Goal: Information Seeking & Learning: Learn about a topic

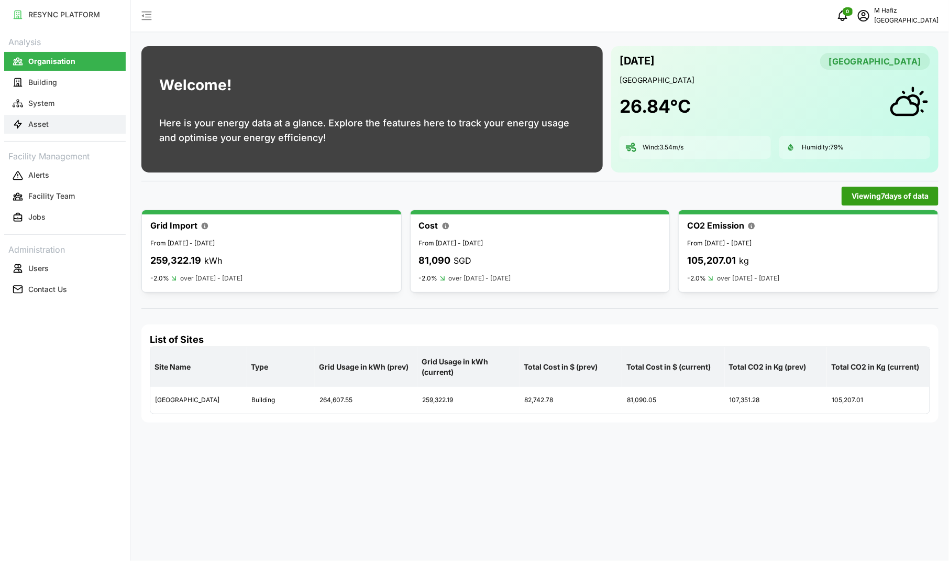
click at [50, 115] on button "Asset" at bounding box center [65, 124] width 122 height 19
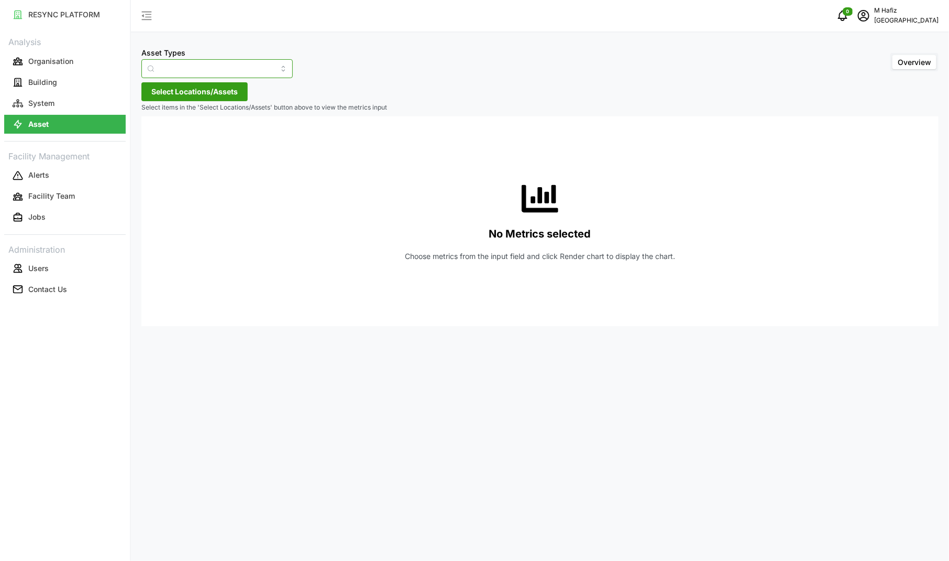
click at [249, 65] on input "Asset Types" at bounding box center [216, 68] width 151 height 19
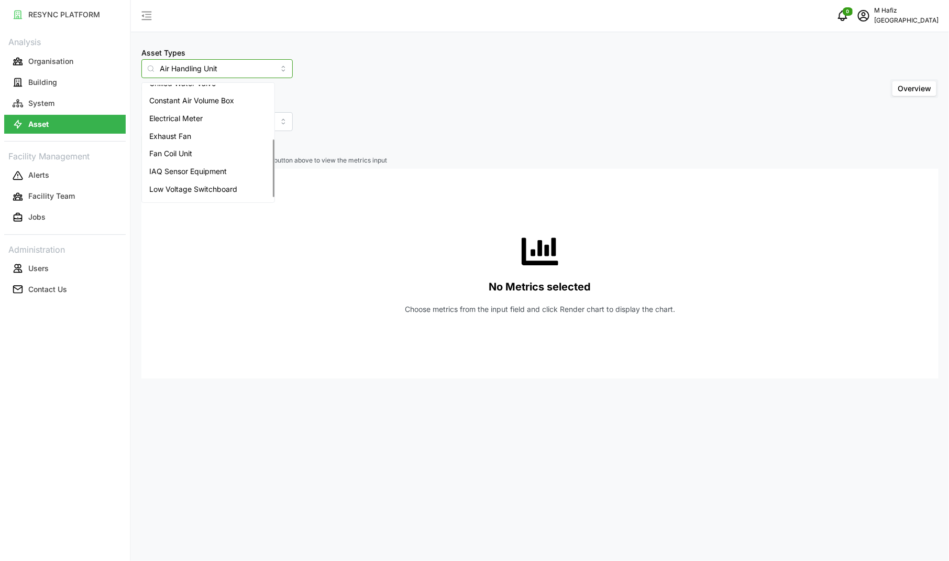
scroll to position [114, 0]
click at [223, 192] on span "Variable Air Volume Box" at bounding box center [190, 192] width 82 height 12
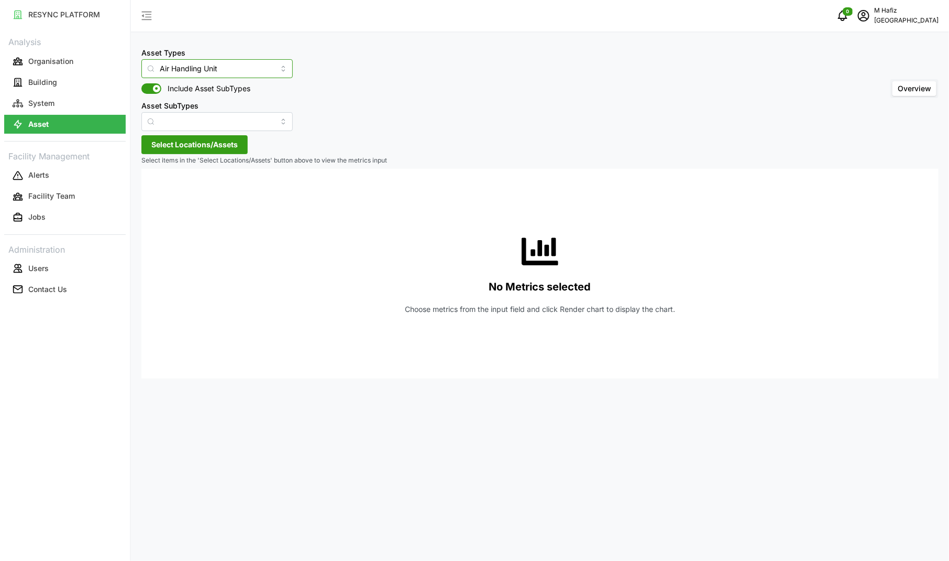
type input "Variable Air Volume Box"
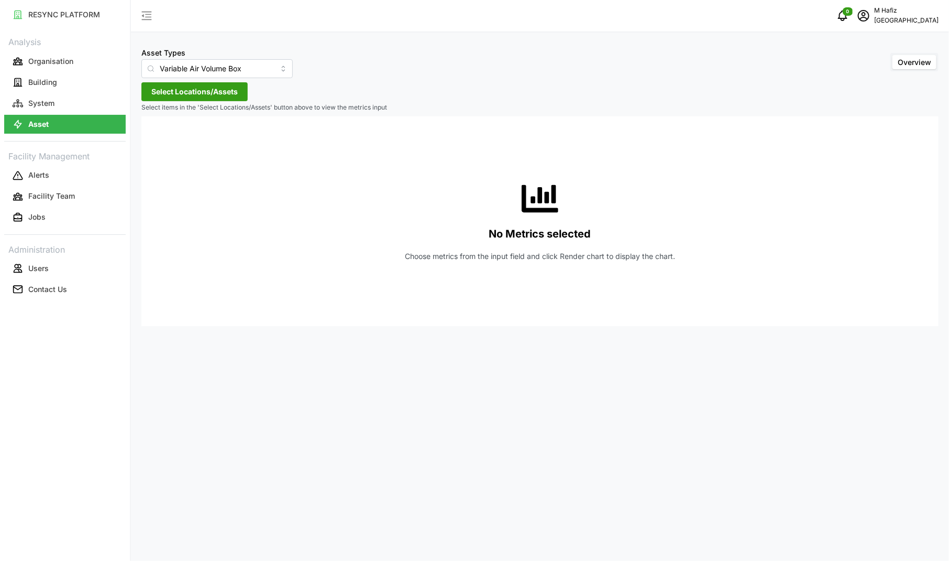
click at [189, 90] on span "Select Locations/Assets" at bounding box center [194, 92] width 86 height 18
click at [153, 137] on icon at bounding box center [155, 139] width 8 height 8
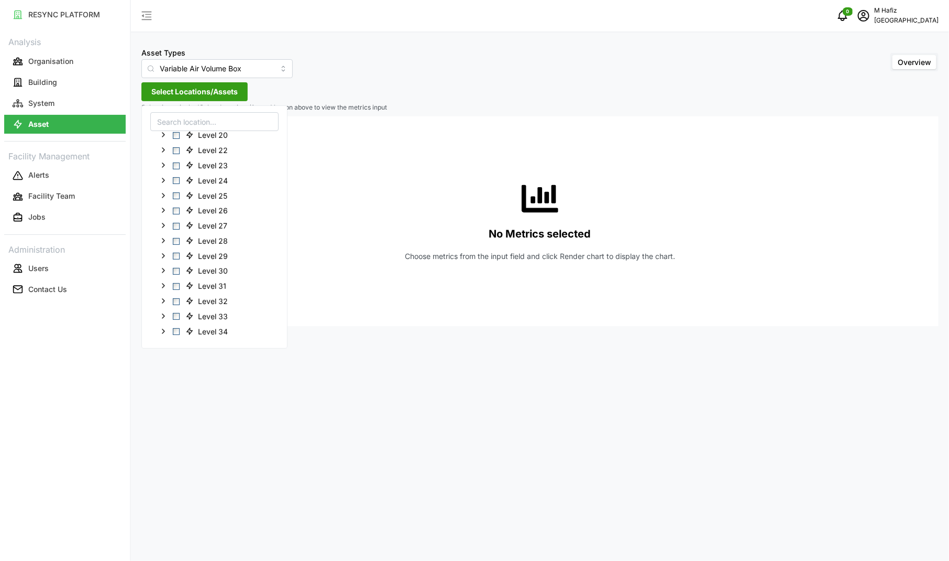
scroll to position [284, 0]
click at [167, 202] on icon at bounding box center [163, 201] width 8 height 8
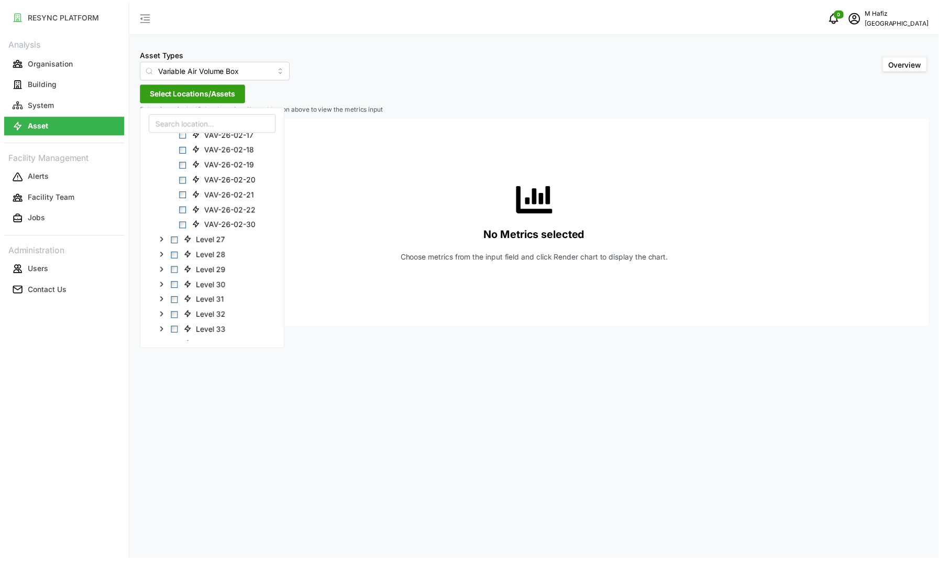
scroll to position [869, 0]
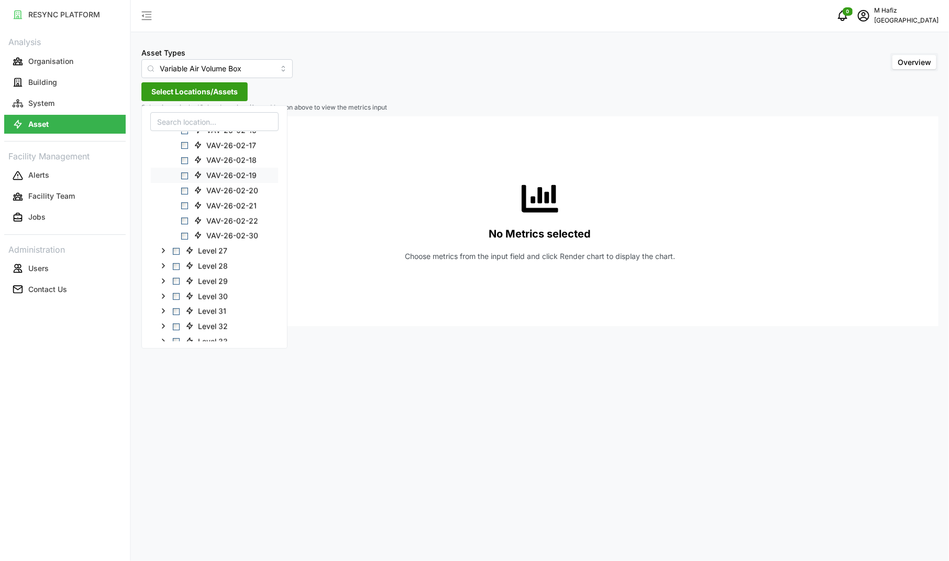
click at [189, 178] on div "VAV-26-02-19" at bounding box center [214, 175] width 127 height 15
click at [186, 177] on span "Select VAV-26-02-19" at bounding box center [184, 175] width 7 height 7
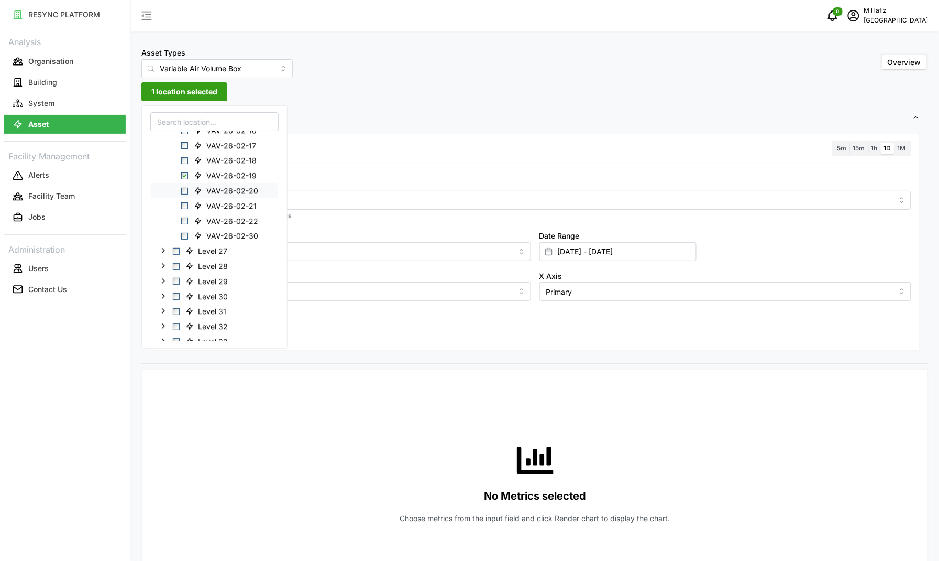
click at [186, 191] on span "Select VAV-26-02-20" at bounding box center [184, 190] width 7 height 7
click at [186, 204] on span "Select VAV-26-02-21" at bounding box center [184, 205] width 7 height 7
click at [184, 220] on span "Select VAV-26-02-22" at bounding box center [184, 220] width 7 height 7
click at [364, 122] on span "Settings" at bounding box center [531, 118] width 763 height 26
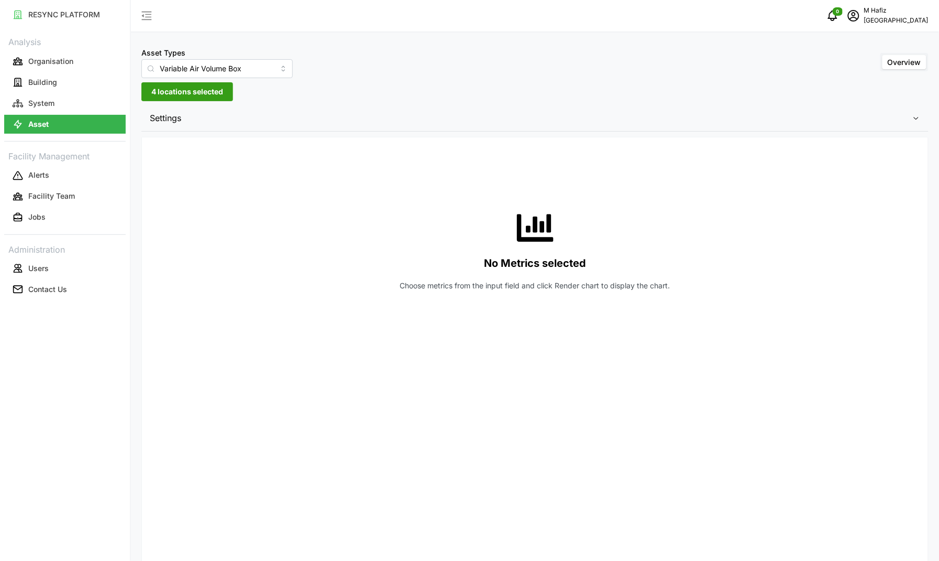
click at [150, 111] on span "Settings" at bounding box center [531, 118] width 763 height 26
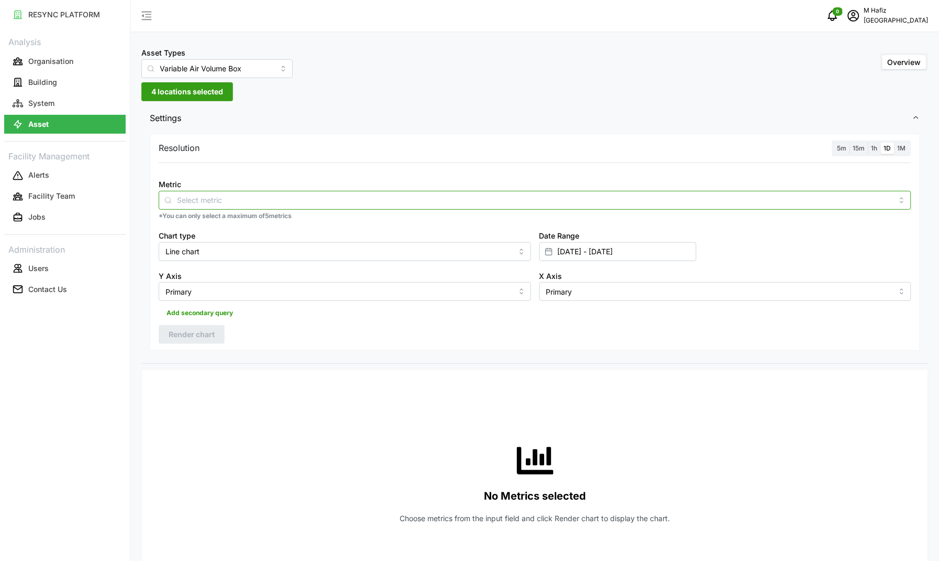
click at [240, 199] on input "Metric" at bounding box center [535, 200] width 716 height 12
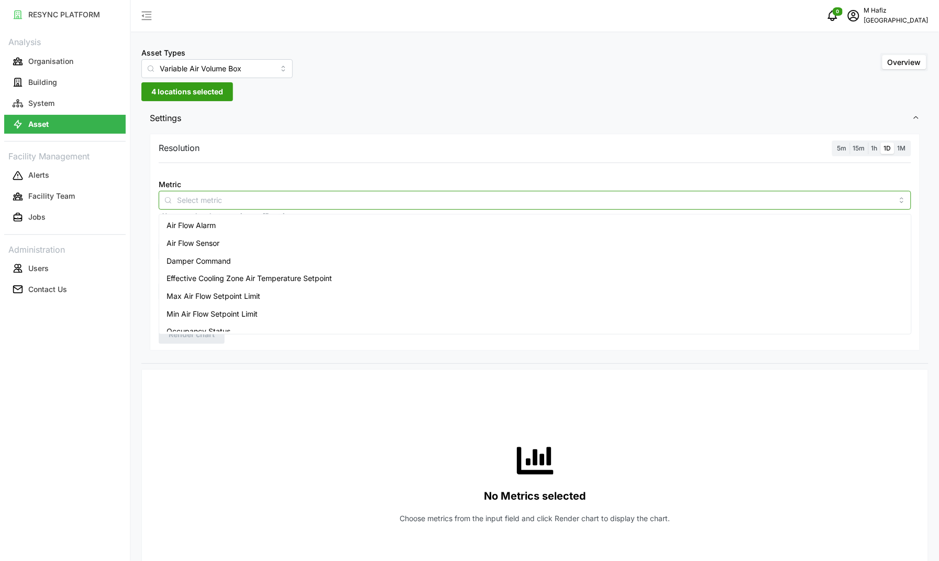
click at [255, 242] on div "Air Flow Sensor" at bounding box center [535, 243] width 748 height 18
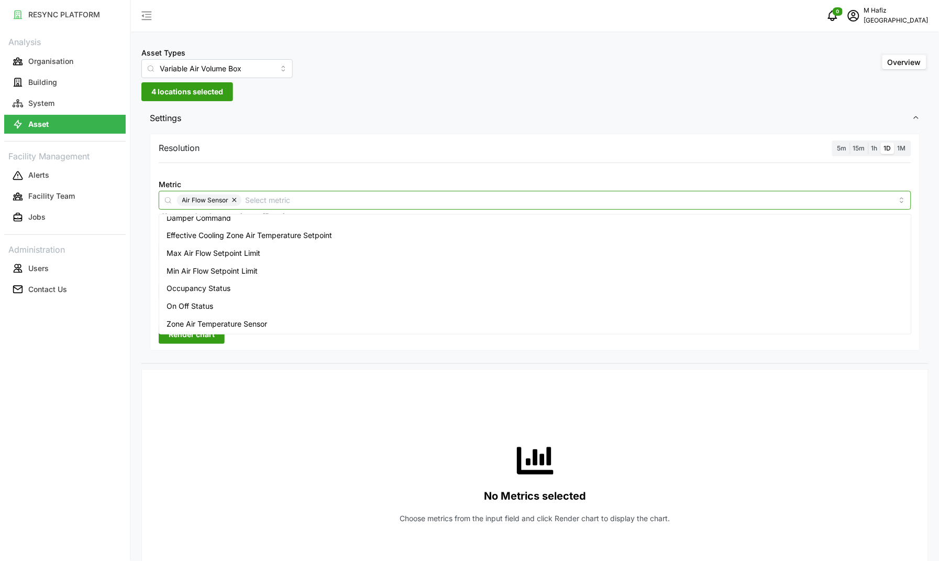
click at [261, 322] on span "Zone Air Temperature Sensor" at bounding box center [217, 324] width 101 height 12
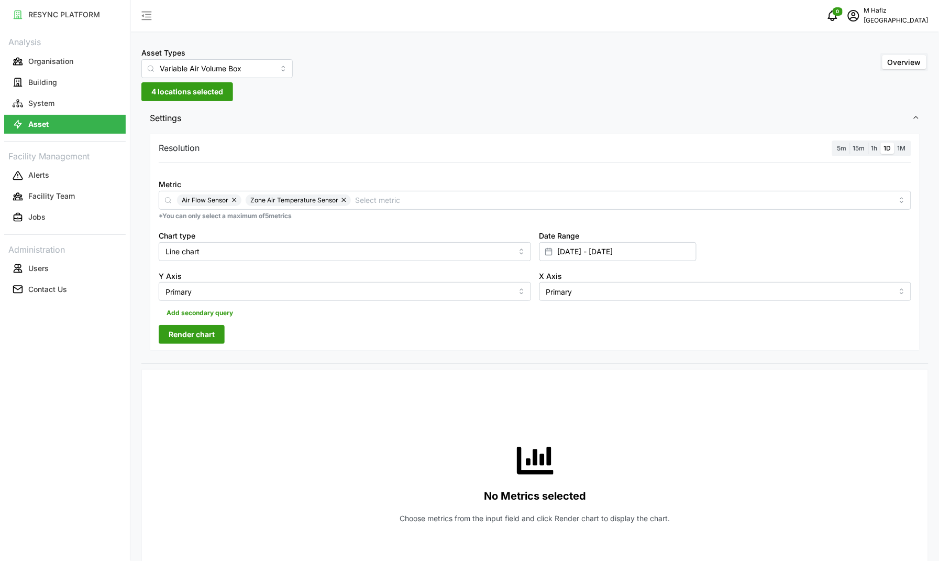
click at [837, 148] on label "5m" at bounding box center [843, 148] width 16 height 12
click at [835, 142] on input "5m" at bounding box center [835, 142] width 0 height 0
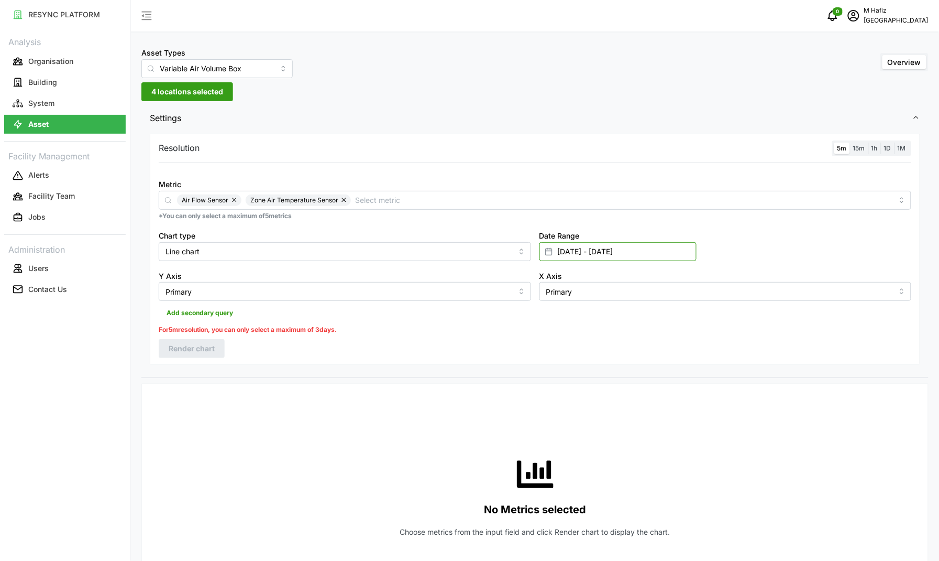
click at [600, 253] on input "[DATE] - [DATE]" at bounding box center [618, 251] width 157 height 19
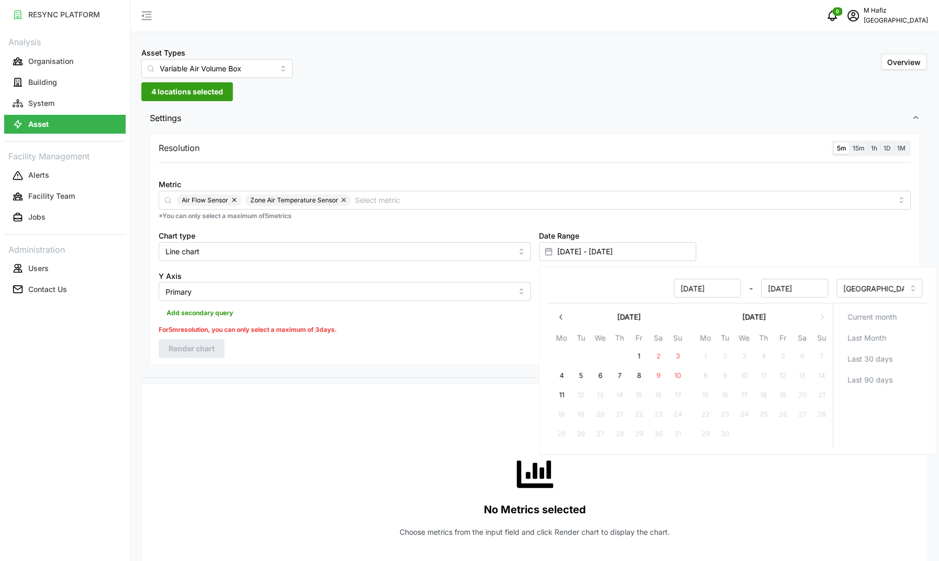
click at [561, 393] on button "11" at bounding box center [561, 395] width 19 height 19
type input "[DATE] - [DATE]"
type input "[DATE]"
click at [561, 393] on button "11" at bounding box center [561, 395] width 19 height 19
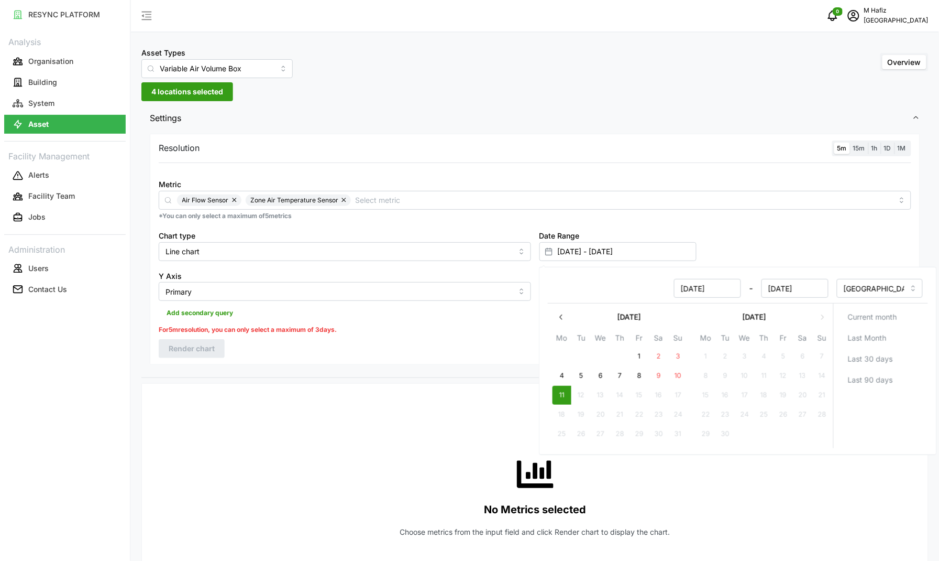
type input "[DATE] - [DATE]"
type input "[DATE]"
click at [399, 344] on div "Resolution 5m 15m 1h 1D 1M Metric Air Flow Sensor Zone Air Temperature Sensor *…" at bounding box center [535, 249] width 771 height 231
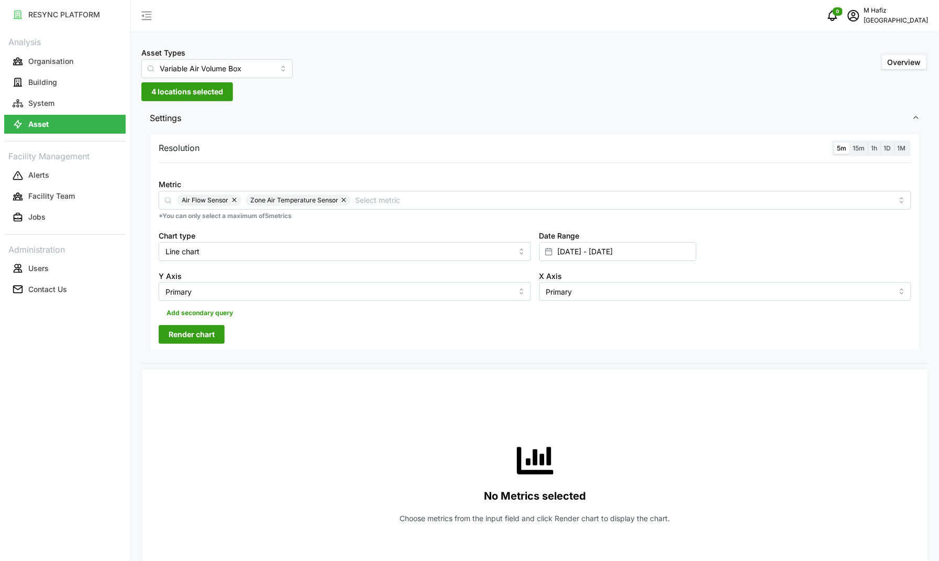
click at [181, 333] on span "Render chart" at bounding box center [192, 334] width 46 height 18
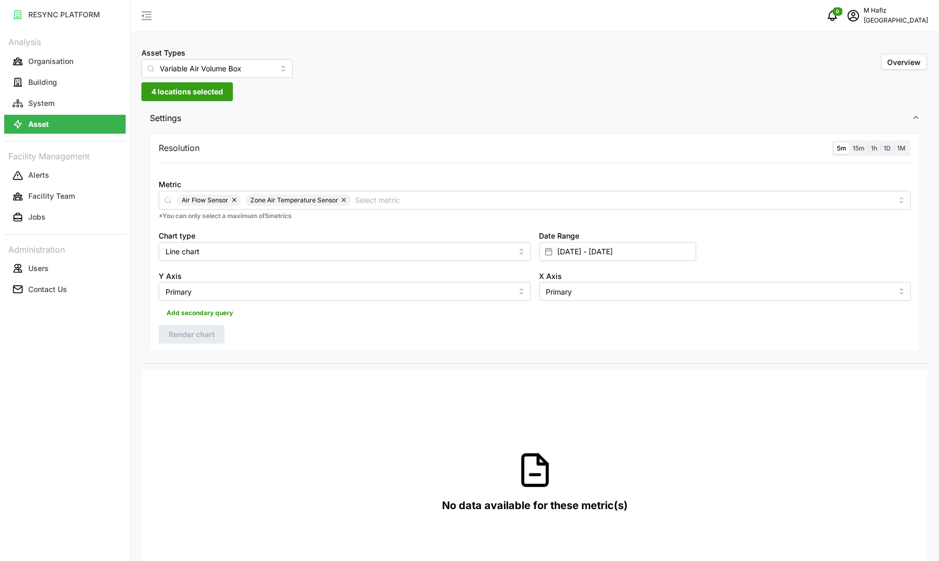
click at [867, 148] on label "15m" at bounding box center [859, 148] width 18 height 12
click at [850, 142] on input "15m" at bounding box center [850, 142] width 0 height 0
click at [846, 150] on span "5m" at bounding box center [842, 148] width 9 height 8
click at [835, 142] on input "5m" at bounding box center [835, 142] width 0 height 0
click at [596, 252] on input "[DATE] - [DATE]" at bounding box center [618, 251] width 157 height 19
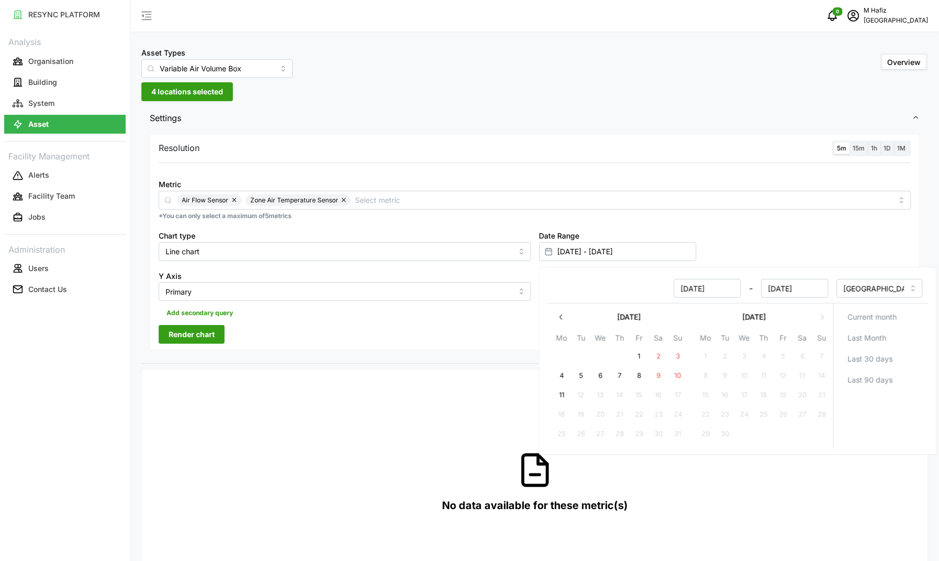
click at [658, 376] on button "9" at bounding box center [658, 375] width 19 height 19
type input "[DATE] - [DATE]"
type input "[DATE]"
click at [674, 376] on button "10" at bounding box center [677, 375] width 19 height 19
type input "[DATE] - [DATE]"
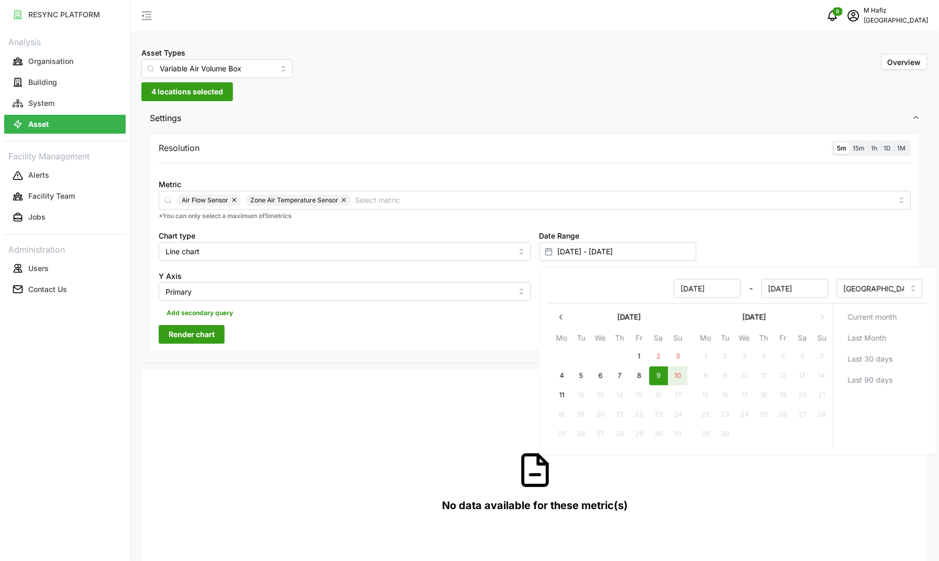
type input "[DATE]"
click at [561, 391] on button "11" at bounding box center [561, 395] width 19 height 19
type input "[DATE] - [DATE]"
type input "[DATE]"
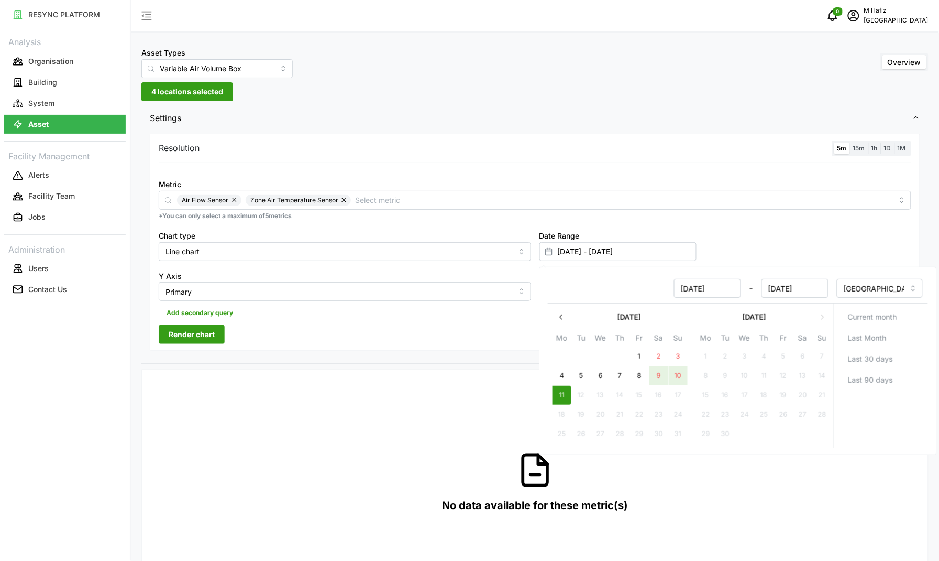
click at [660, 372] on button "9" at bounding box center [658, 375] width 19 height 19
type input "[DATE] - [DATE]"
type input "[DATE]"
click at [638, 375] on button "8" at bounding box center [639, 375] width 19 height 19
type input "[DATE] - [DATE]"
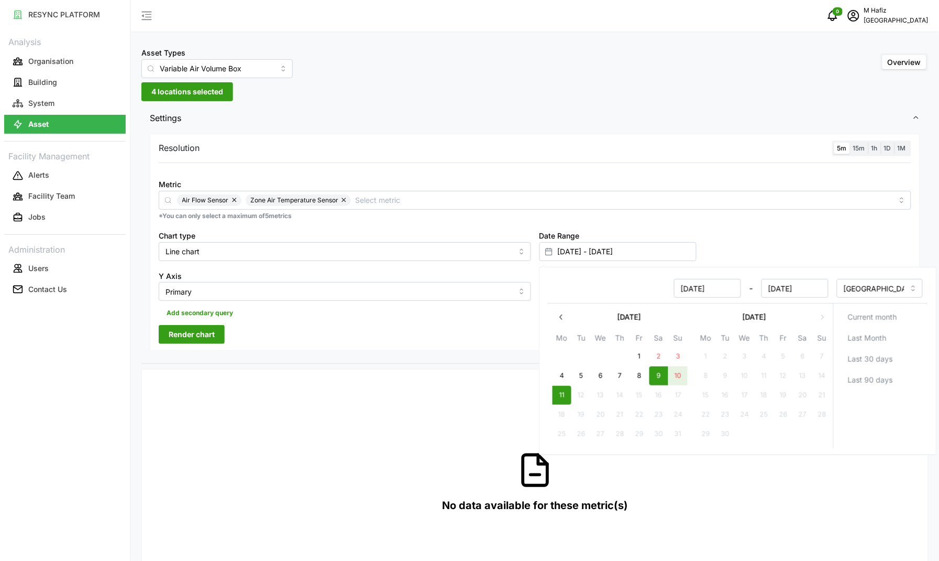
type input "[DATE]"
click at [564, 397] on button "11" at bounding box center [561, 395] width 19 height 19
click at [204, 338] on span "Render chart" at bounding box center [192, 334] width 46 height 18
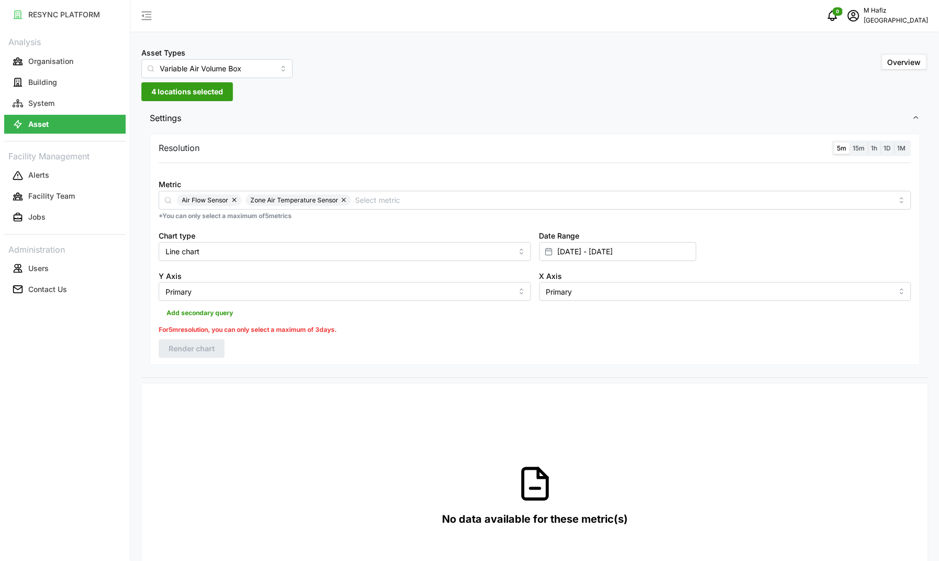
click at [554, 256] on div at bounding box center [549, 252] width 18 height 18
click at [599, 253] on input "[DATE] - [DATE]" at bounding box center [618, 251] width 157 height 19
click at [642, 375] on button "8" at bounding box center [639, 375] width 19 height 19
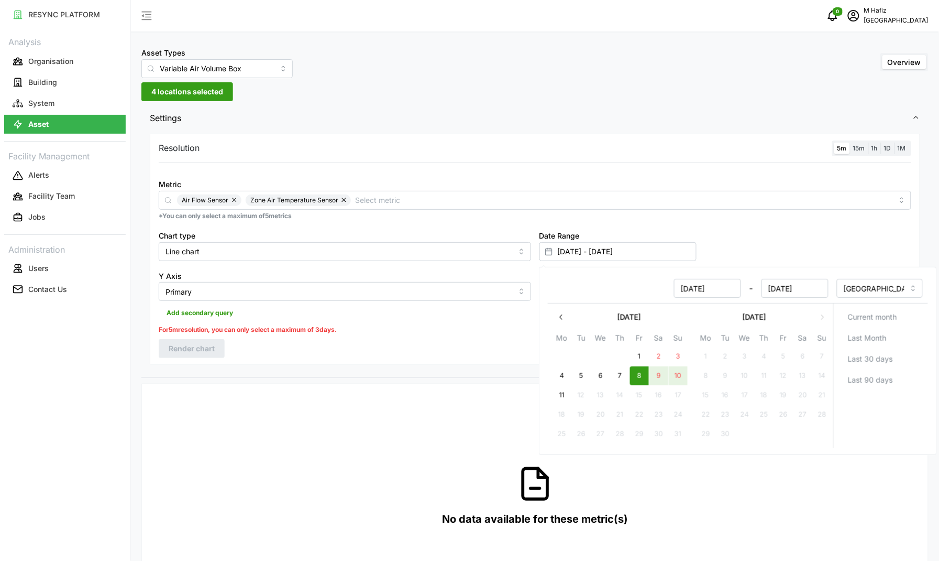
click at [676, 375] on button "10" at bounding box center [677, 375] width 19 height 19
type input "[DATE] - [DATE]"
type input "[DATE]"
click at [496, 313] on div "Add secondary query" at bounding box center [535, 311] width 753 height 20
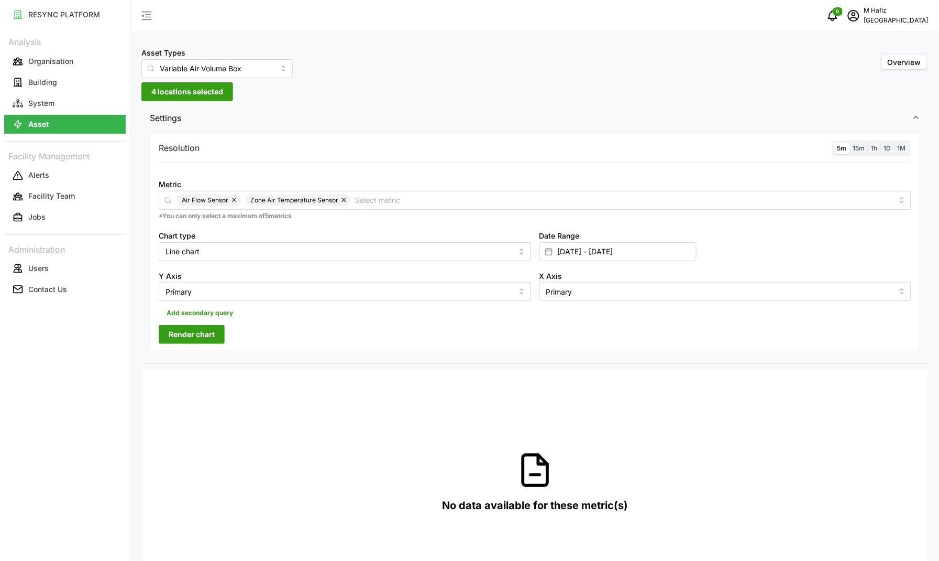
click at [199, 331] on span "Render chart" at bounding box center [192, 334] width 46 height 18
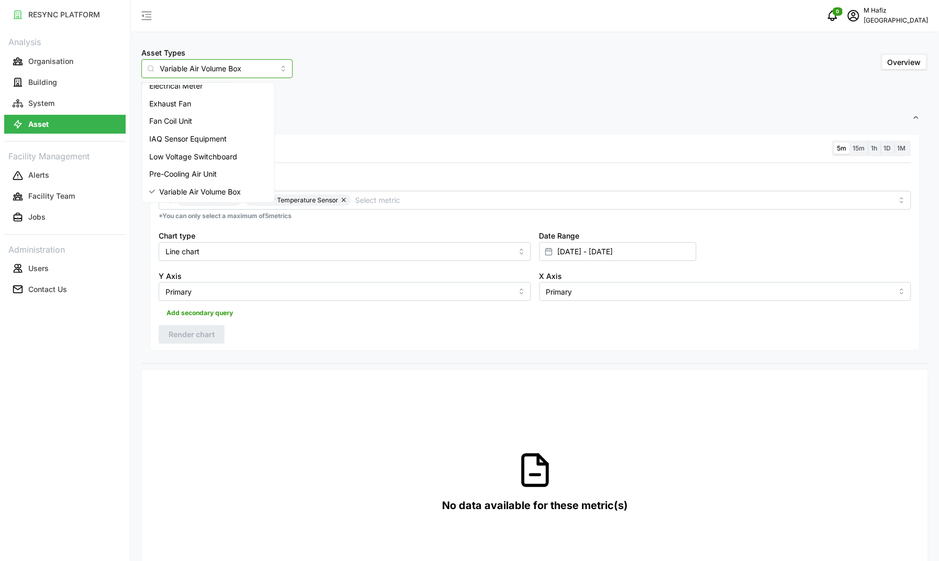
click at [247, 67] on input "Variable Air Volume Box" at bounding box center [216, 68] width 151 height 19
click at [399, 84] on div "Asset Types Variable Air Volume Box Overview 4 locations selected Settings Reso…" at bounding box center [535, 531] width 808 height 1062
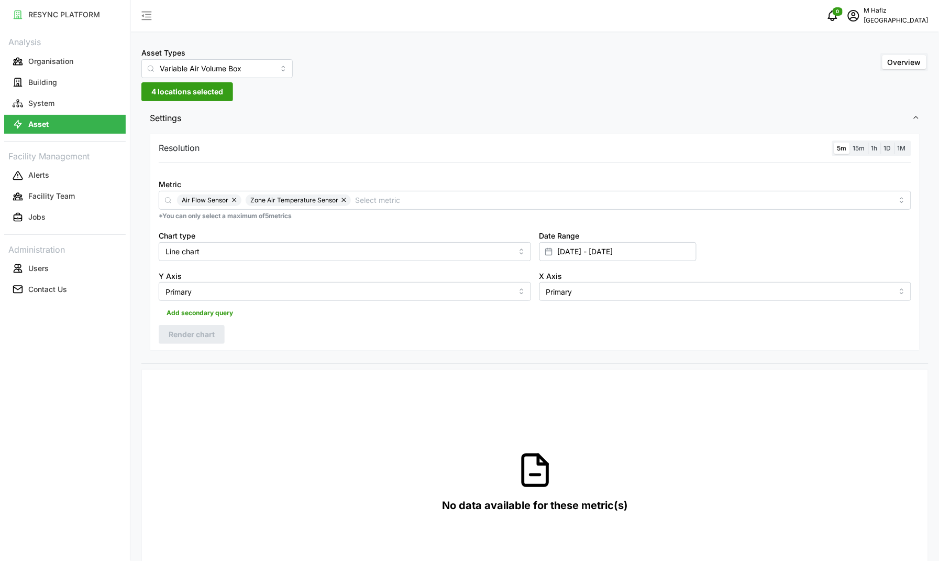
click at [195, 93] on span "4 locations selected" at bounding box center [187, 92] width 72 height 18
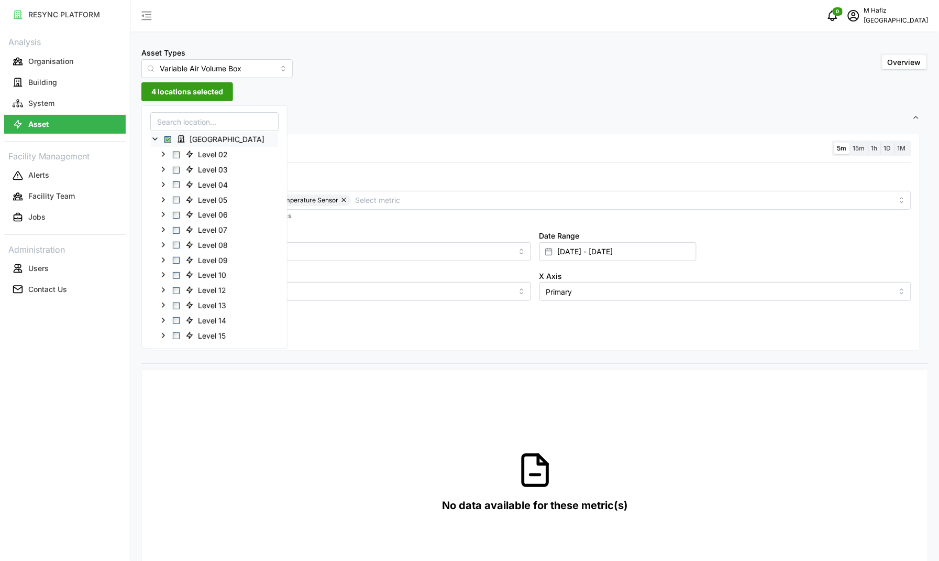
click at [166, 140] on span "Select Office Tower" at bounding box center [167, 139] width 7 height 7
click at [169, 140] on span "Select Office Tower" at bounding box center [167, 139] width 7 height 7
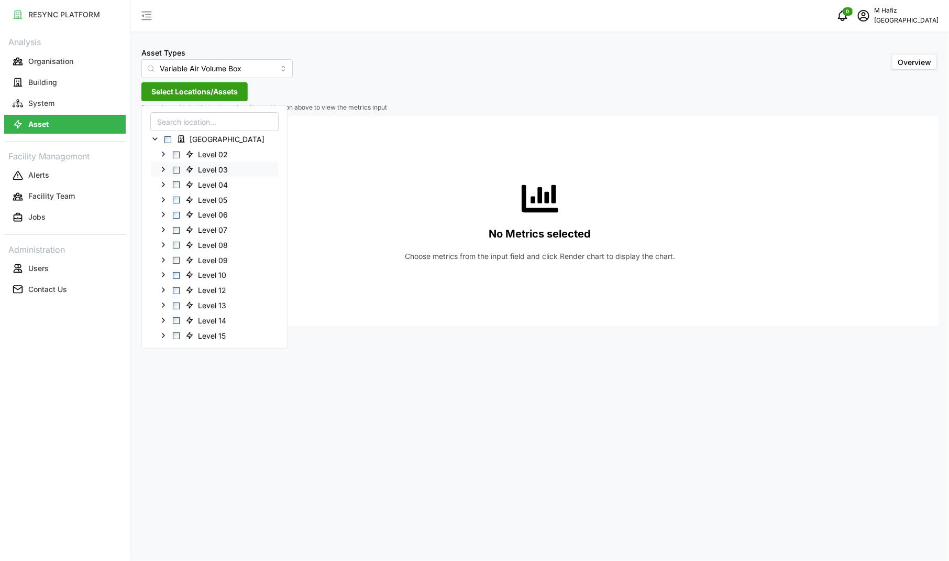
click at [178, 171] on span "Select Level 03" at bounding box center [176, 169] width 7 height 7
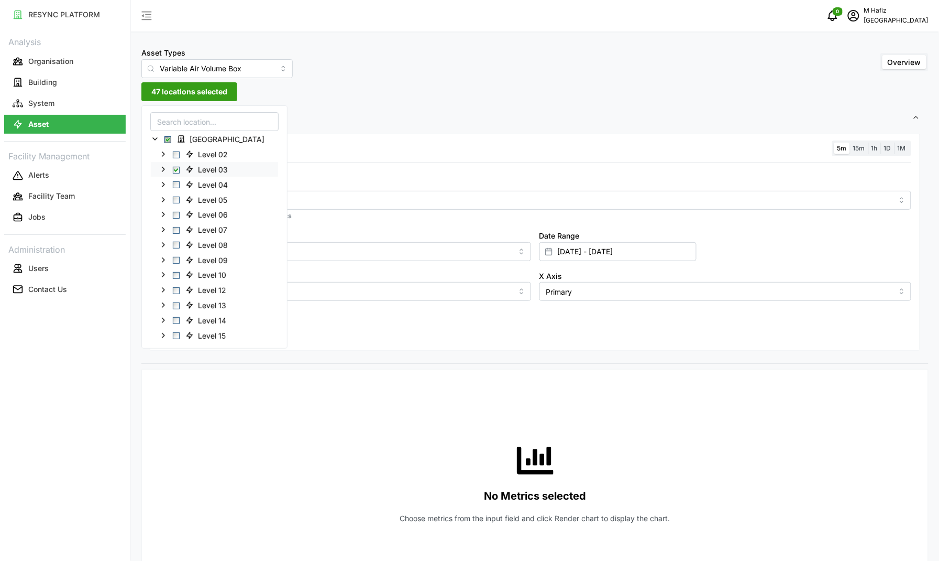
click at [163, 169] on icon at bounding box center [163, 169] width 8 height 8
click at [175, 172] on span "Select Level 03" at bounding box center [176, 169] width 7 height 7
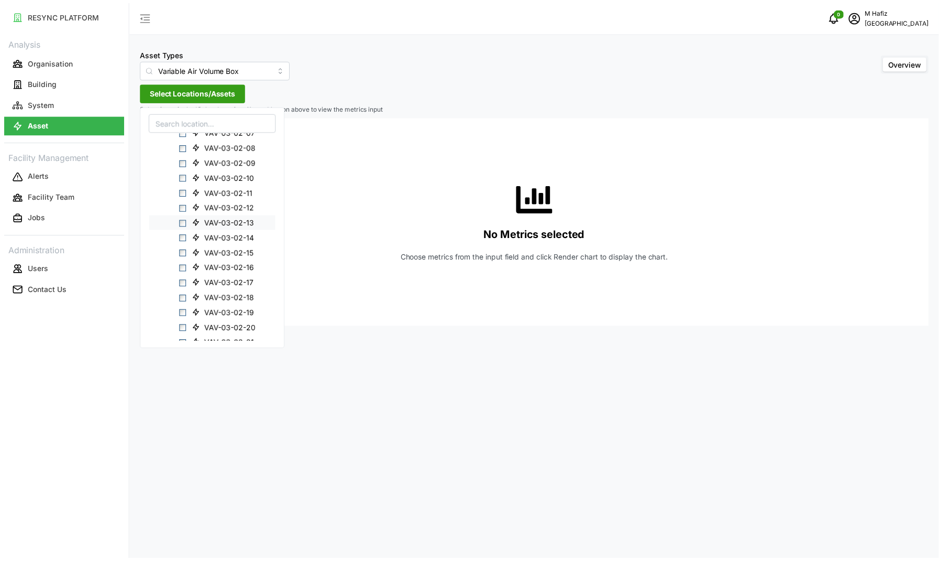
scroll to position [467, 0]
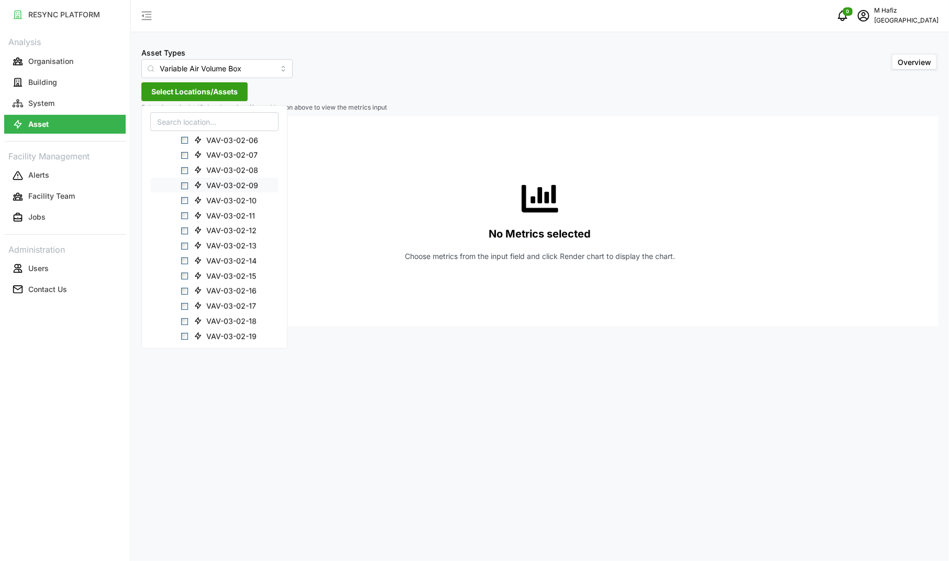
click at [187, 184] on span "Select VAV-03-02-09" at bounding box center [184, 185] width 7 height 7
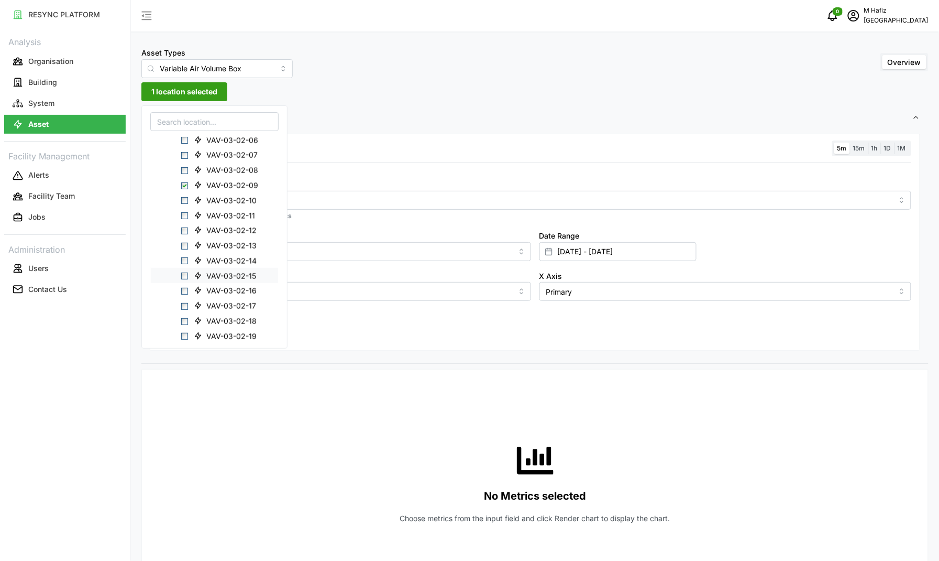
click at [182, 276] on span "Select VAV-03-02-15" at bounding box center [184, 275] width 7 height 7
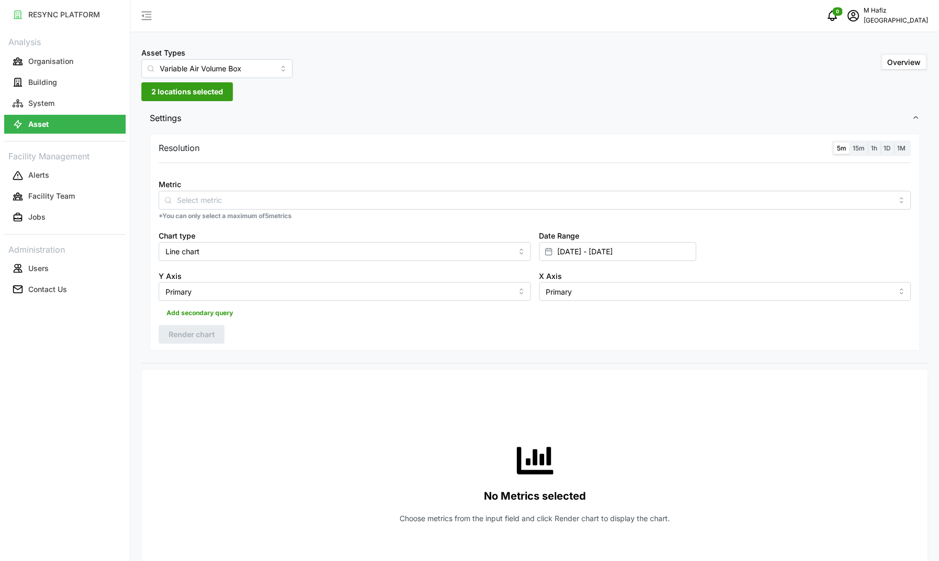
click at [666, 116] on span "Settings" at bounding box center [531, 118] width 763 height 26
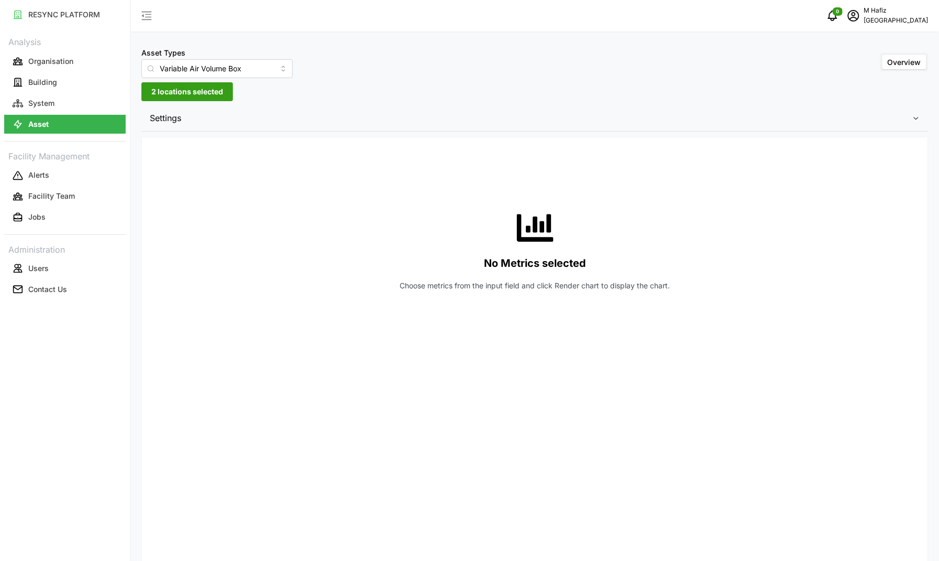
click at [248, 121] on span "Settings" at bounding box center [531, 118] width 763 height 26
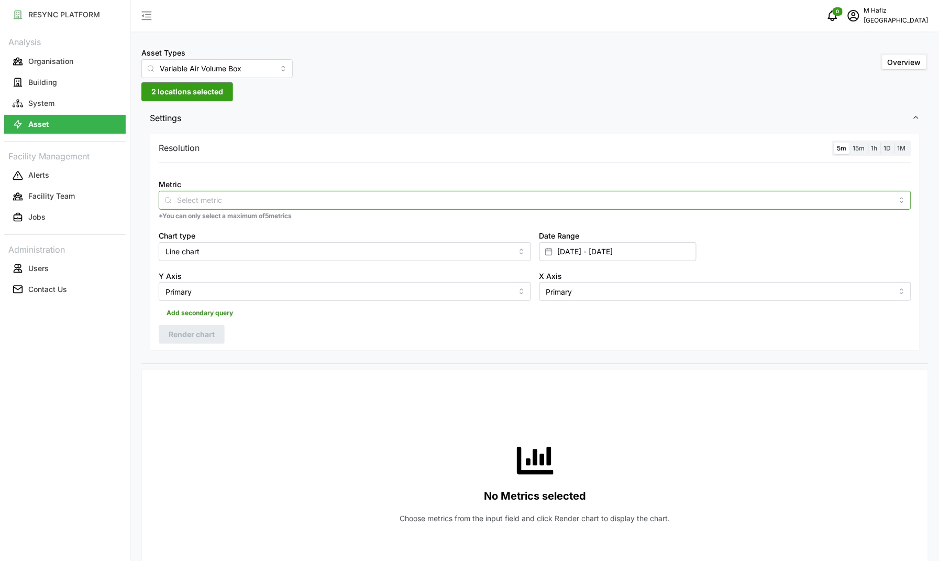
click at [255, 210] on div at bounding box center [535, 200] width 753 height 19
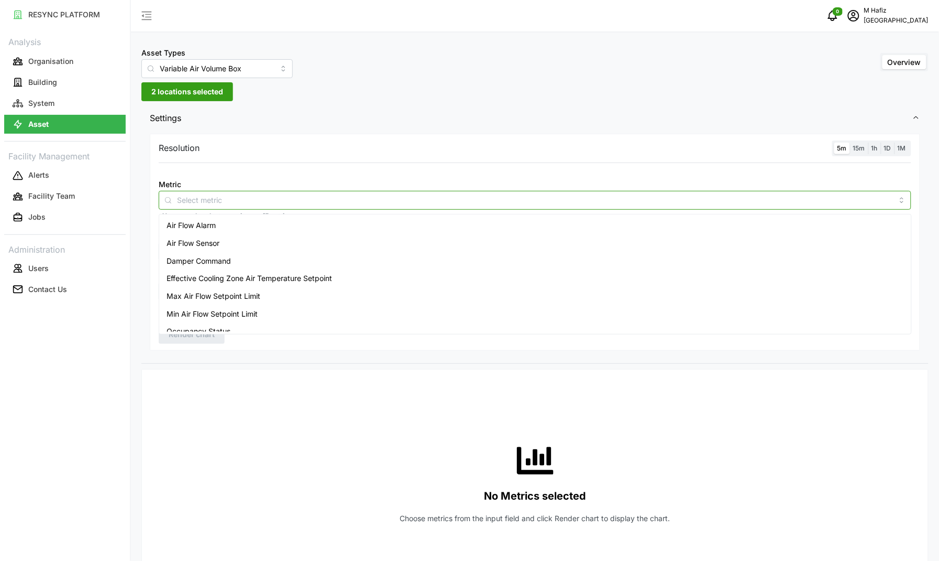
click at [228, 242] on div "Air Flow Sensor" at bounding box center [535, 243] width 748 height 18
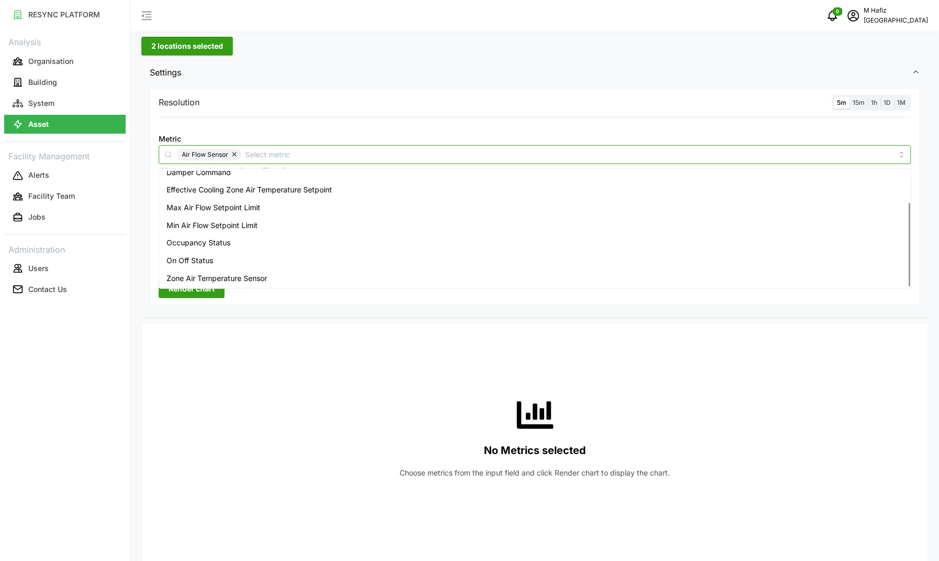
scroll to position [65, 0]
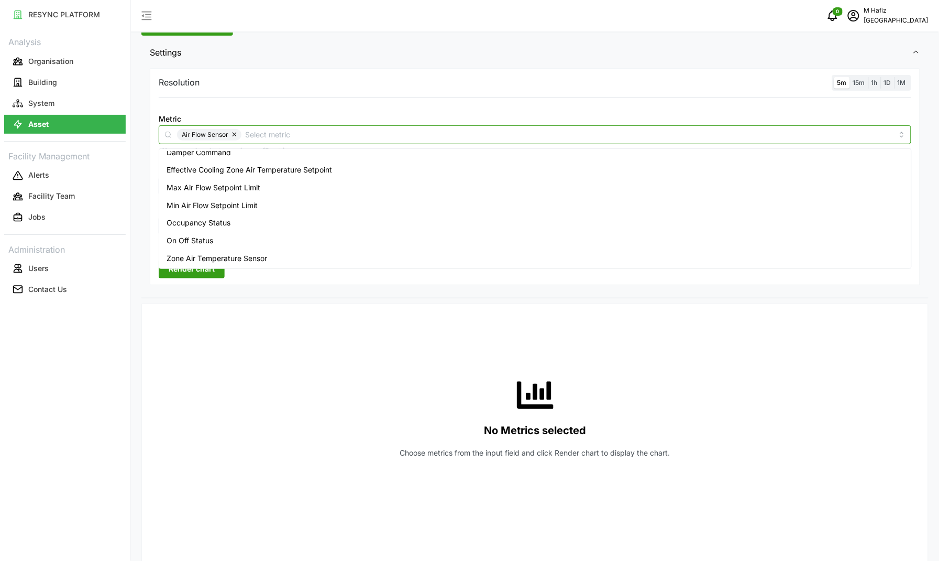
click at [265, 262] on span "Zone Air Temperature Sensor" at bounding box center [217, 259] width 101 height 12
click at [321, 336] on div "No Metrics selected Choose metrics from the input field and click Render chart …" at bounding box center [535, 417] width 753 height 210
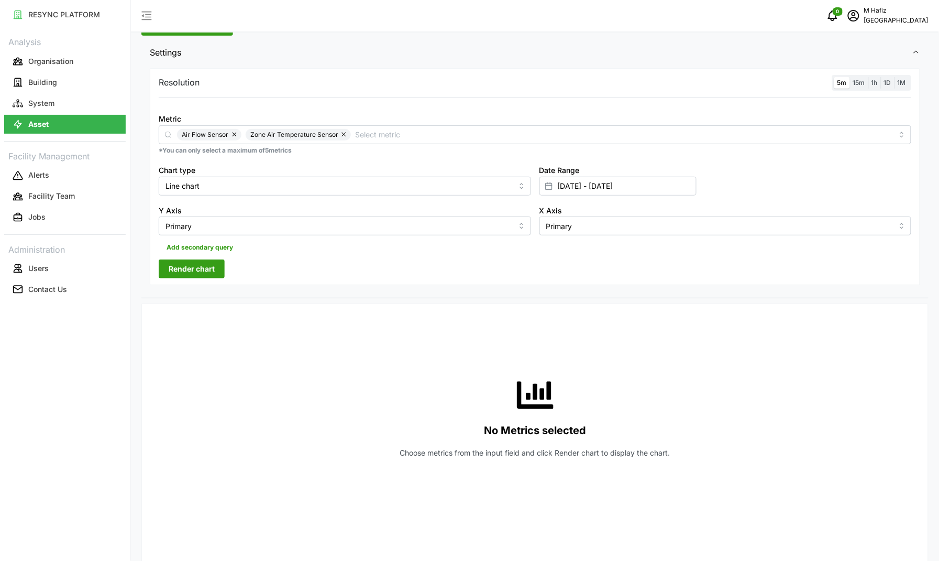
scroll to position [0, 0]
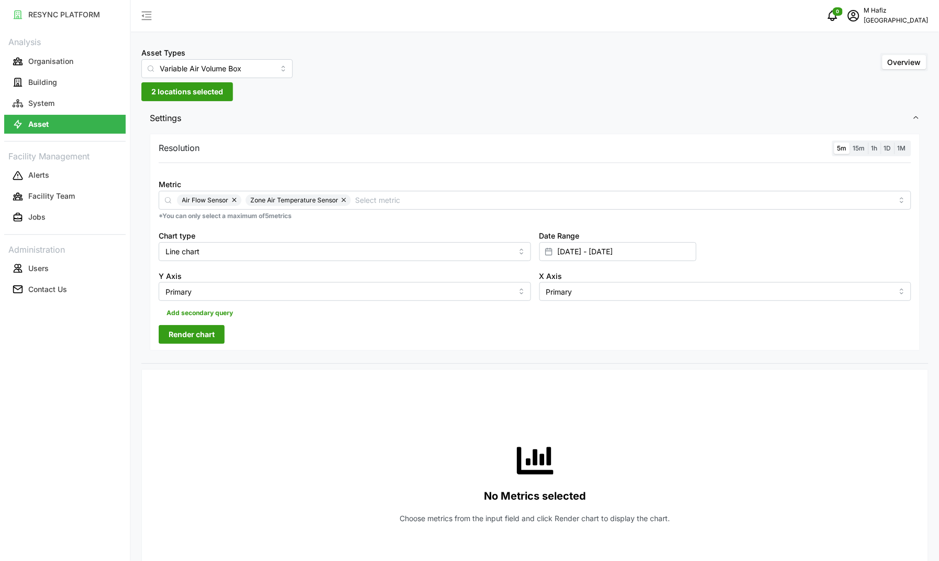
click at [847, 152] on label "5m" at bounding box center [843, 148] width 16 height 12
click at [835, 142] on input "5m" at bounding box center [835, 142] width 0 height 0
click at [220, 334] on button "Render chart" at bounding box center [192, 334] width 66 height 19
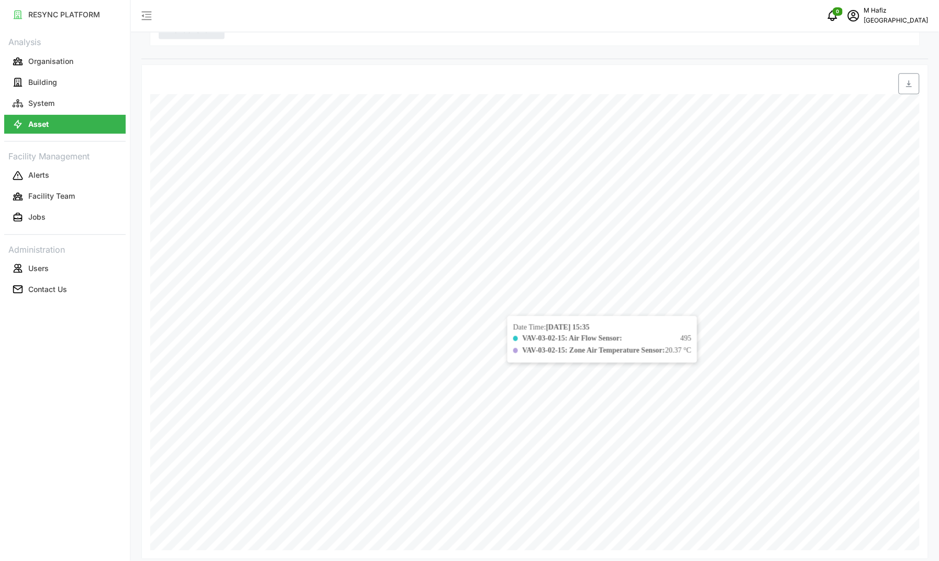
scroll to position [314, 0]
click at [849, 555] on div "Asset Types Variable Air Volume Box Overview 2 locations selected Settings Reso…" at bounding box center [535, 124] width 808 height 874
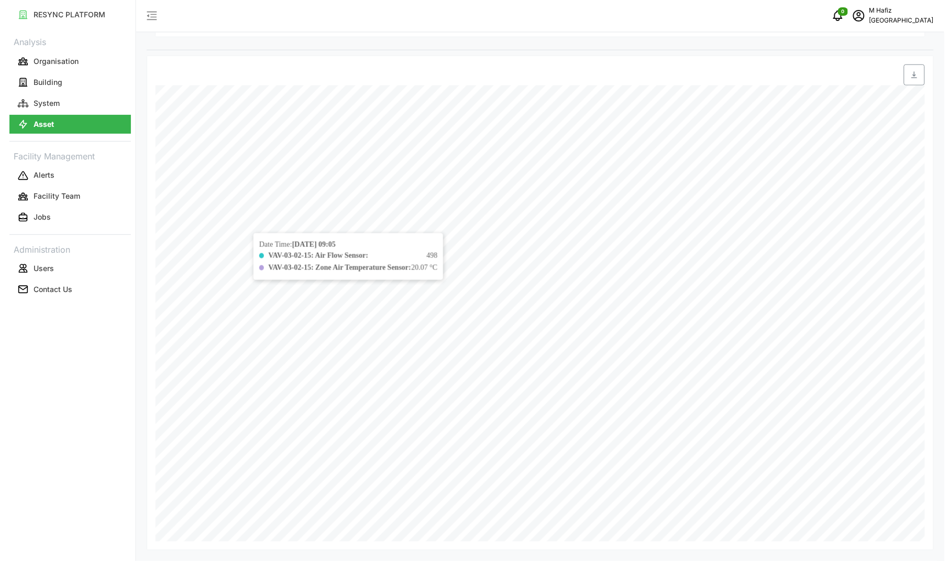
scroll to position [0, 0]
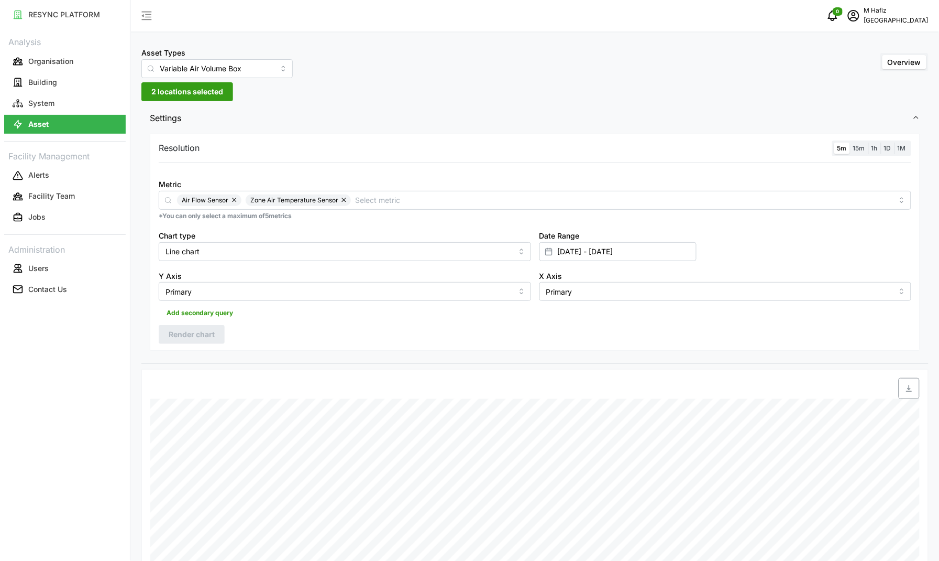
click at [186, 97] on span "2 locations selected" at bounding box center [187, 92] width 72 height 18
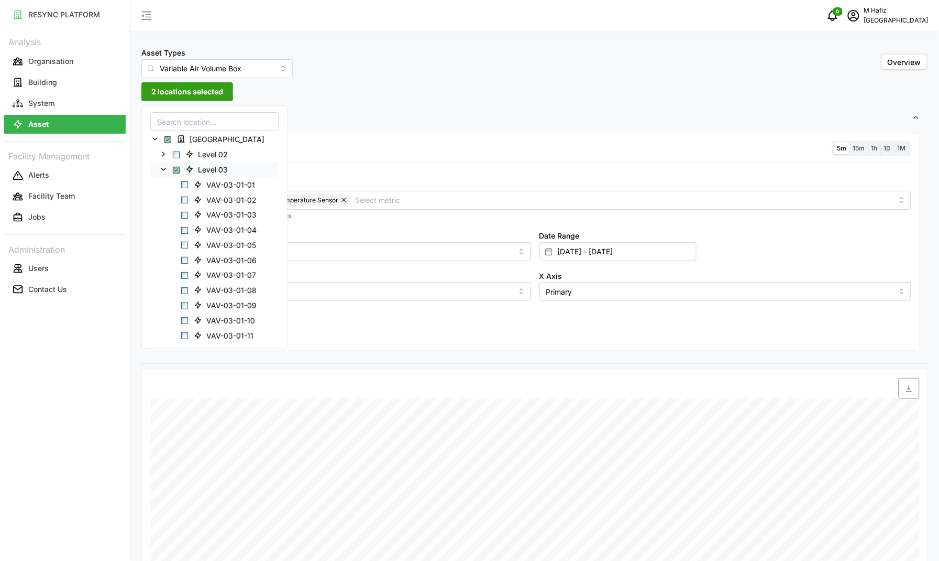
click at [179, 172] on span "Select Level 03" at bounding box center [176, 169] width 7 height 7
click at [177, 171] on span "Select Level 03" at bounding box center [176, 169] width 7 height 7
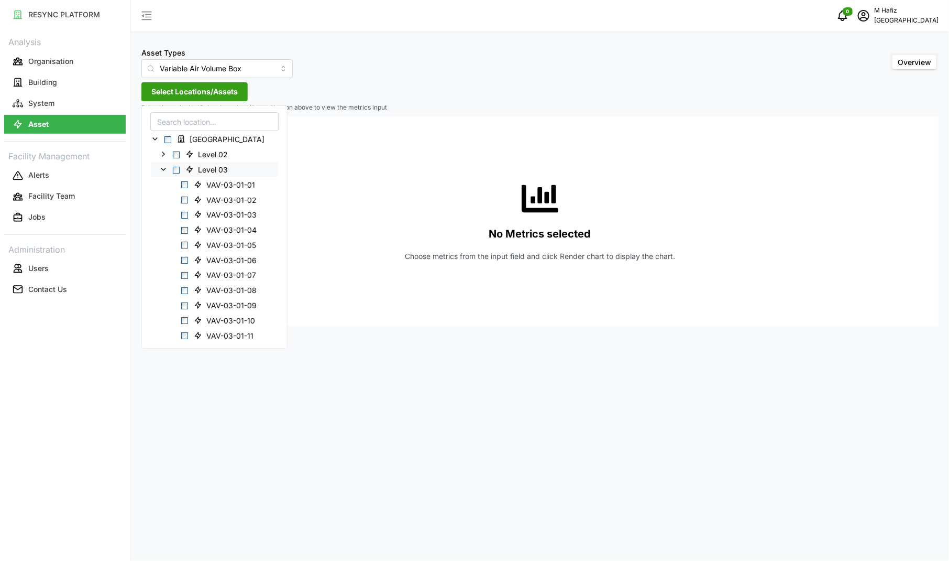
click at [162, 171] on icon at bounding box center [163, 169] width 8 height 8
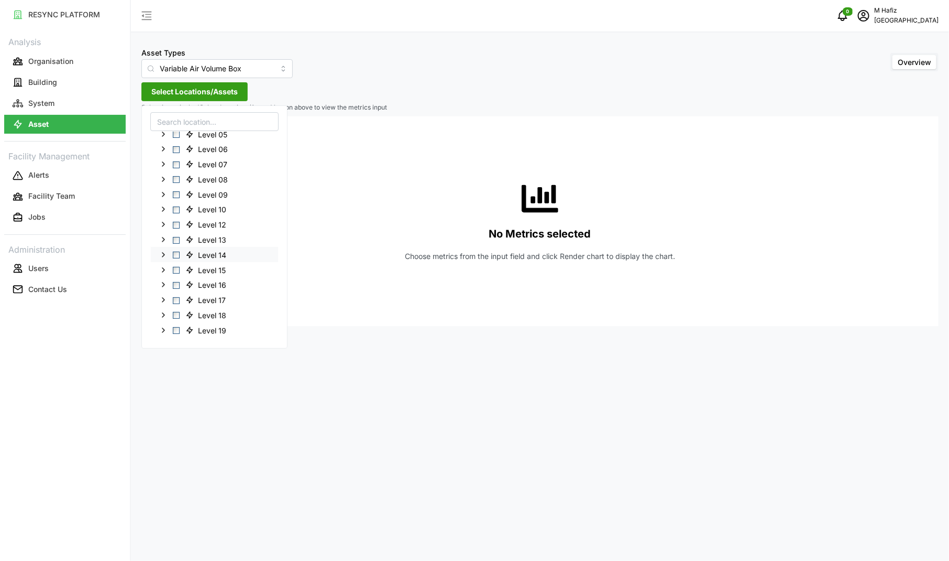
click at [161, 253] on icon at bounding box center [163, 254] width 8 height 8
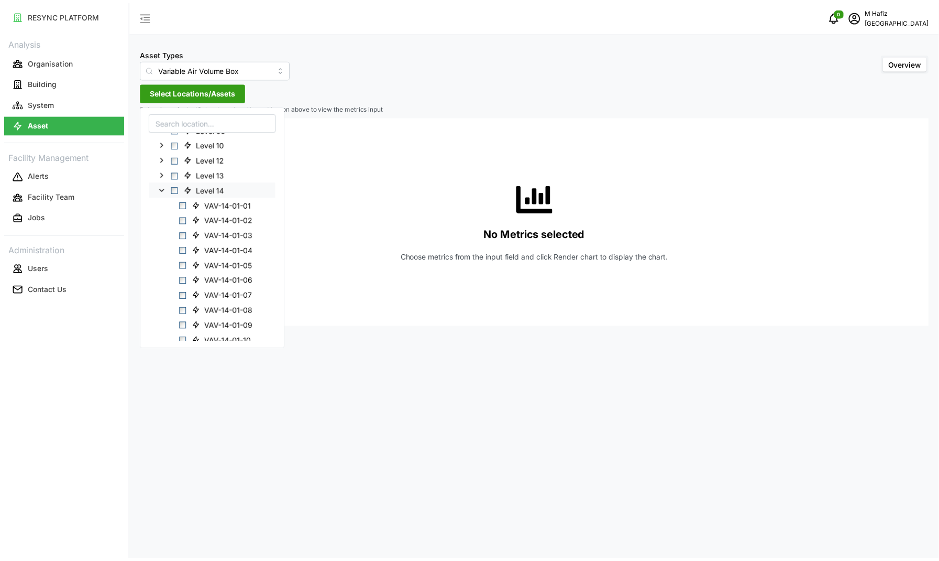
scroll to position [196, 0]
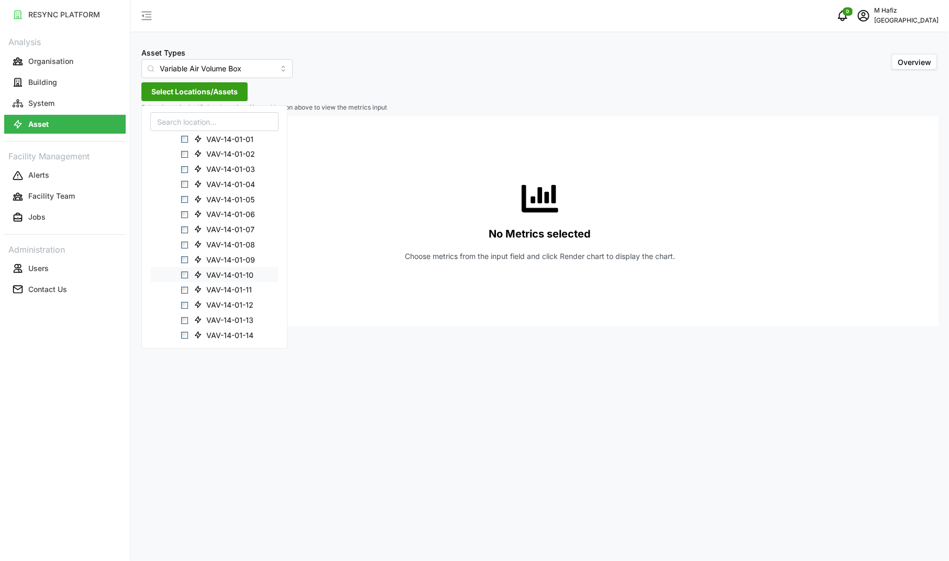
click at [184, 275] on span "Select VAV-14-01-10" at bounding box center [184, 274] width 7 height 7
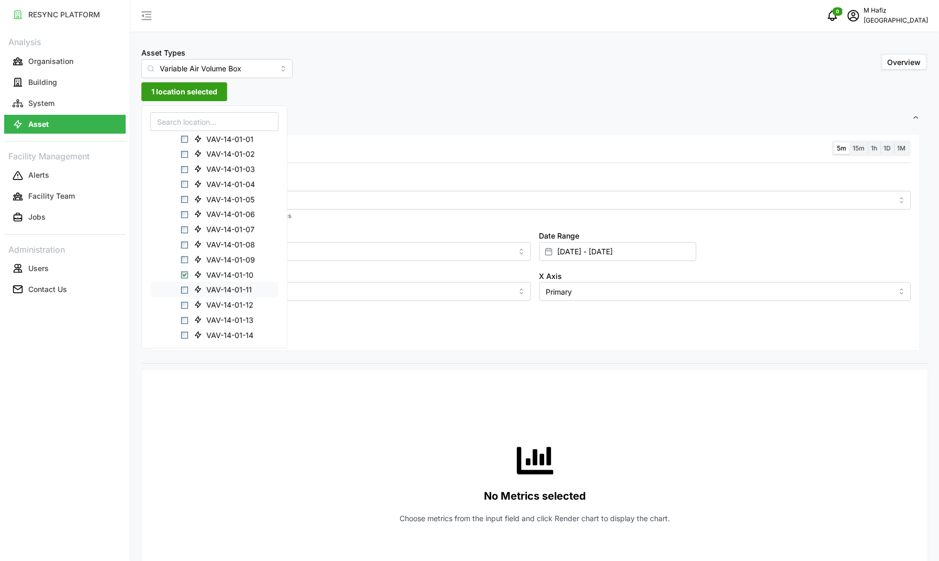
click at [186, 291] on span "Select VAV-14-01-11" at bounding box center [184, 290] width 7 height 7
click at [190, 283] on span "VAV-14-01-15" at bounding box center [225, 284] width 71 height 13
click at [451, 94] on div "Asset Types Variable Air Volume Box Overview 3 locations selected Settings Reso…" at bounding box center [535, 531] width 808 height 1062
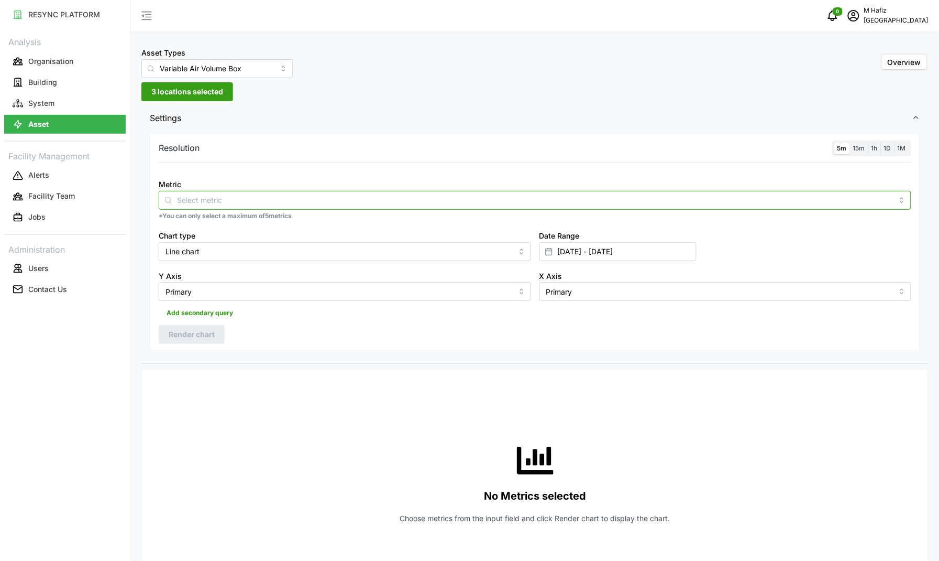
click at [250, 202] on input "Metric" at bounding box center [535, 200] width 716 height 12
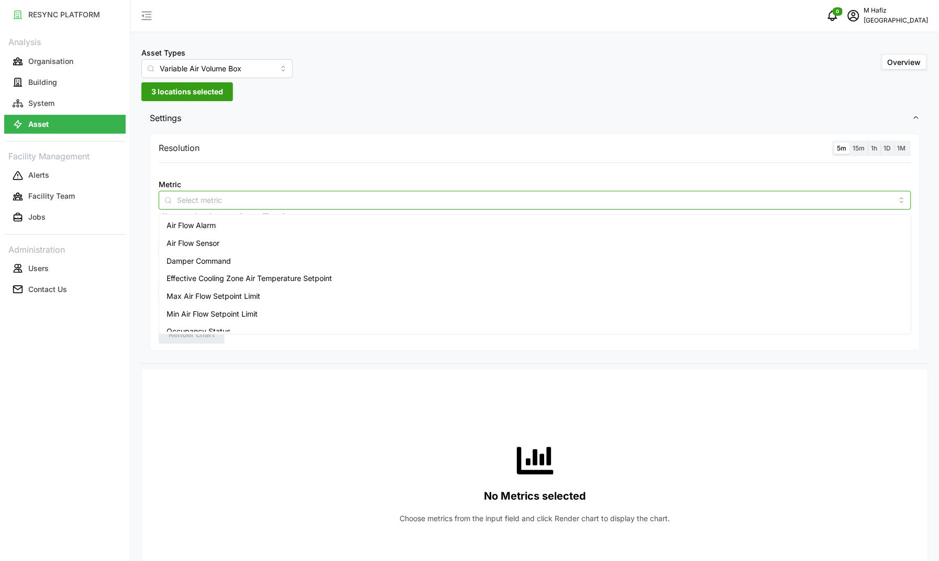
click at [291, 241] on div "Air Flow Sensor" at bounding box center [535, 243] width 748 height 18
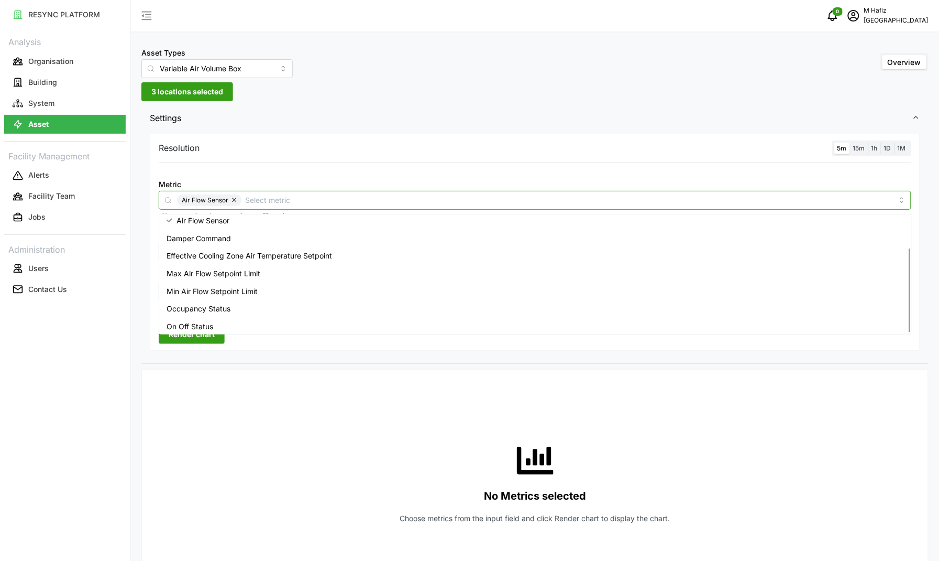
scroll to position [43, 0]
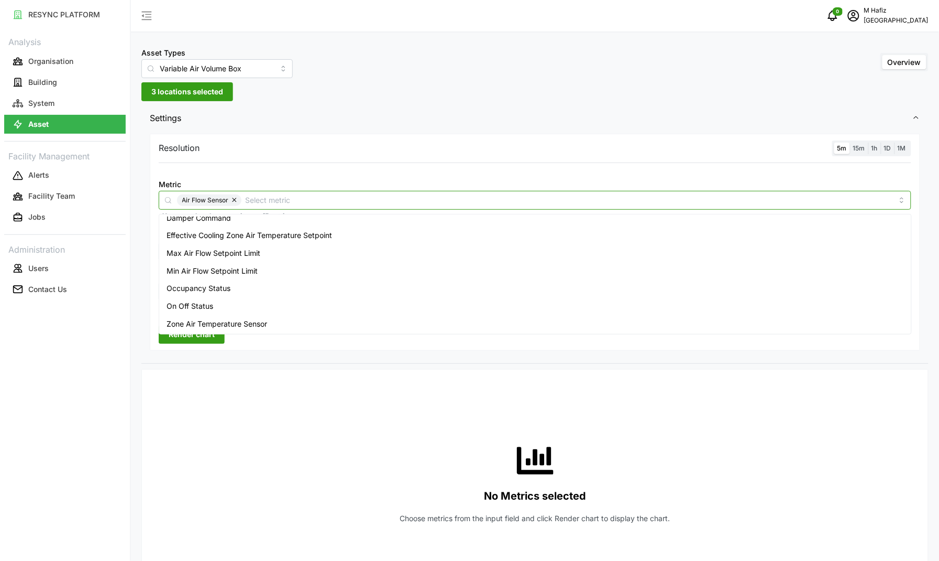
click at [273, 326] on div "Zone Air Temperature Sensor" at bounding box center [535, 324] width 748 height 18
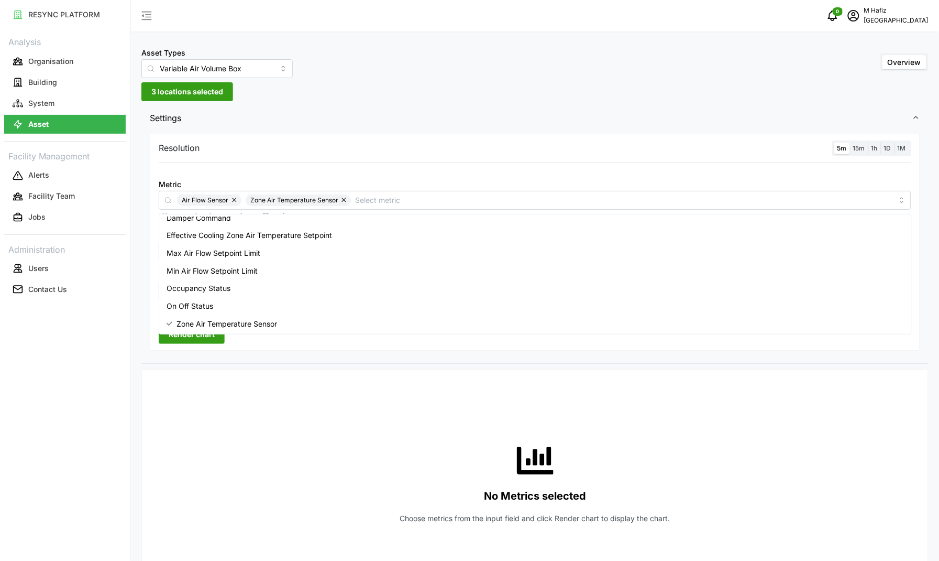
click at [286, 411] on div "No Metrics selected Choose metrics from the input field and click Render chart …" at bounding box center [535, 483] width 753 height 210
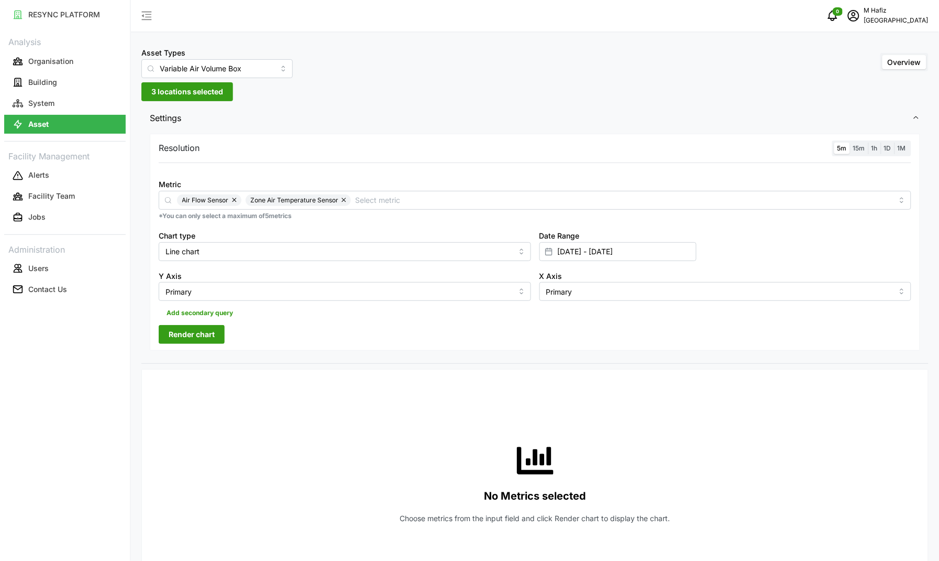
click at [201, 338] on span "Render chart" at bounding box center [192, 334] width 46 height 18
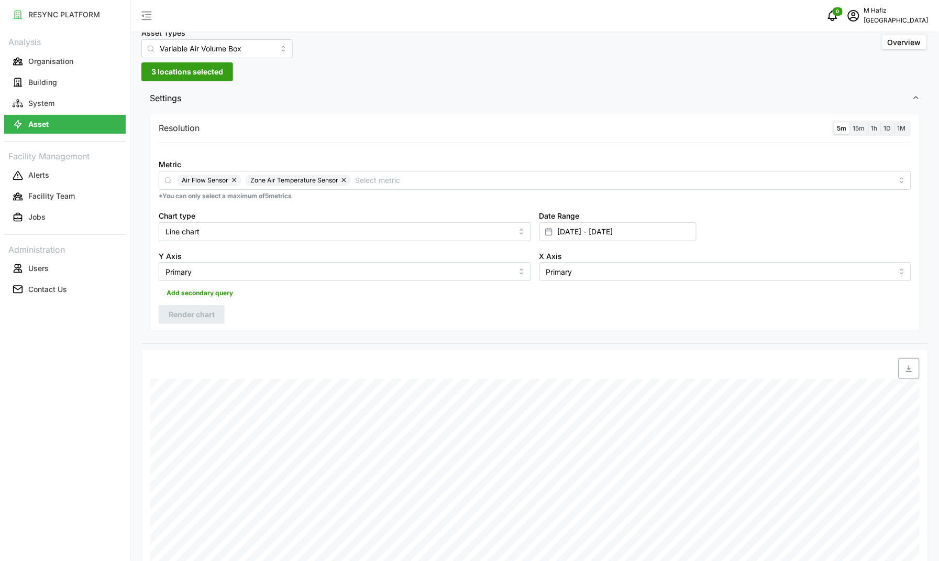
scroll to position [0, 0]
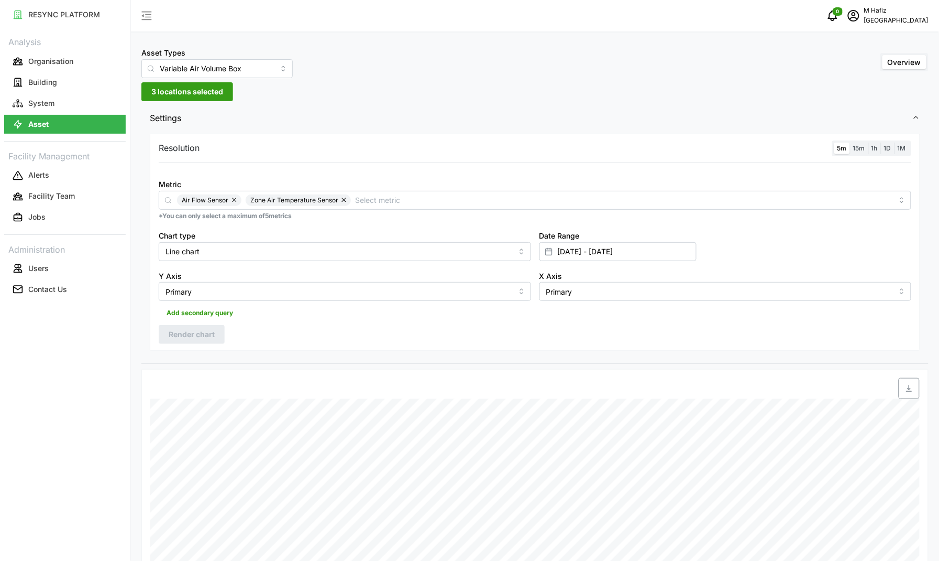
click at [226, 103] on div "Asset Types Variable Air Volume Box Overview 3 locations selected Settings Reso…" at bounding box center [535, 437] width 808 height 874
click at [201, 85] on span "3 locations selected" at bounding box center [187, 92] width 72 height 18
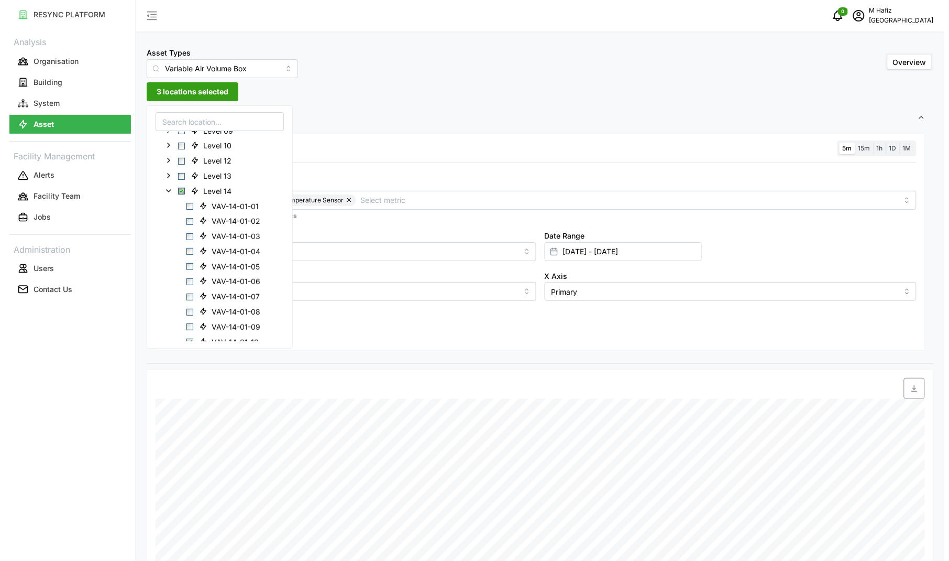
scroll to position [131, 0]
click at [175, 189] on span "Select Level 14" at bounding box center [176, 189] width 7 height 7
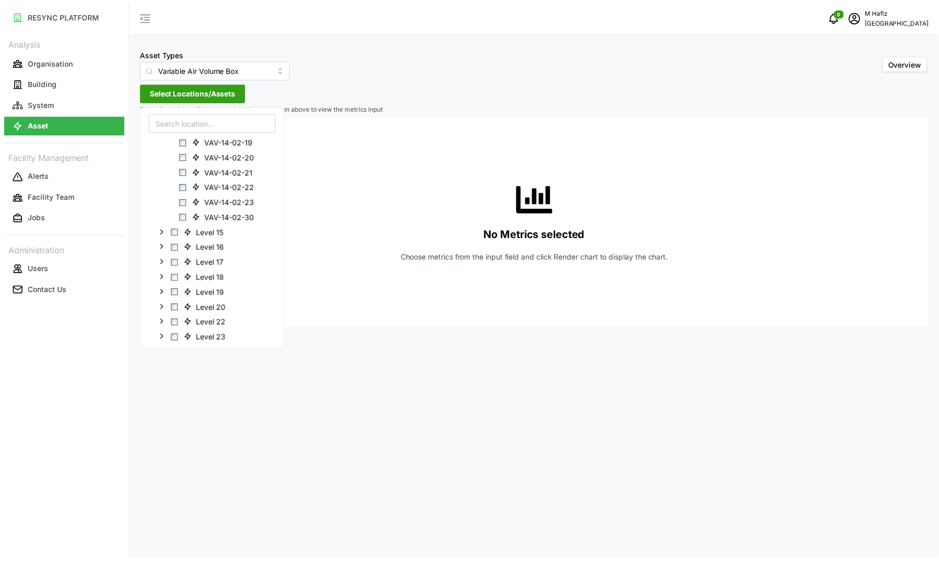
scroll to position [1048, 0]
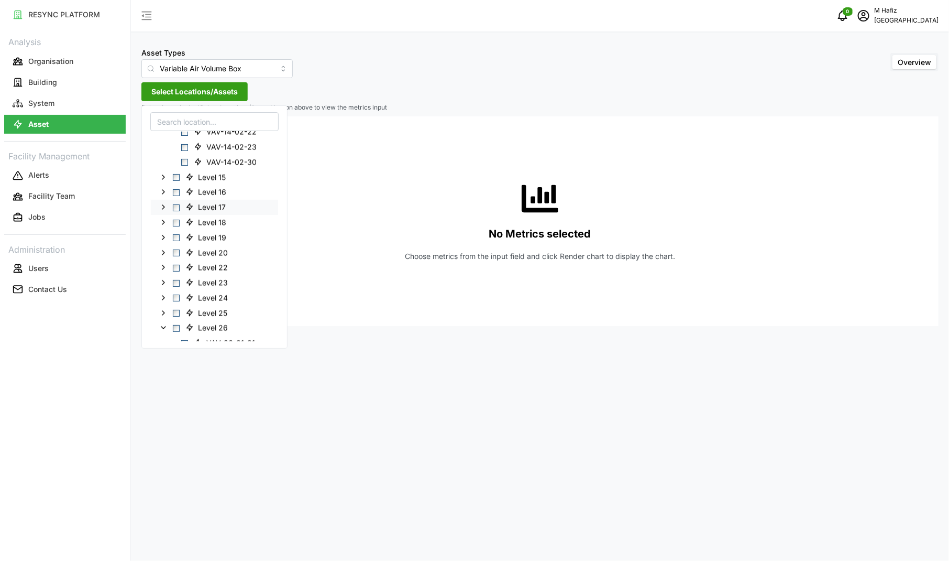
click at [164, 205] on icon at bounding box center [163, 207] width 8 height 8
click at [173, 208] on span "Select Level 17" at bounding box center [176, 207] width 7 height 7
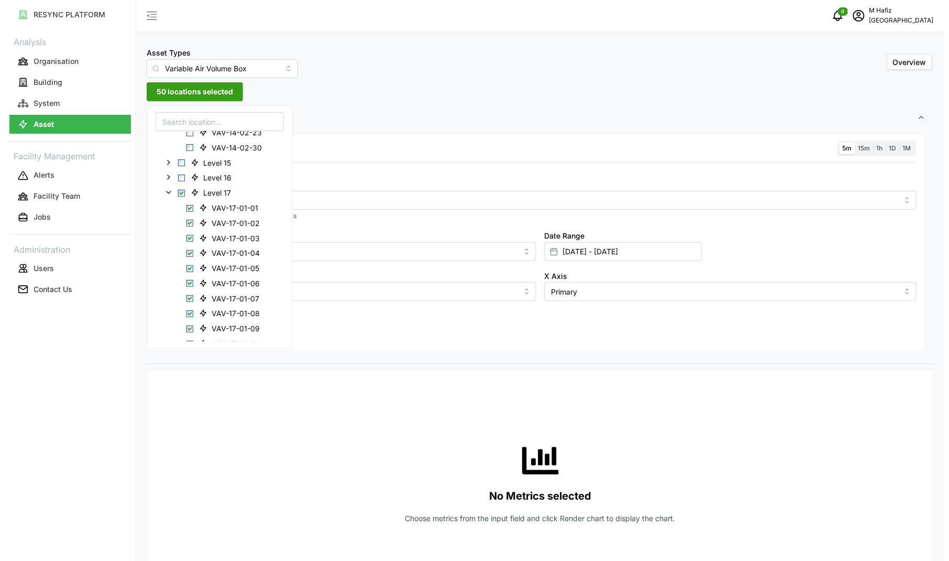
scroll to position [1072, 0]
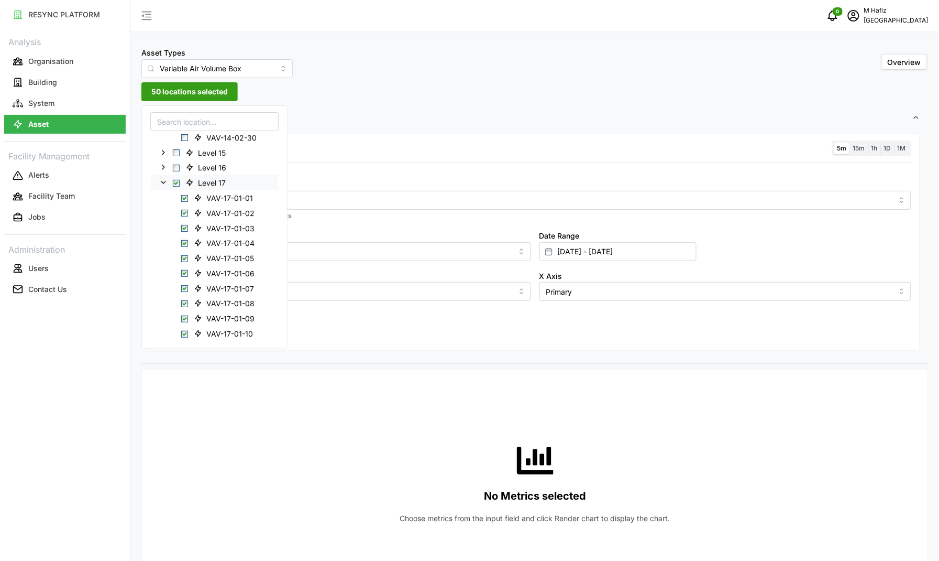
click at [174, 184] on span "Select Level 17" at bounding box center [176, 183] width 7 height 7
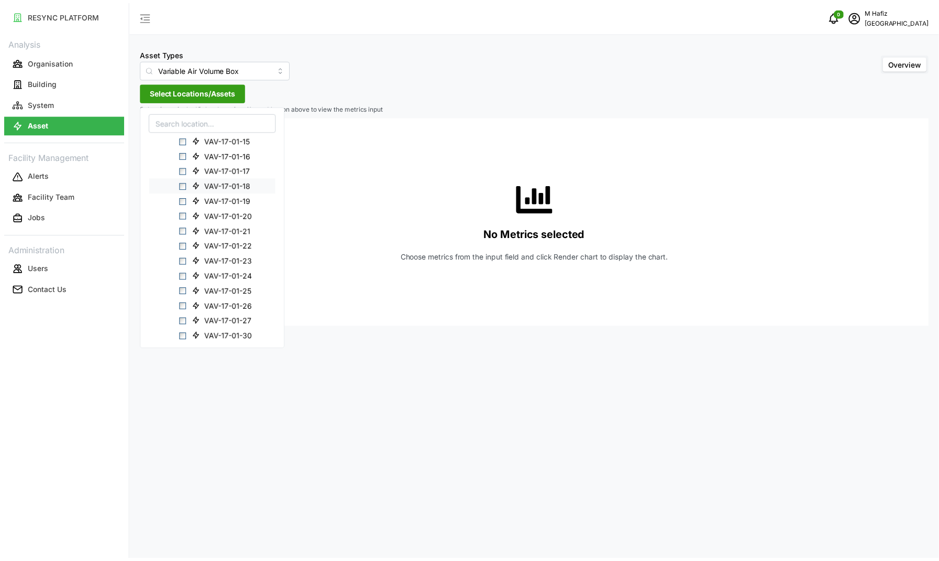
scroll to position [1276, 0]
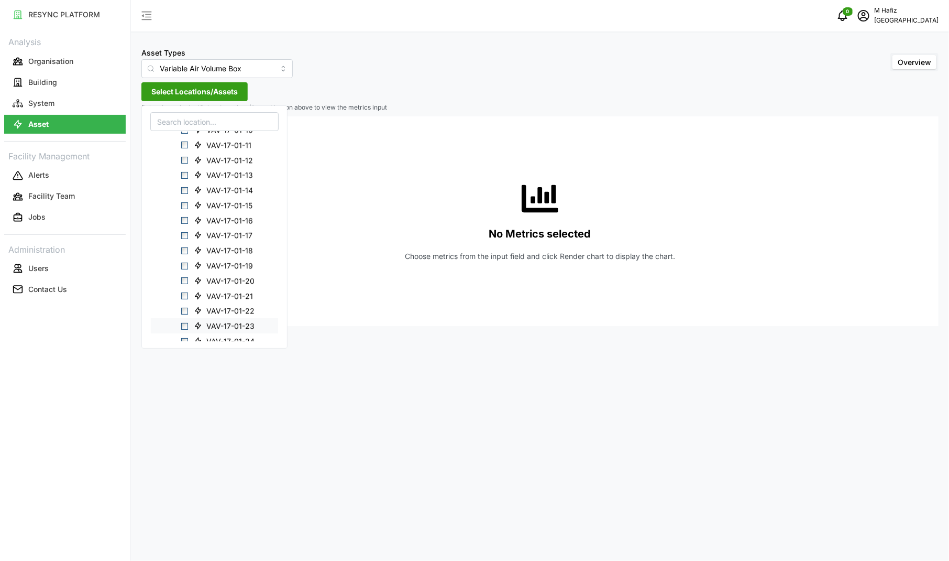
click at [190, 329] on span "VAV-17-01-23" at bounding box center [226, 325] width 72 height 13
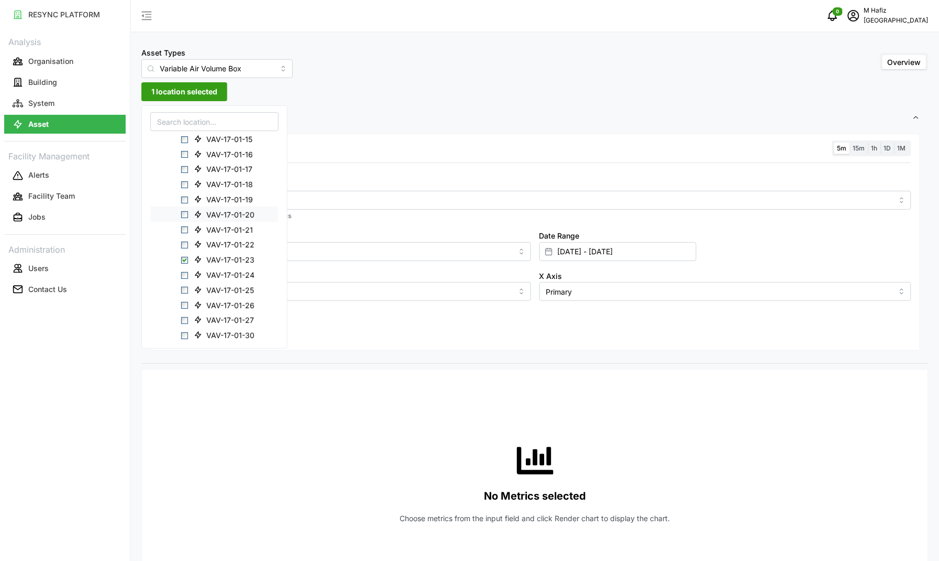
scroll to position [1473, 0]
click at [184, 217] on span "Select VAV-17-02-01" at bounding box center [184, 219] width 7 height 7
click at [208, 96] on span "2 locations selected" at bounding box center [187, 92] width 72 height 18
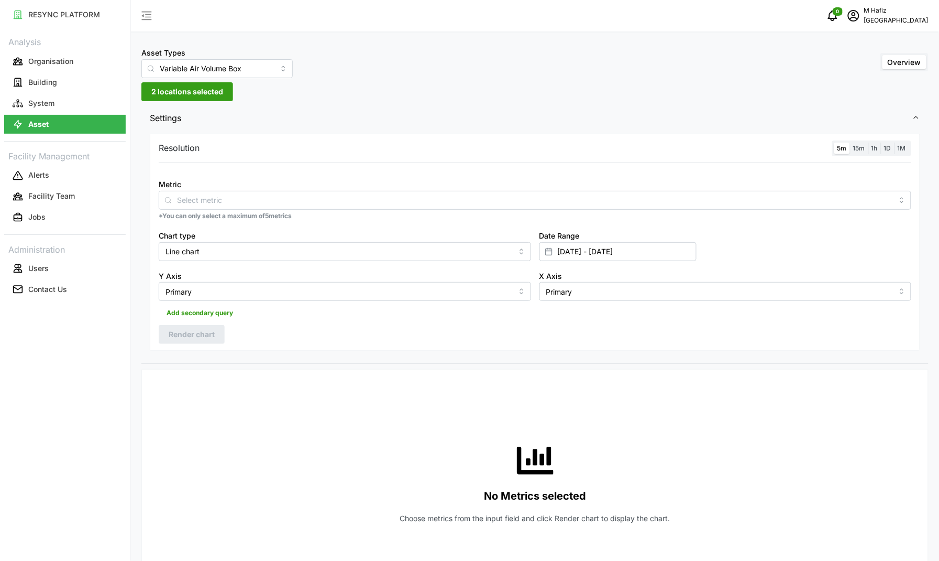
click at [468, 148] on div "Resolution 5m 15m 1h 1D 1M" at bounding box center [535, 148] width 753 height 16
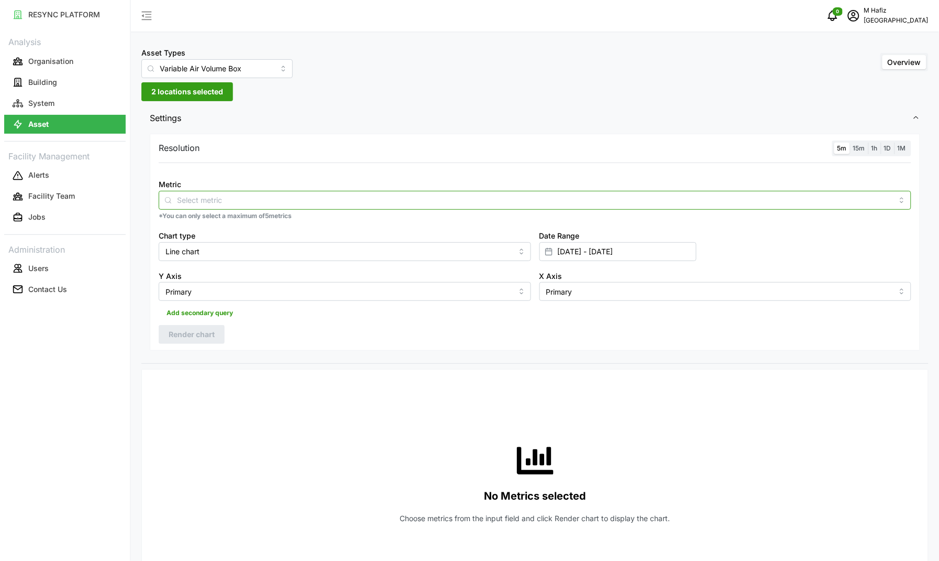
click at [286, 203] on input "Metric" at bounding box center [535, 200] width 716 height 12
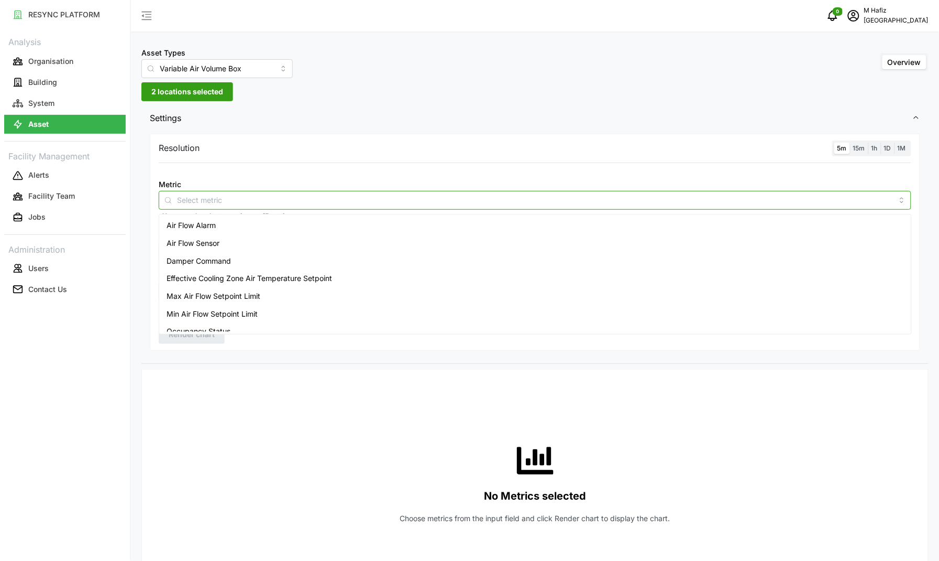
click at [203, 239] on span "Air Flow Sensor" at bounding box center [193, 243] width 53 height 12
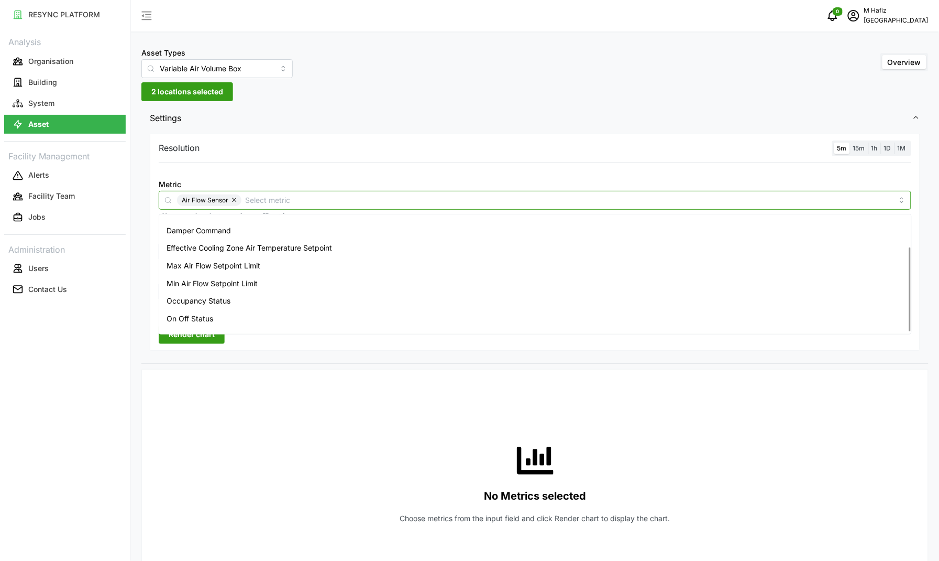
scroll to position [43, 0]
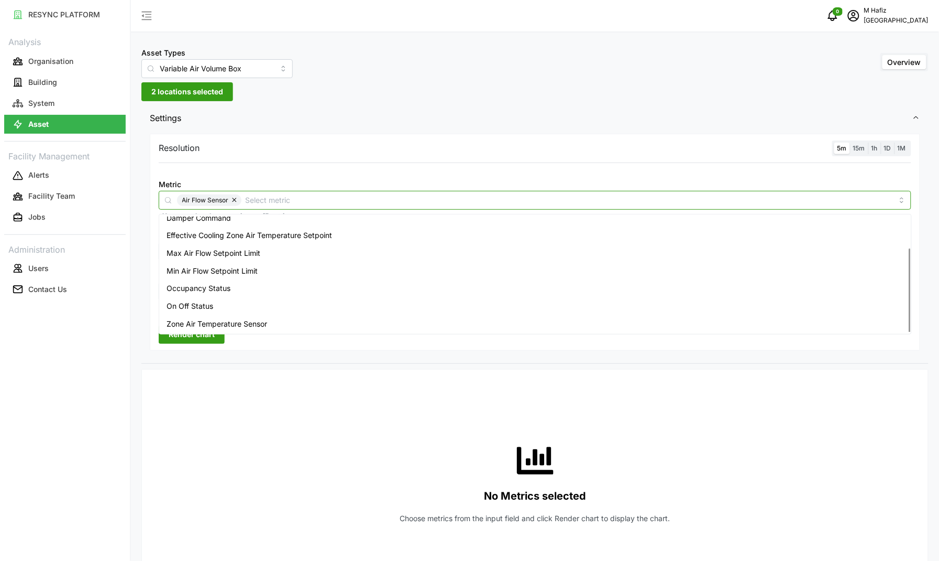
click at [235, 323] on span "Zone Air Temperature Sensor" at bounding box center [217, 324] width 101 height 12
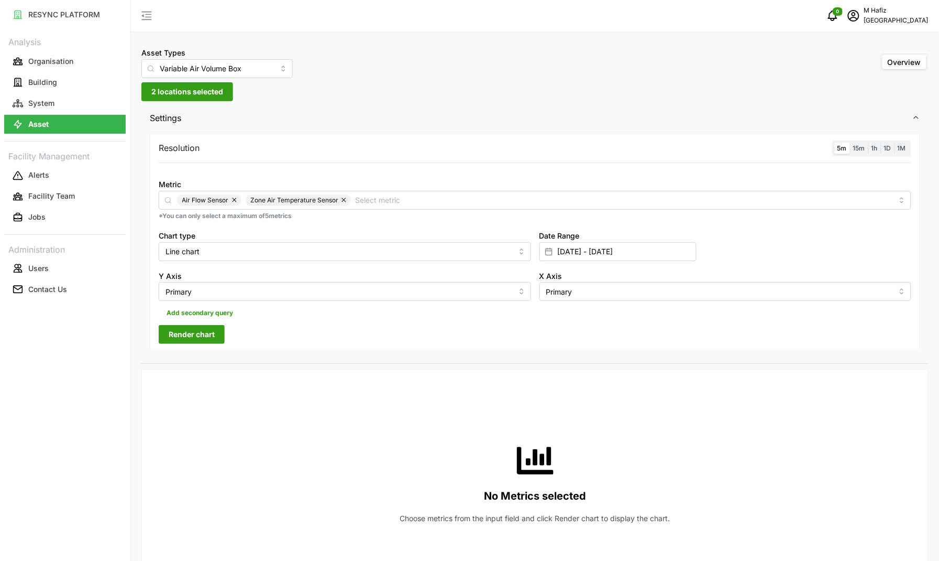
click at [271, 344] on div "Resolution 5m 15m 1h 1D 1M Metric Air Flow Sensor Zone Air Temperature Sensor *…" at bounding box center [535, 242] width 771 height 217
click at [184, 331] on span "Render chart" at bounding box center [192, 334] width 46 height 18
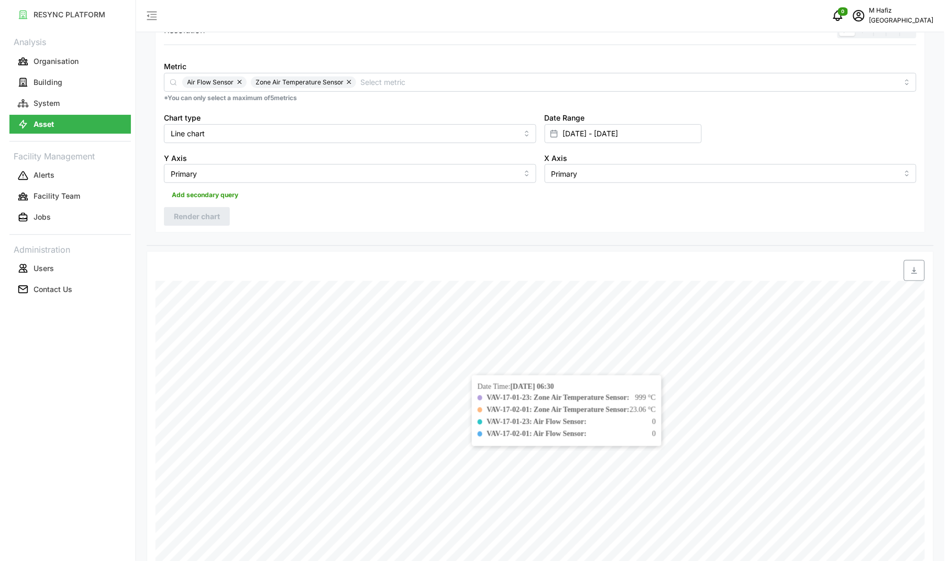
scroll to position [0, 0]
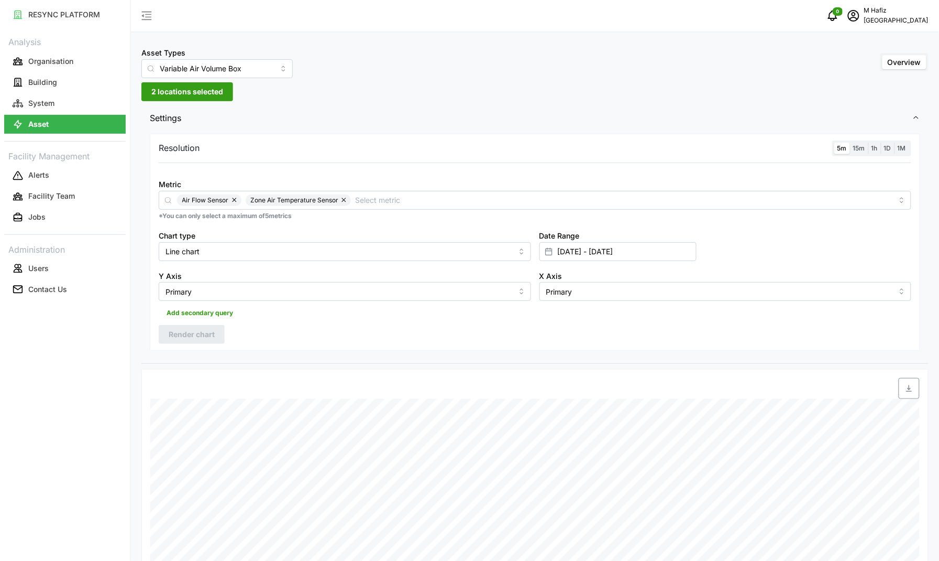
click at [202, 87] on span "2 locations selected" at bounding box center [187, 92] width 72 height 18
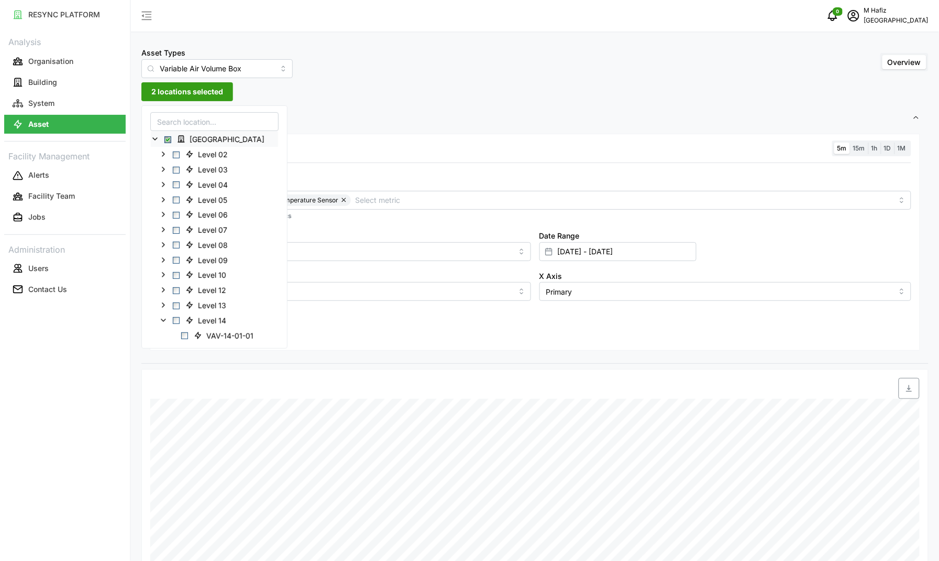
click at [172, 139] on div "[GEOGRAPHIC_DATA]" at bounding box center [214, 138] width 127 height 15
click at [169, 139] on span "Select Office Tower" at bounding box center [167, 139] width 7 height 7
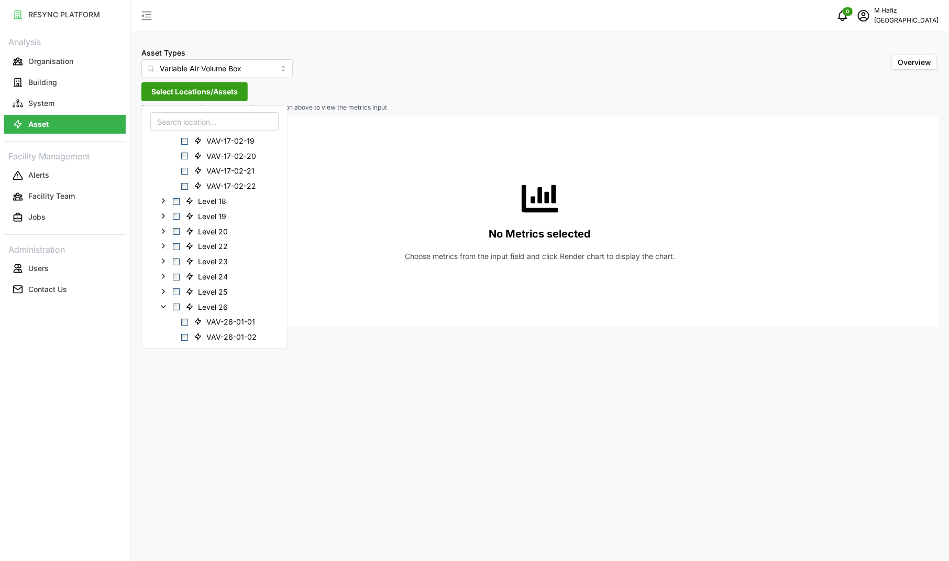
scroll to position [1871, 0]
click at [162, 255] on icon at bounding box center [163, 258] width 8 height 8
click at [164, 195] on icon at bounding box center [163, 198] width 8 height 8
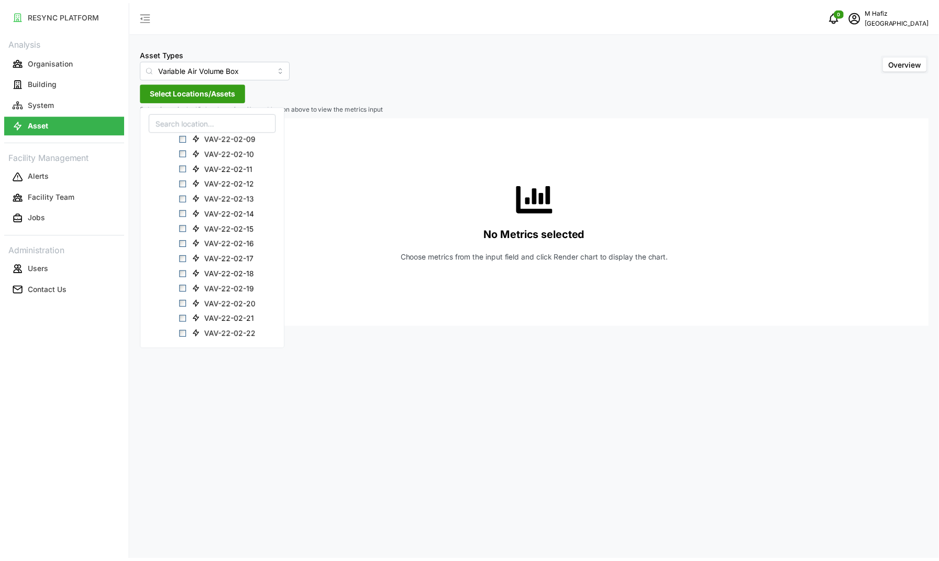
scroll to position [2460, 0]
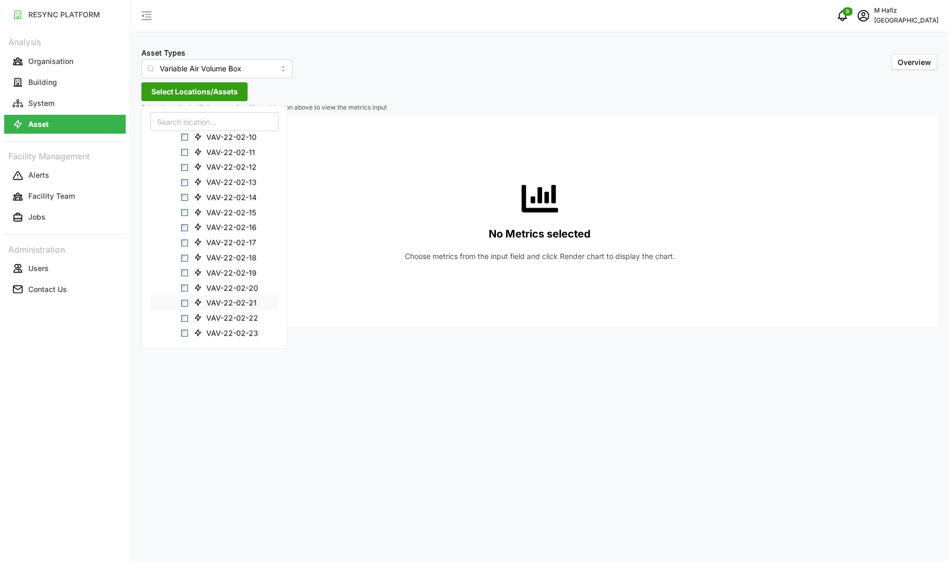
click at [186, 300] on span "Select VAV-22-02-21" at bounding box center [184, 303] width 7 height 7
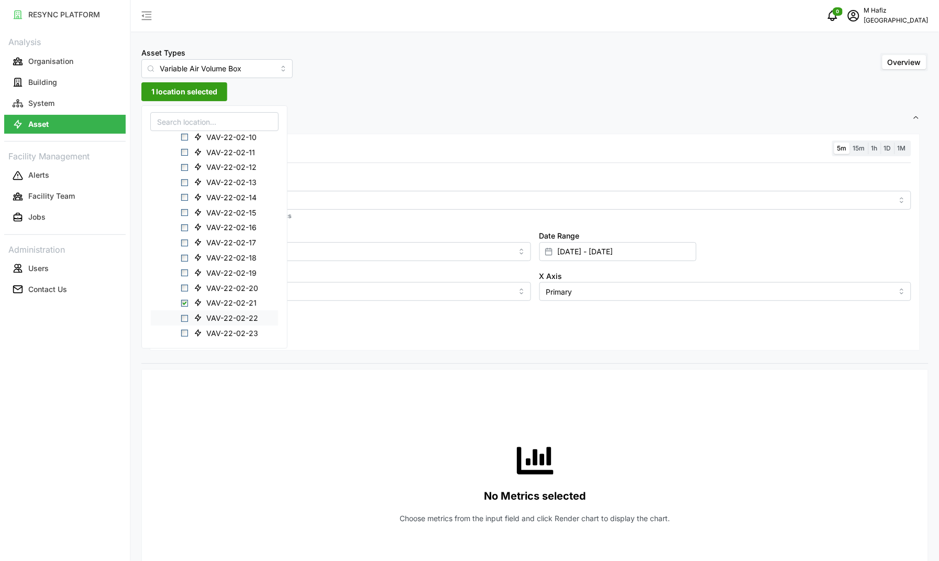
click at [183, 317] on span "Select VAV-22-02-22" at bounding box center [184, 317] width 7 height 7
click at [186, 333] on span "Select VAV-22-02-23" at bounding box center [184, 333] width 7 height 7
click at [379, 97] on div "Asset Types Variable Air Volume Box Overview 3 locations selected Settings Reso…" at bounding box center [535, 531] width 808 height 1062
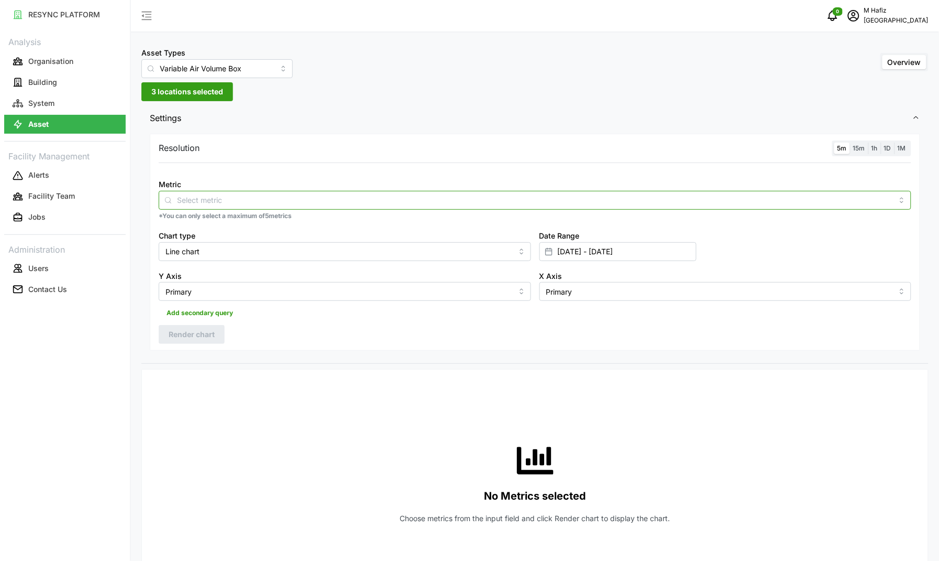
click at [323, 195] on input "Metric" at bounding box center [535, 200] width 716 height 12
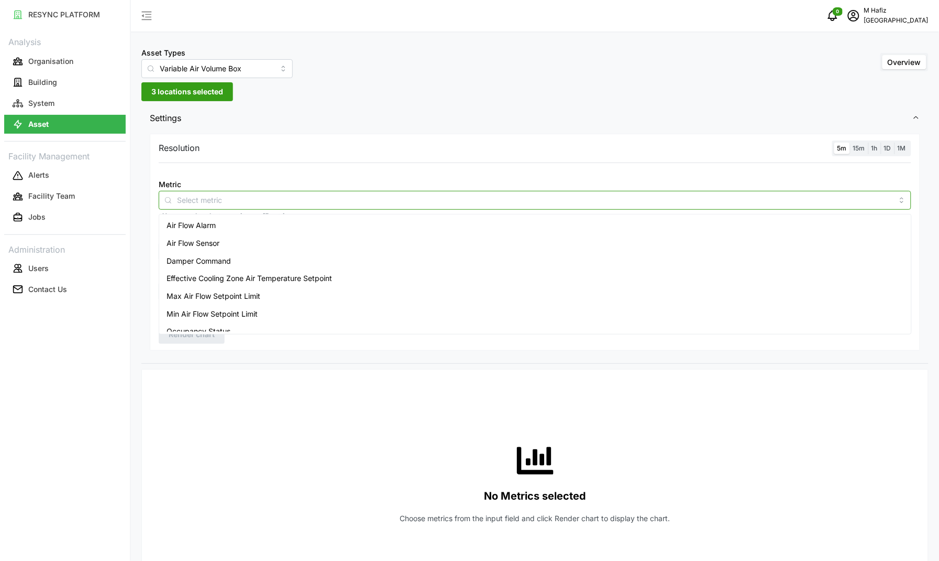
click at [244, 238] on div "Air Flow Sensor" at bounding box center [535, 243] width 748 height 18
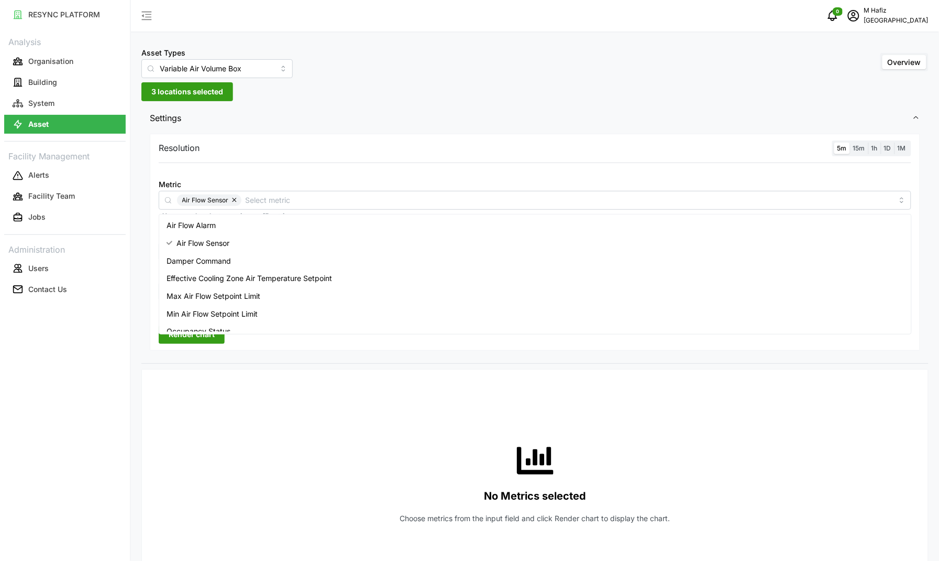
click at [321, 157] on div "Resolution 5m 15m 1h 1D 1M Metric Air Flow Sensor *You can only select a maximu…" at bounding box center [535, 242] width 771 height 217
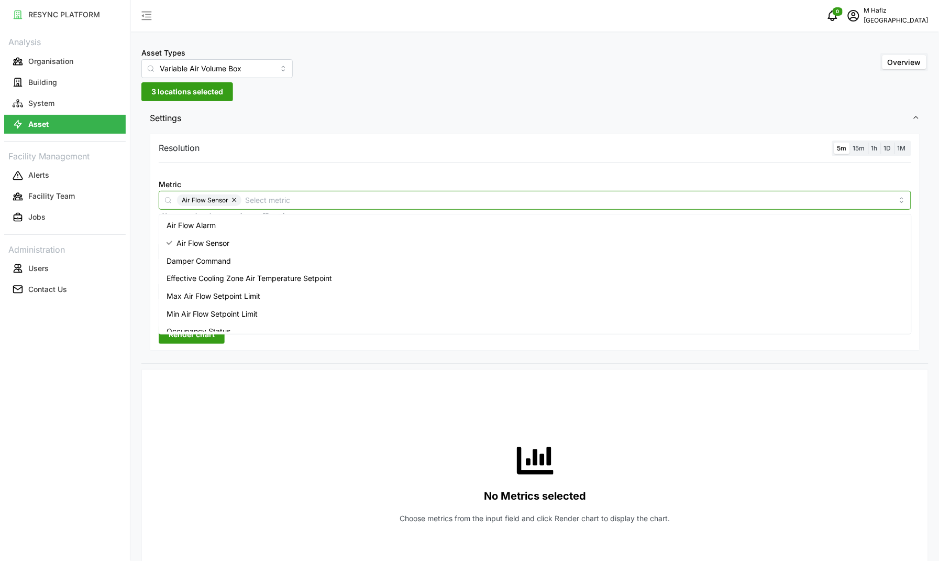
click at [278, 195] on input "Metric" at bounding box center [569, 200] width 647 height 12
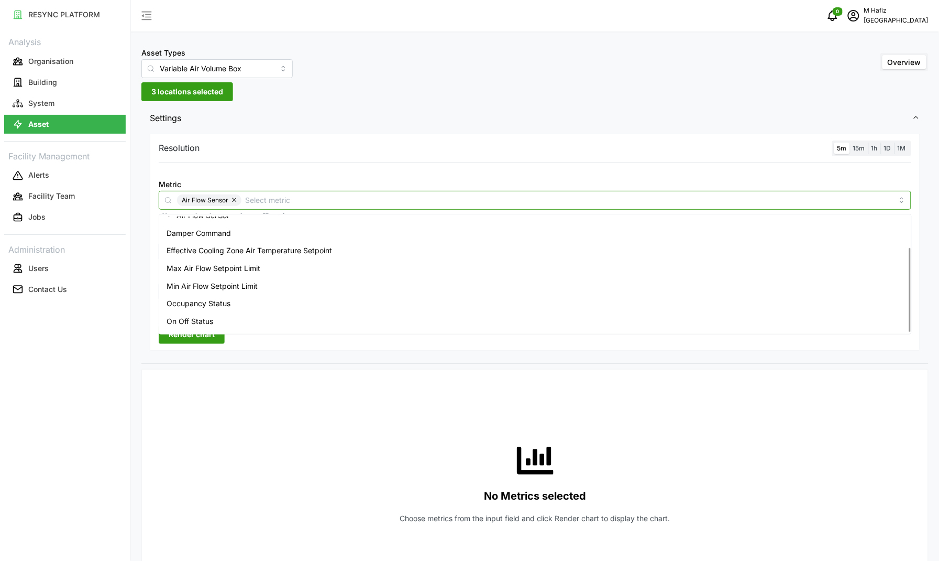
scroll to position [43, 0]
click at [243, 320] on span "Zone Air Temperature Sensor" at bounding box center [217, 324] width 101 height 12
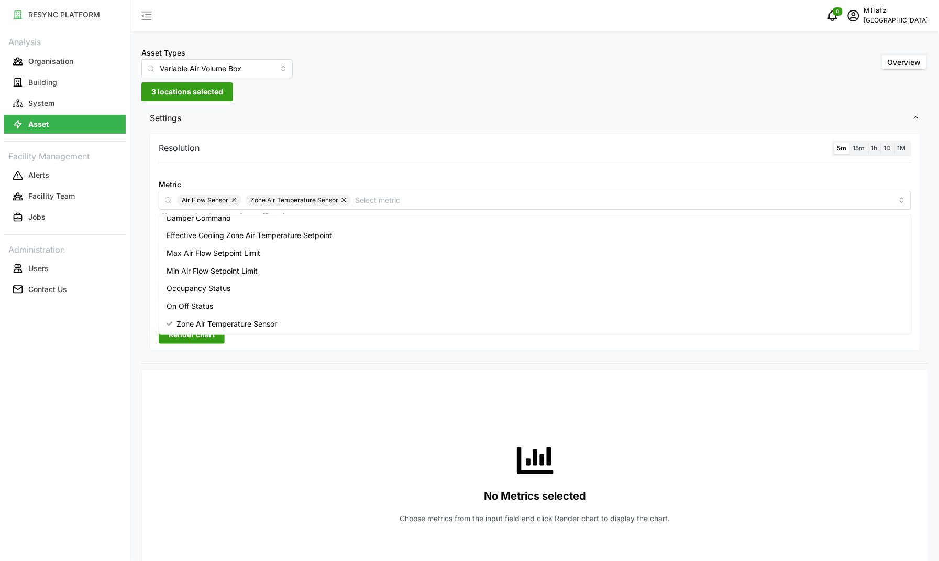
click at [308, 387] on div "No Metrics selected Choose metrics from the input field and click Render chart …" at bounding box center [535, 483] width 753 height 210
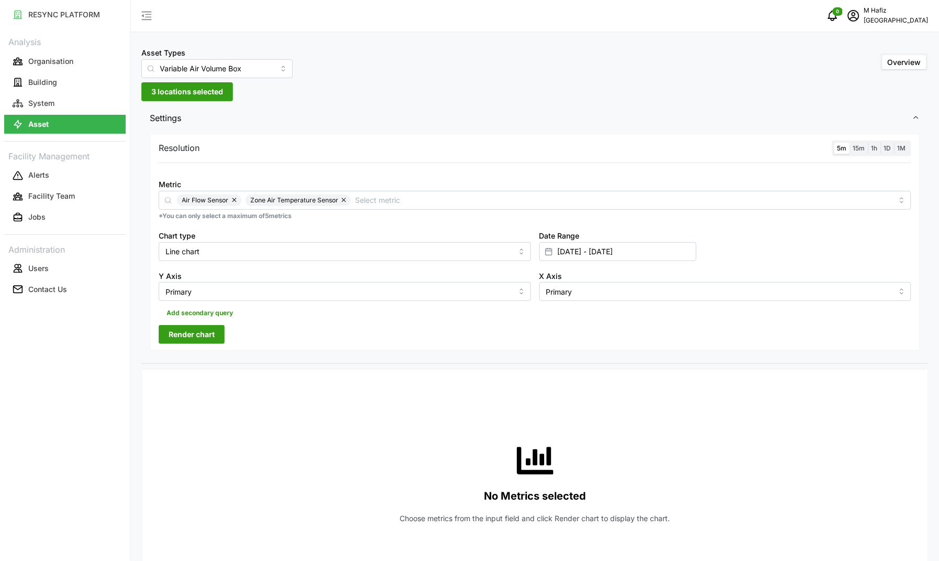
click at [172, 334] on span "Render chart" at bounding box center [192, 334] width 46 height 18
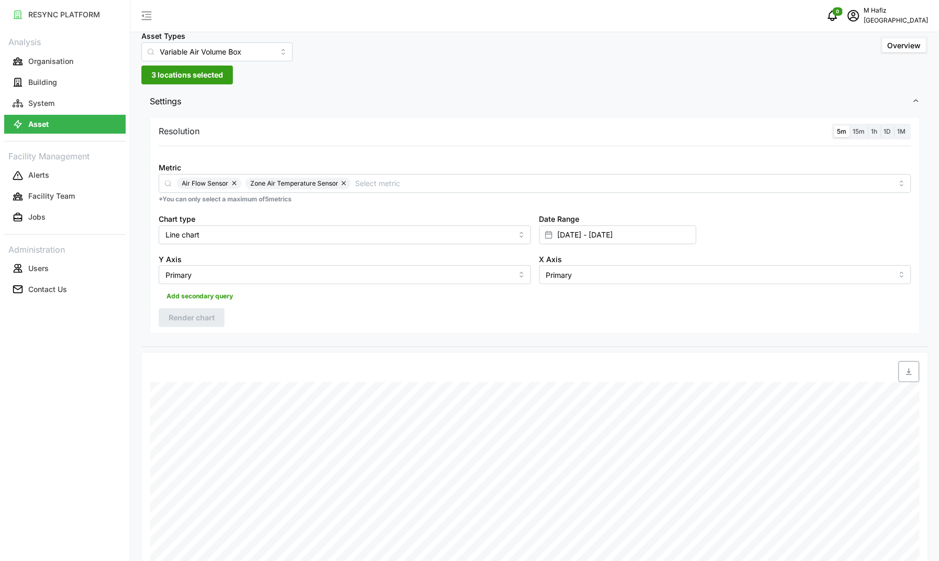
scroll to position [0, 0]
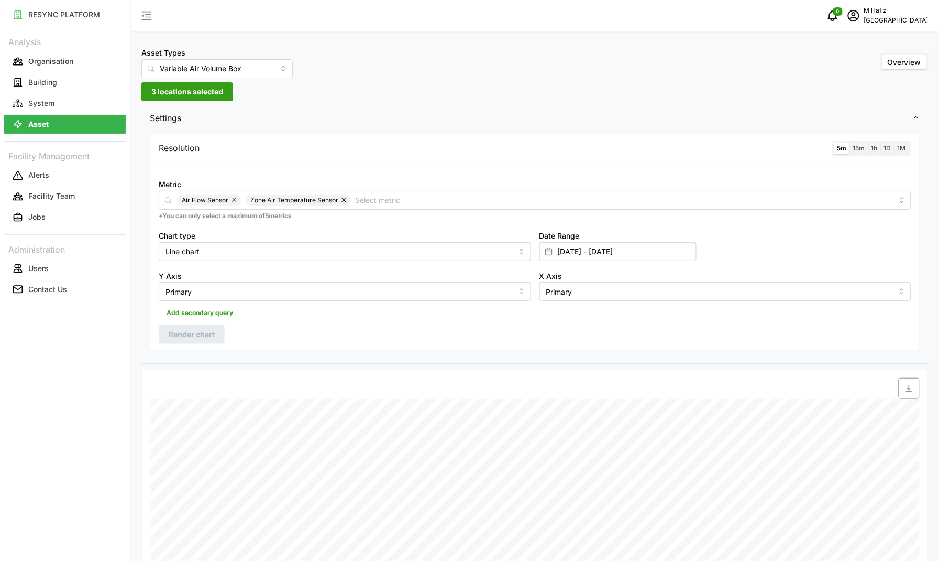
click at [196, 94] on span "3 locations selected" at bounding box center [187, 92] width 72 height 18
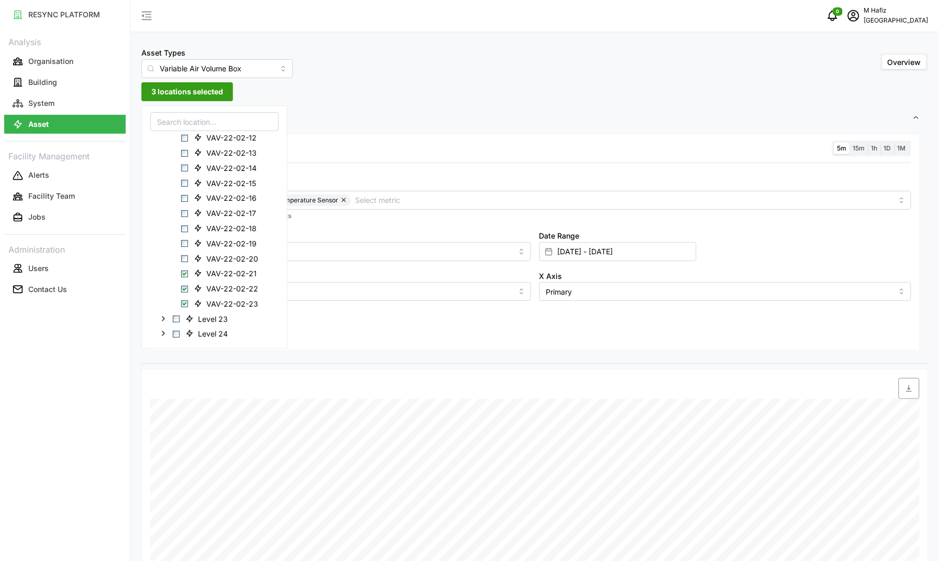
scroll to position [2650, 0]
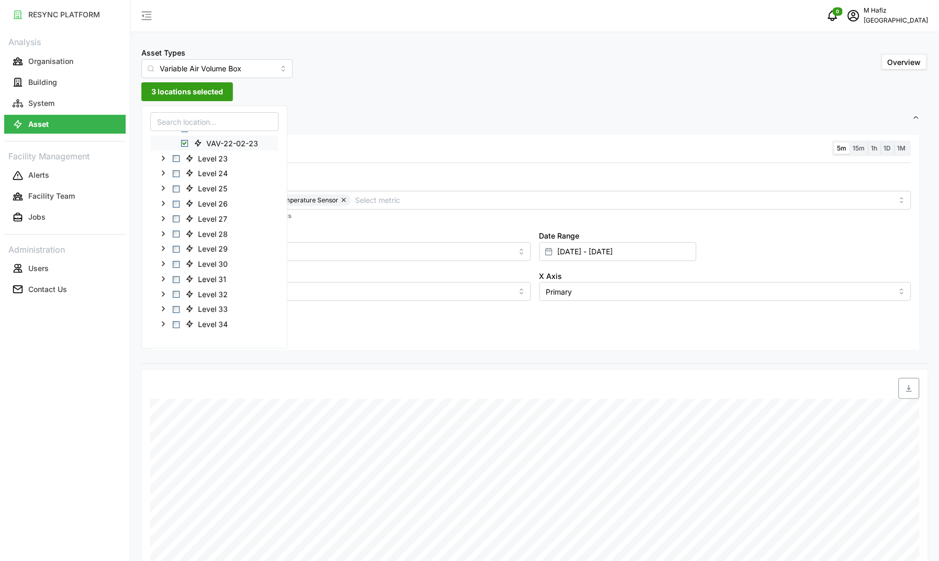
click at [186, 140] on span "Select VAV-22-02-23" at bounding box center [184, 143] width 7 height 7
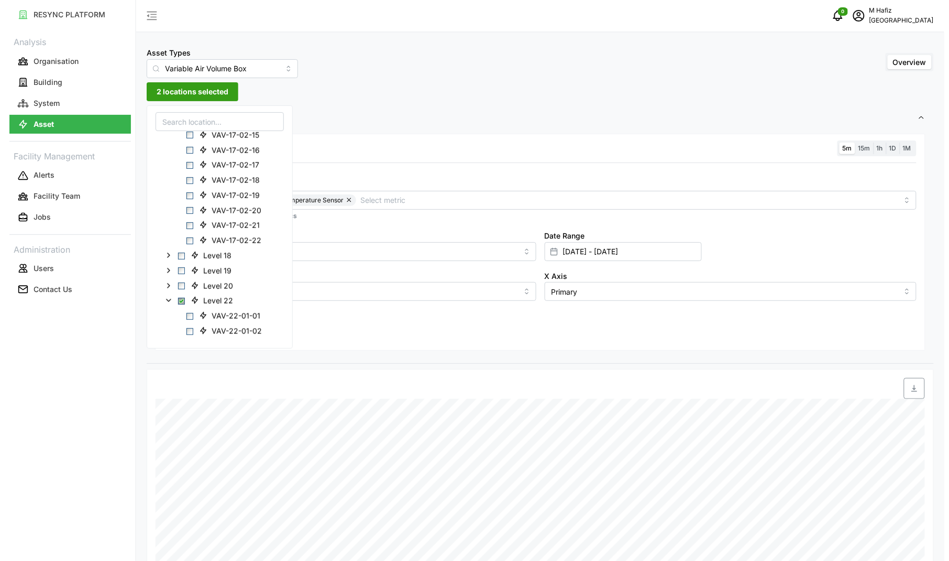
scroll to position [1798, 0]
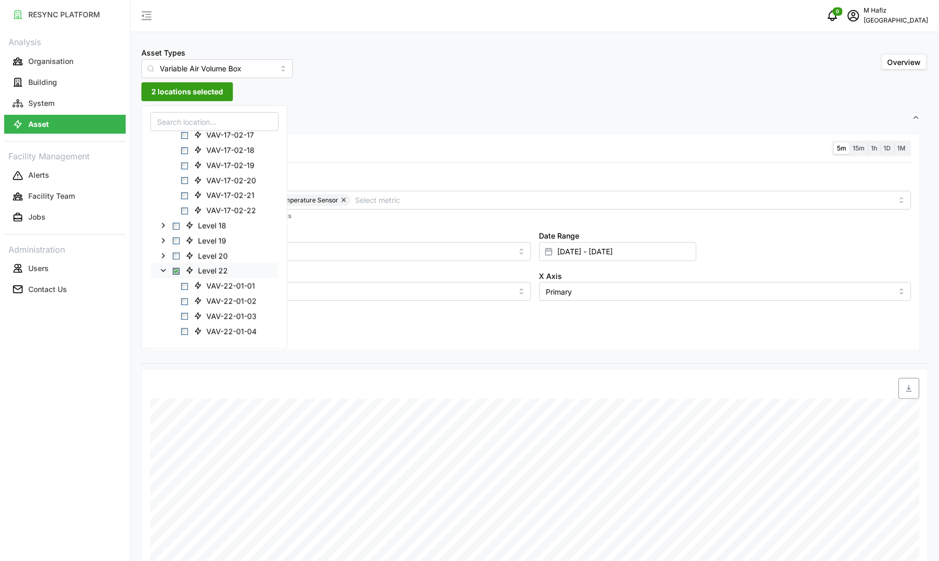
click at [173, 268] on span "Select Level 22" at bounding box center [176, 271] width 7 height 7
click at [174, 269] on span "Select Level 22" at bounding box center [176, 271] width 7 height 7
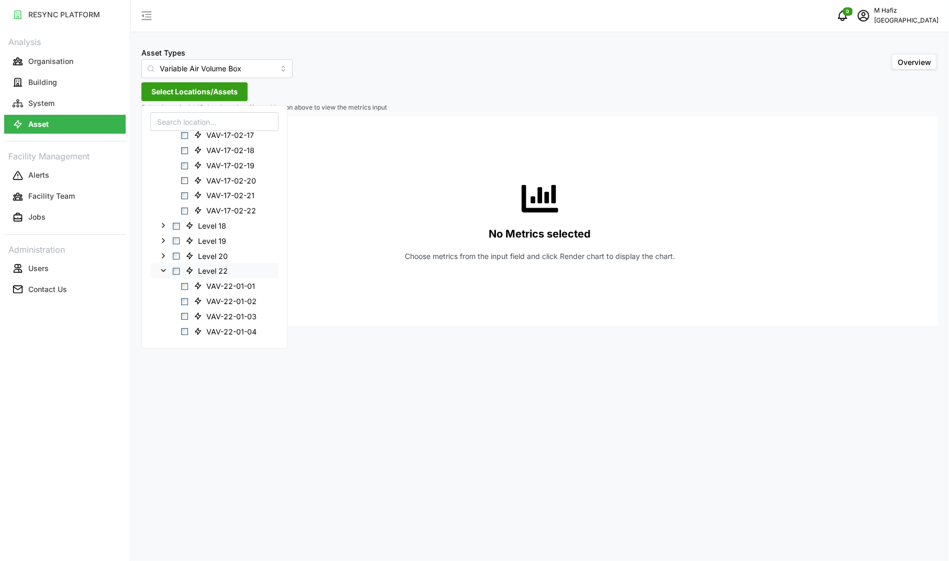
click at [163, 266] on icon at bounding box center [163, 270] width 8 height 8
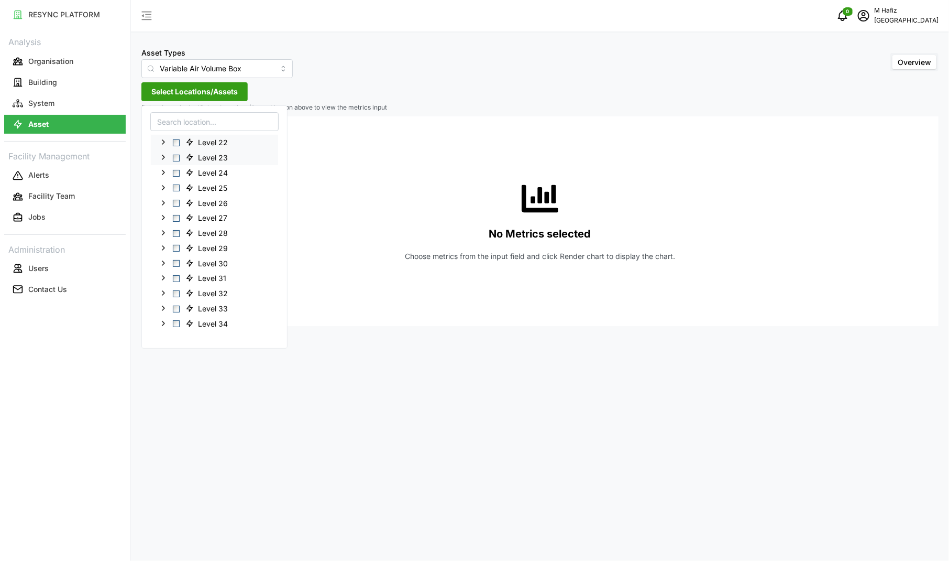
click at [164, 158] on icon at bounding box center [163, 157] width 8 height 8
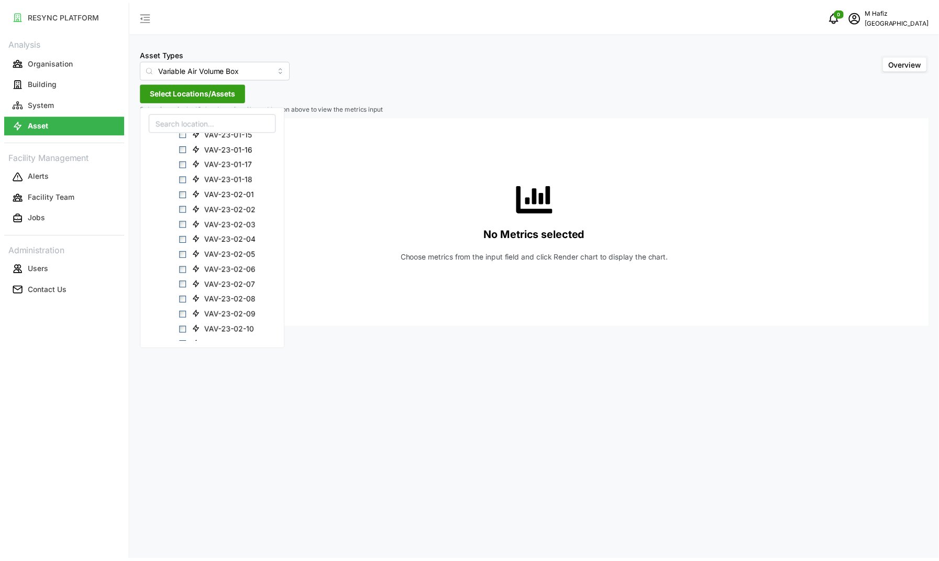
scroll to position [2188, 0]
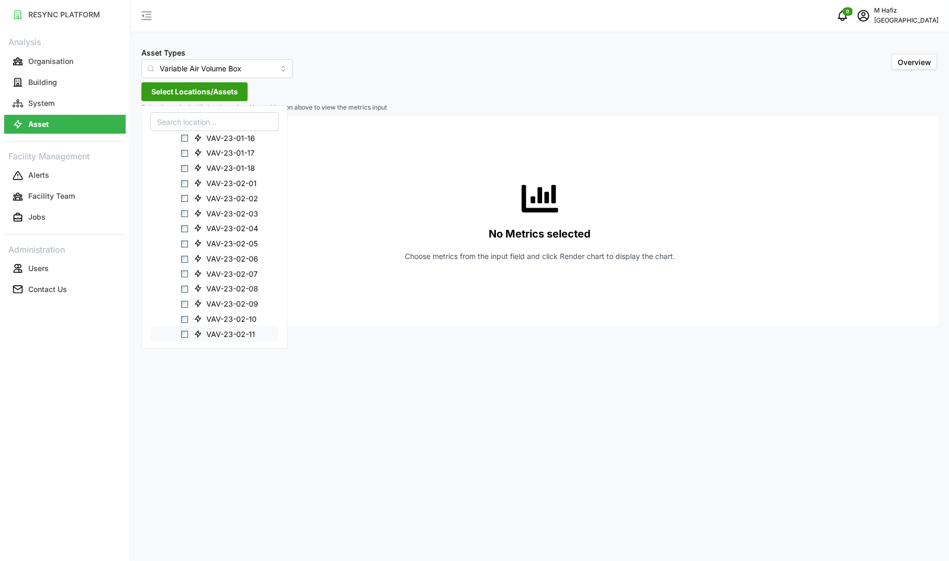
click at [244, 334] on span "VAV-23-02-11" at bounding box center [230, 334] width 49 height 10
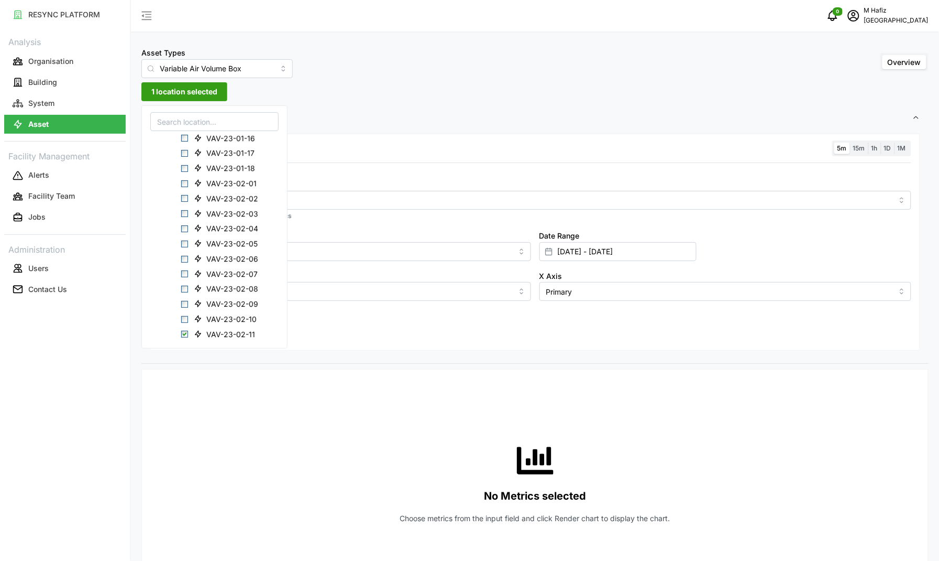
click at [364, 107] on span "Settings" at bounding box center [531, 118] width 763 height 26
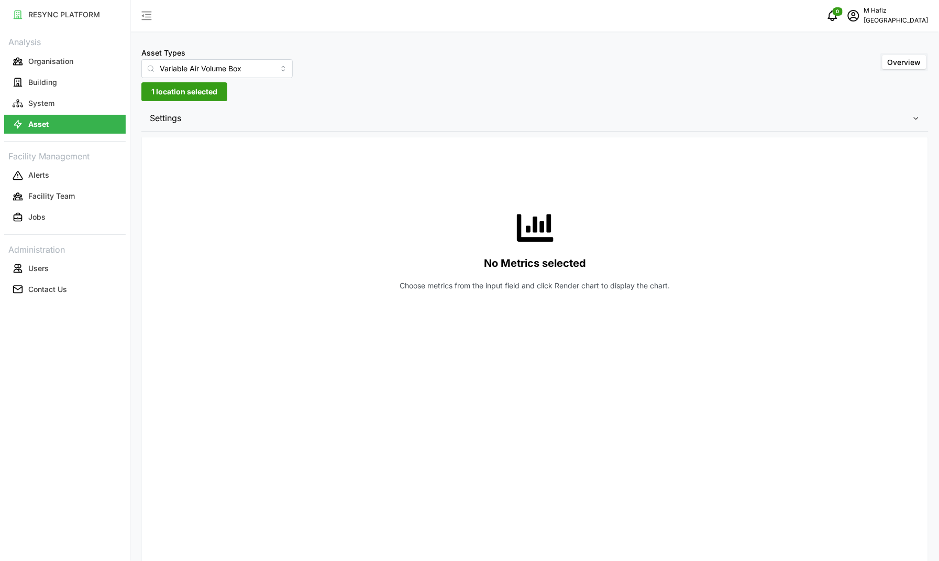
click at [326, 113] on span "Settings" at bounding box center [531, 118] width 763 height 26
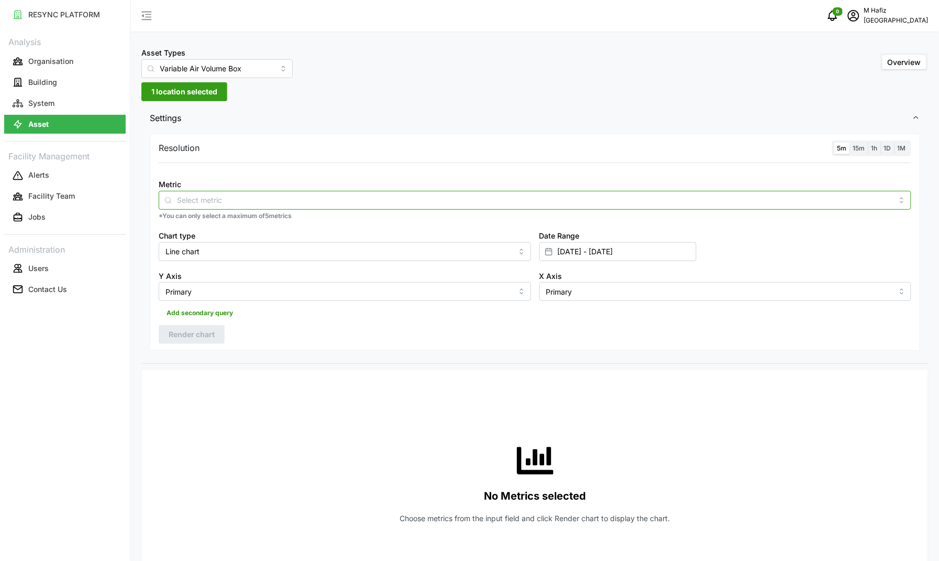
click at [305, 207] on div at bounding box center [535, 200] width 753 height 19
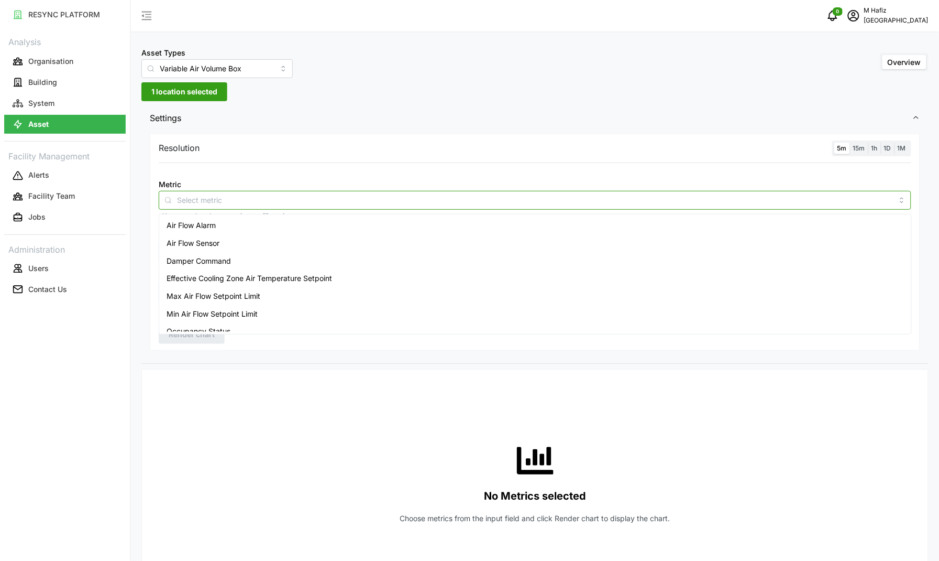
click at [231, 242] on div "Air Flow Sensor" at bounding box center [535, 243] width 748 height 18
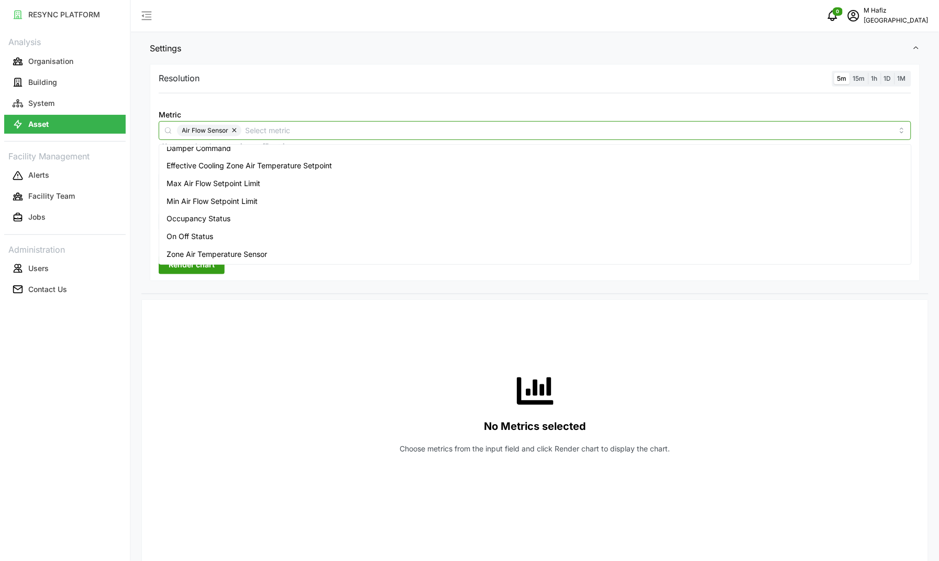
scroll to position [131, 0]
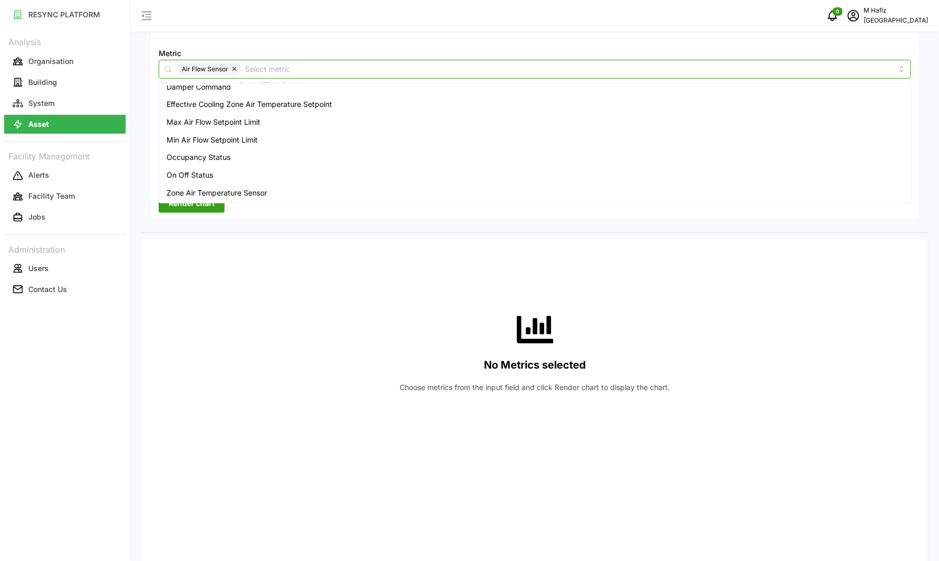
click at [258, 195] on span "Zone Air Temperature Sensor" at bounding box center [217, 193] width 101 height 12
click at [251, 237] on div "Settings Resolution 5m 15m 1h 1D 1M Metric Air Flow Sensor Zone Air Temperature…" at bounding box center [534, 447] width 787 height 947
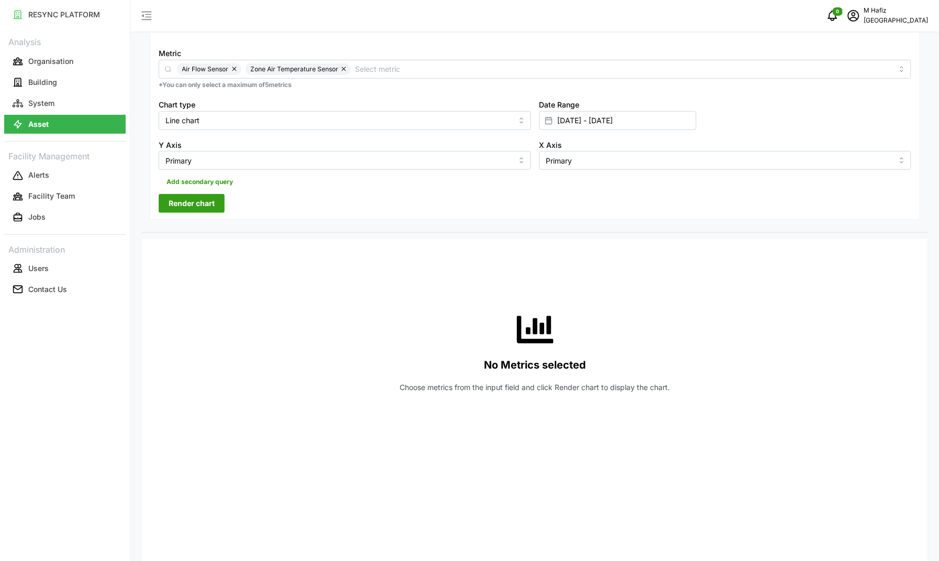
click at [186, 207] on span "Render chart" at bounding box center [192, 203] width 46 height 18
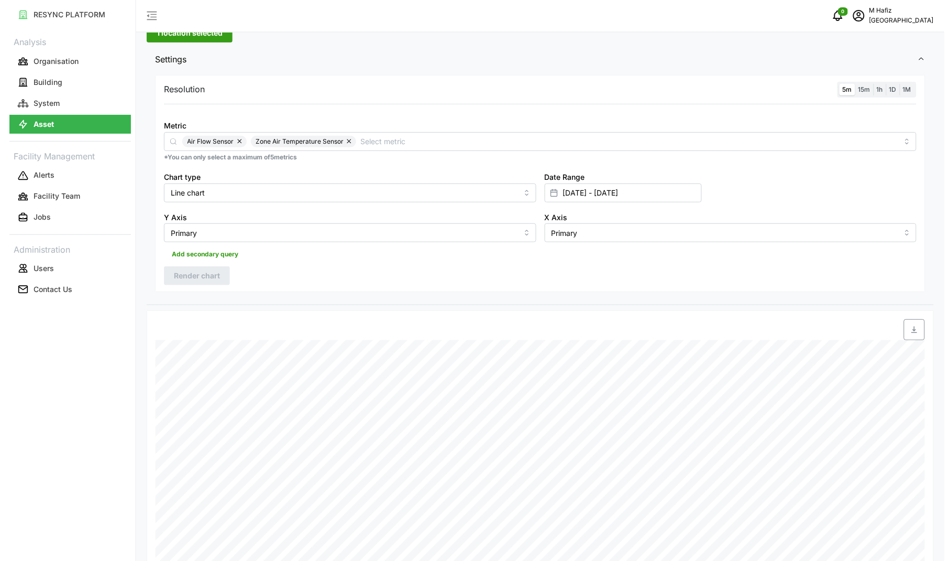
scroll to position [0, 0]
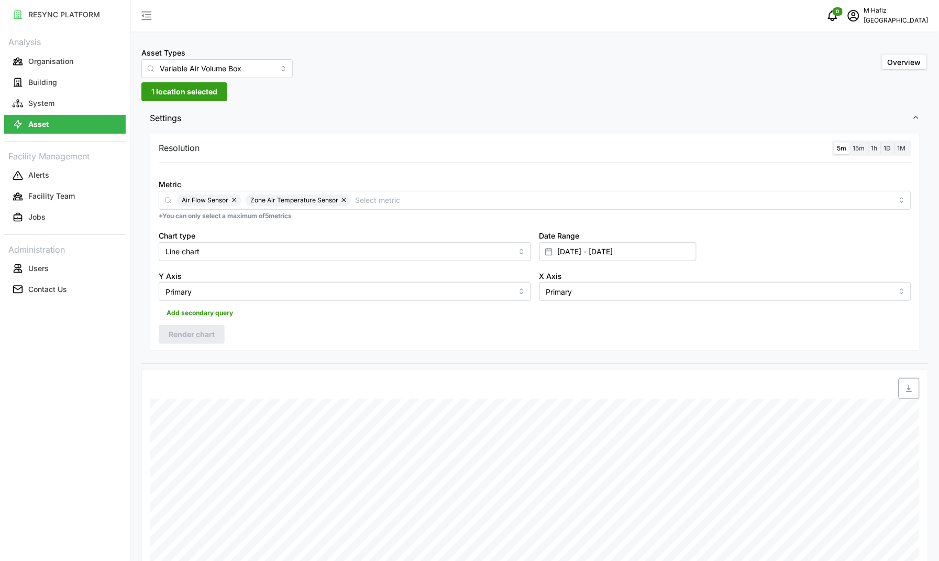
click at [210, 112] on span "Settings" at bounding box center [531, 118] width 763 height 26
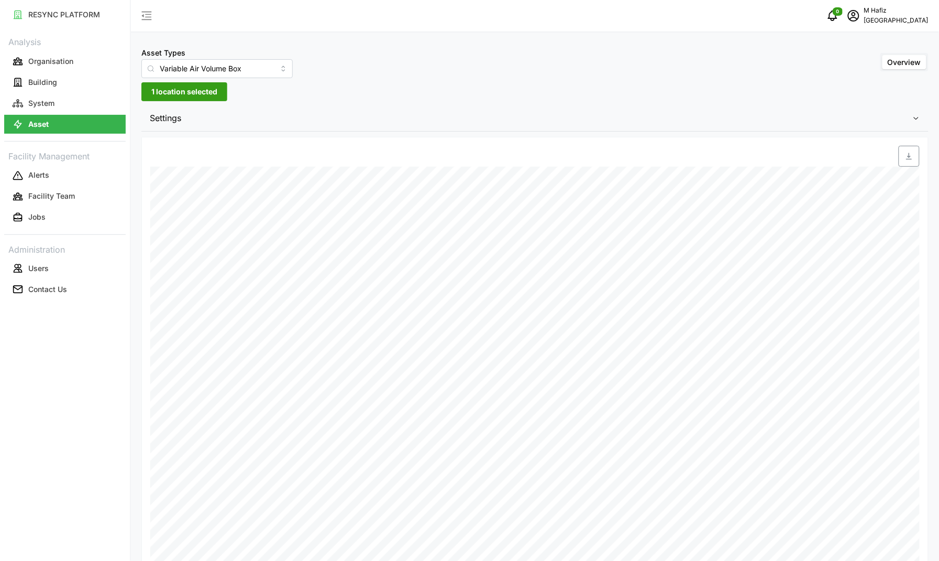
click at [211, 100] on span "1 location selected" at bounding box center [184, 92] width 66 height 18
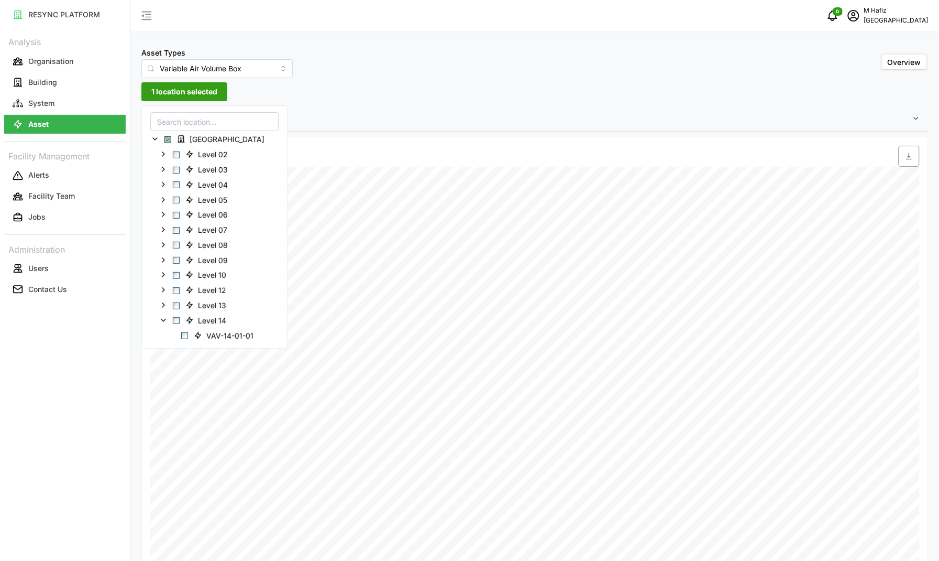
click at [211, 118] on input at bounding box center [214, 121] width 128 height 19
click at [166, 144] on div "[GEOGRAPHIC_DATA]" at bounding box center [214, 138] width 127 height 15
click at [169, 139] on span "Select Office Tower" at bounding box center [167, 139] width 7 height 7
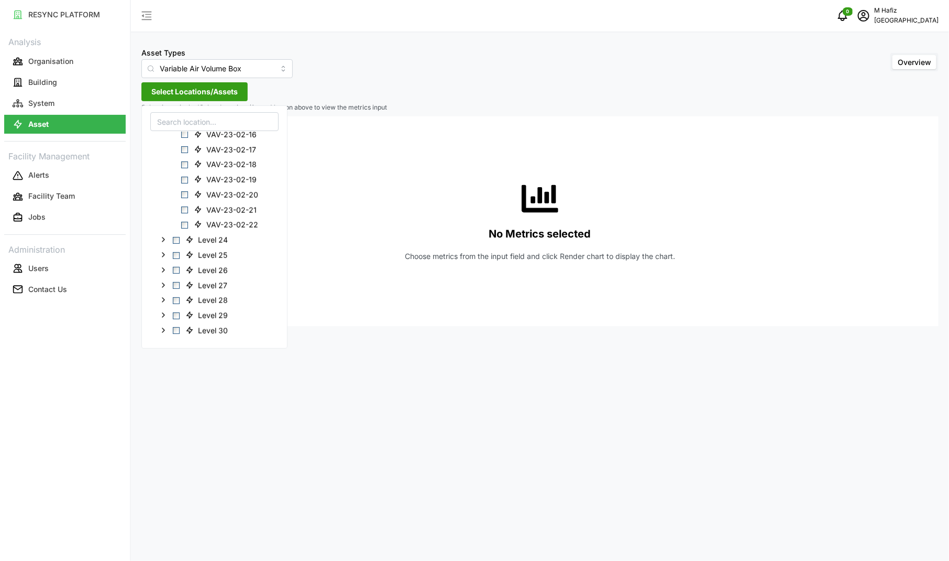
scroll to position [2529, 0]
click at [164, 262] on polyline at bounding box center [163, 263] width 2 height 4
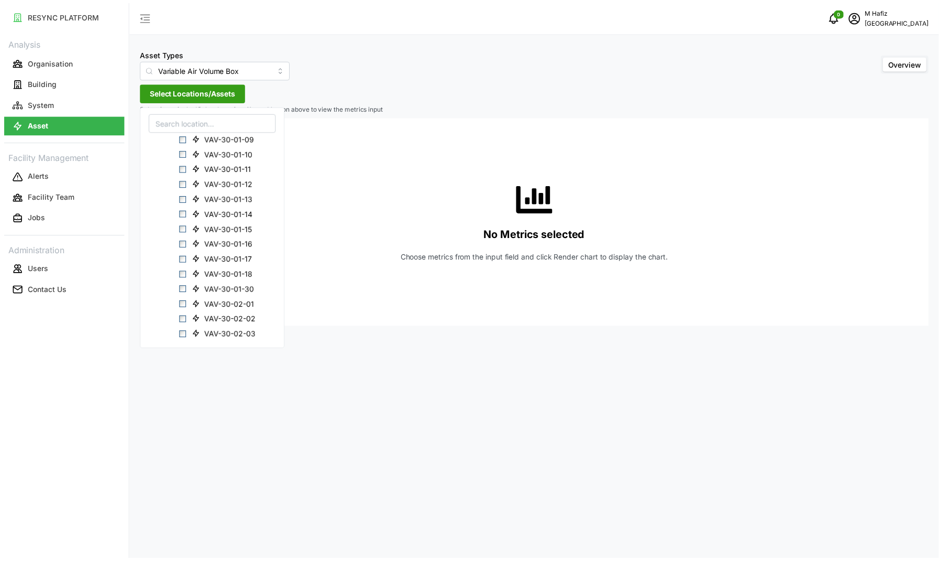
scroll to position [2726, 0]
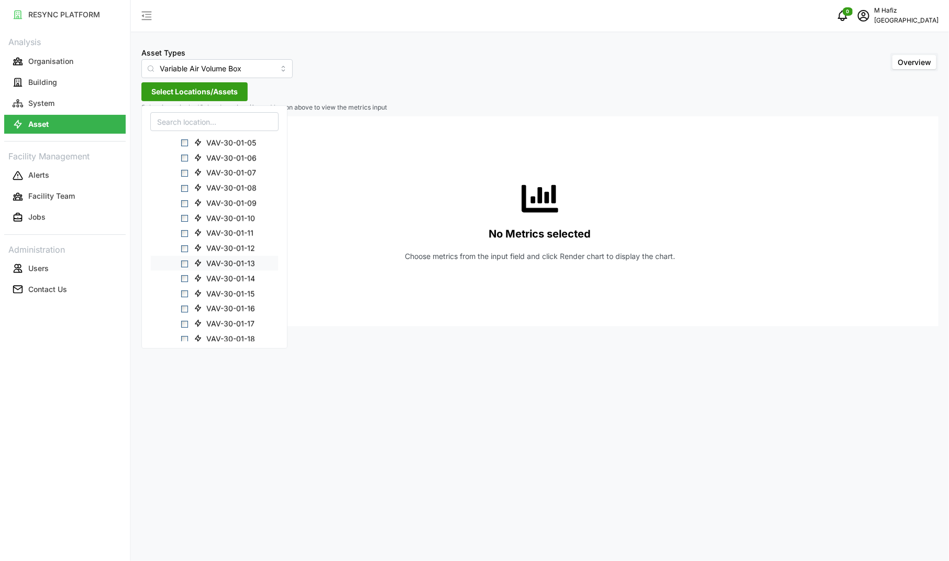
click at [186, 260] on span "Select VAV-30-01-13" at bounding box center [184, 263] width 7 height 7
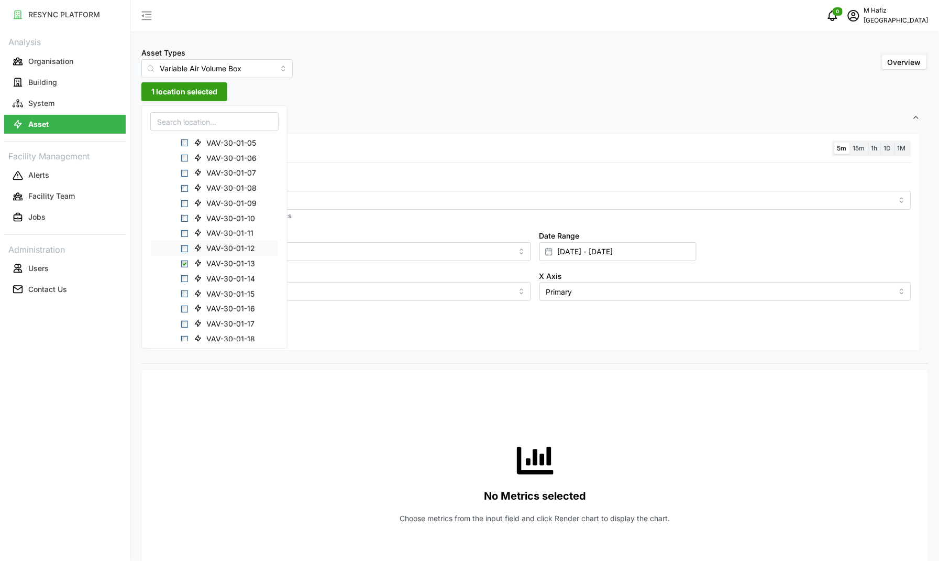
click at [185, 247] on span "Select VAV-30-01-12" at bounding box center [184, 248] width 7 height 7
click at [184, 291] on span "Select VAV-30-01-15" at bounding box center [184, 293] width 7 height 7
click at [186, 311] on div "VAV-30-01-16" at bounding box center [214, 308] width 127 height 15
click at [186, 307] on span "Select VAV-30-01-16" at bounding box center [184, 308] width 7 height 7
click at [451, 55] on div "Asset Types Variable Air Volume Box Overview" at bounding box center [534, 62] width 787 height 32
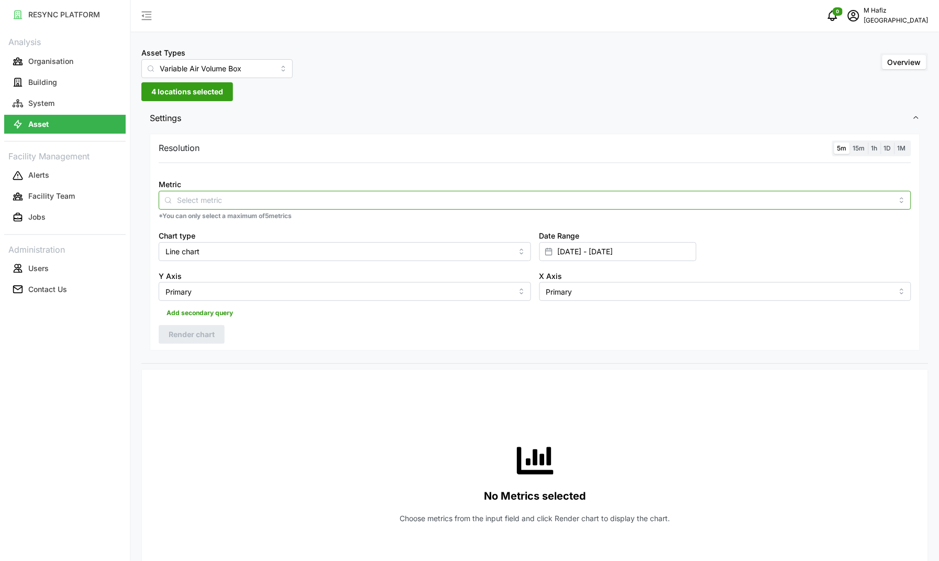
click at [270, 198] on input "Metric" at bounding box center [535, 200] width 716 height 12
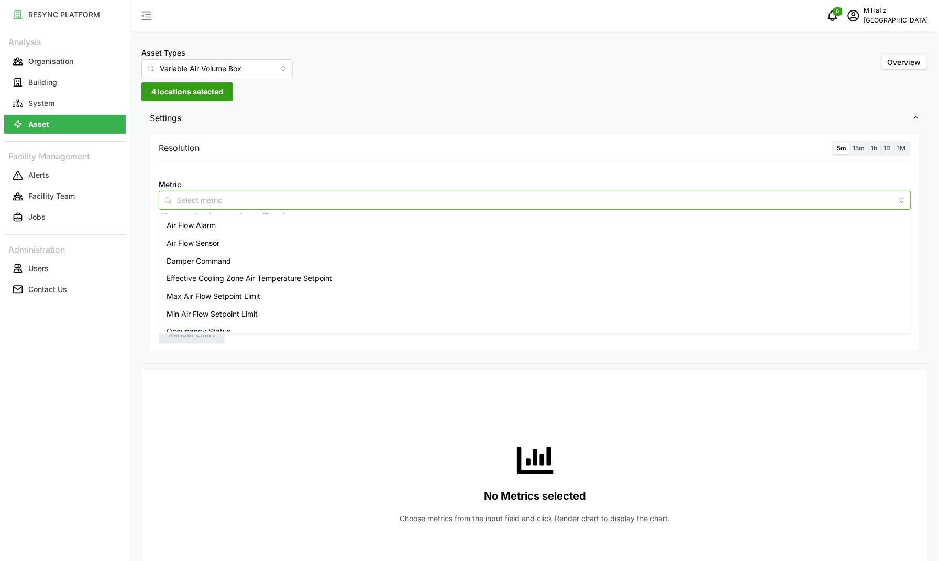
click at [219, 240] on span "Air Flow Sensor" at bounding box center [193, 243] width 53 height 12
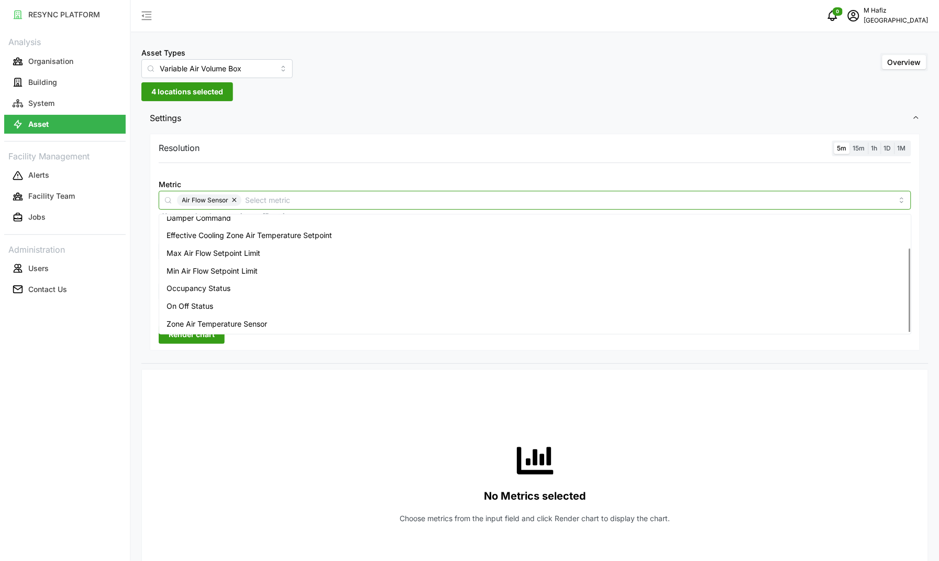
click at [250, 317] on div "Zone Air Temperature Sensor" at bounding box center [535, 324] width 748 height 18
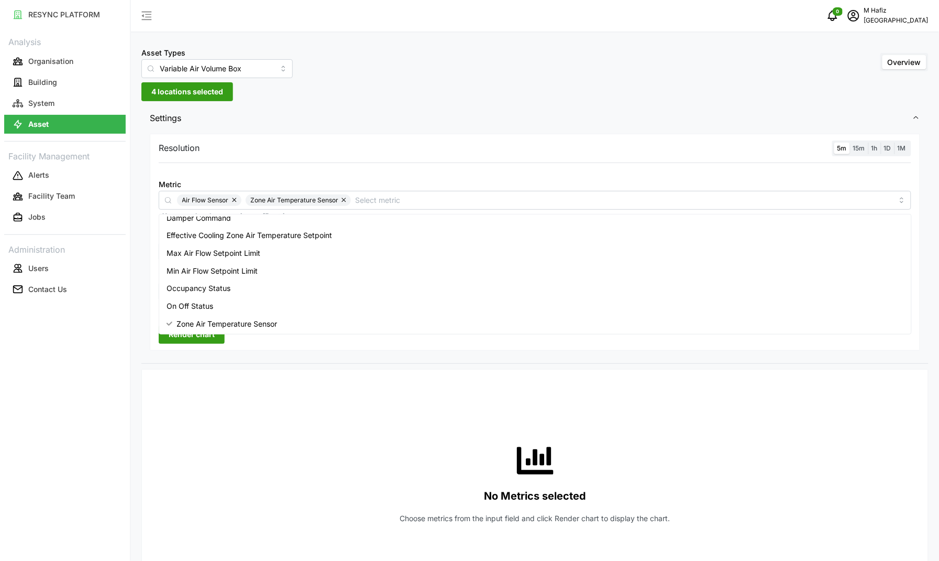
click at [324, 444] on div "No Metrics selected Choose metrics from the input field and click Render chart …" at bounding box center [535, 483] width 753 height 210
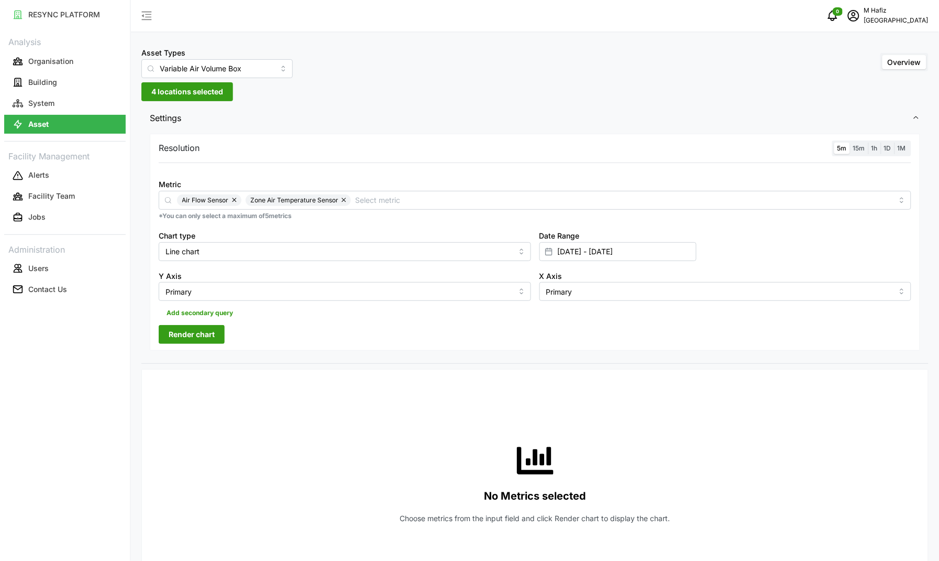
click at [207, 341] on span "Render chart" at bounding box center [192, 334] width 46 height 18
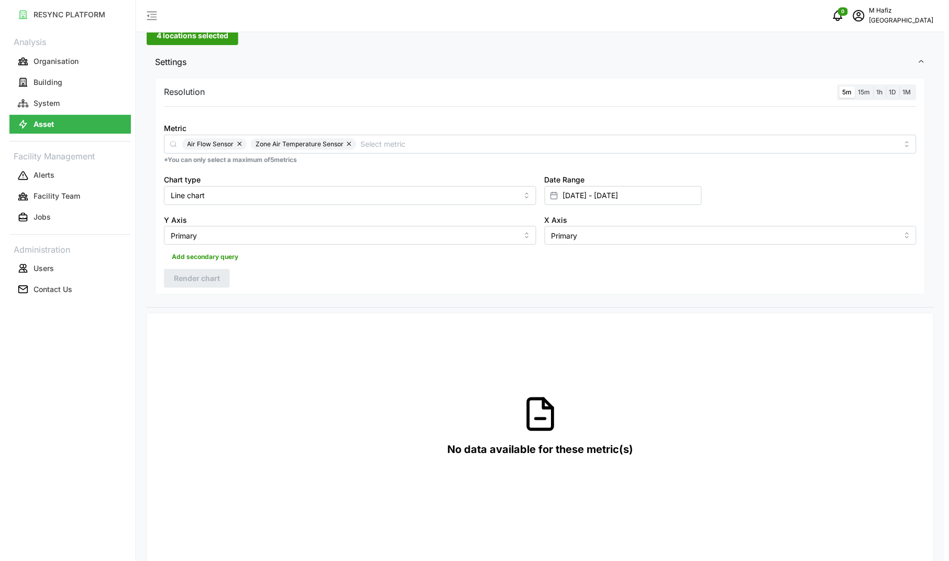
scroll to position [0, 0]
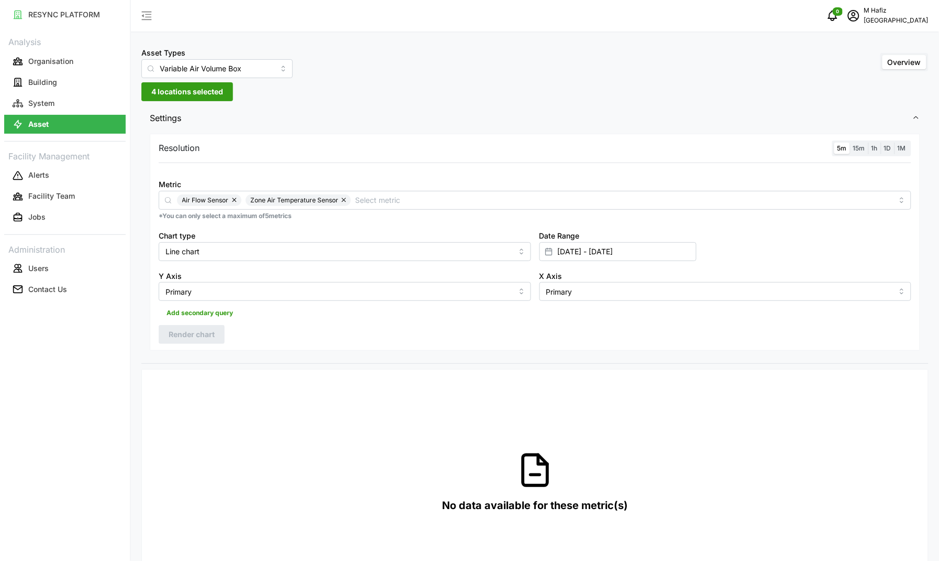
click at [157, 90] on span "4 locations selected" at bounding box center [187, 92] width 72 height 18
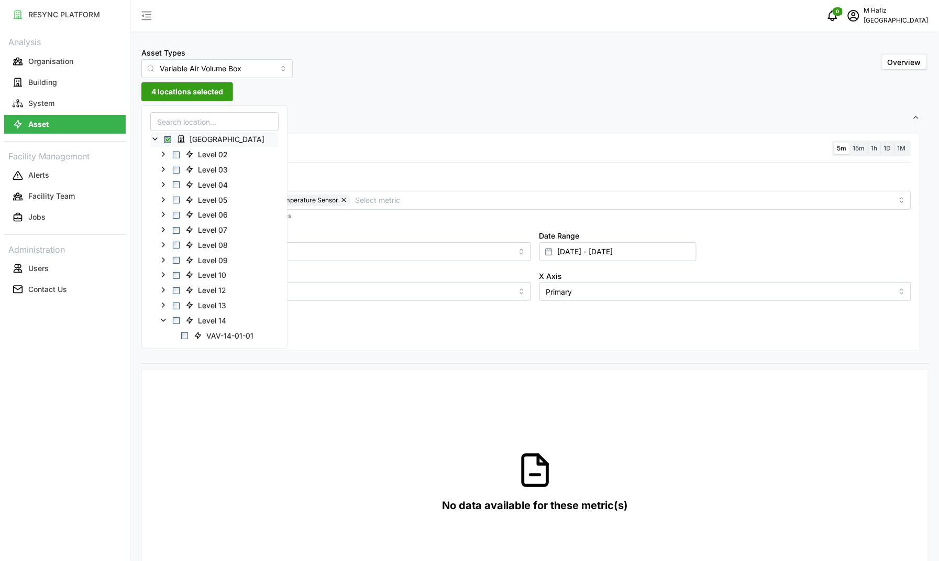
click at [168, 140] on span "Select Office Tower" at bounding box center [167, 139] width 7 height 7
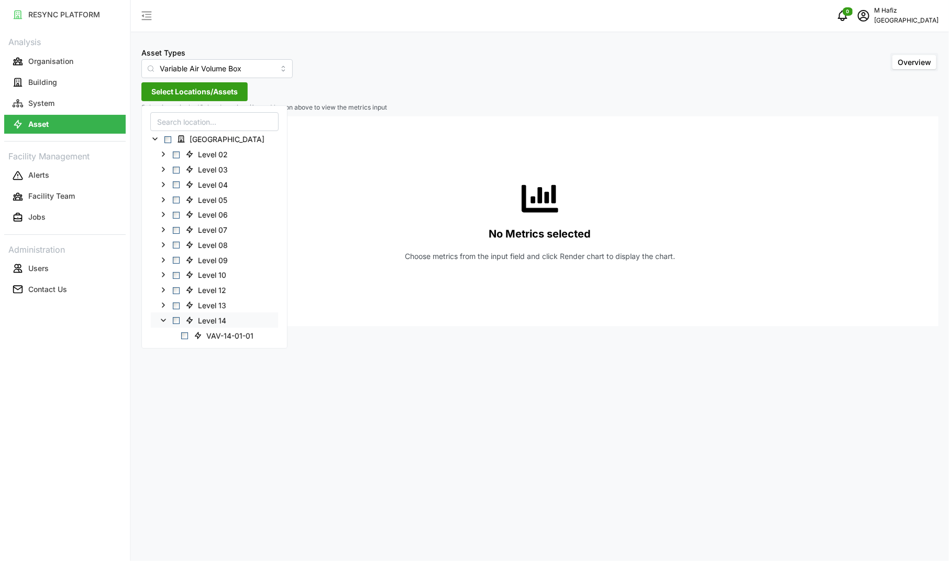
click at [162, 319] on icon at bounding box center [163, 320] width 8 height 8
click at [166, 306] on icon at bounding box center [163, 306] width 8 height 8
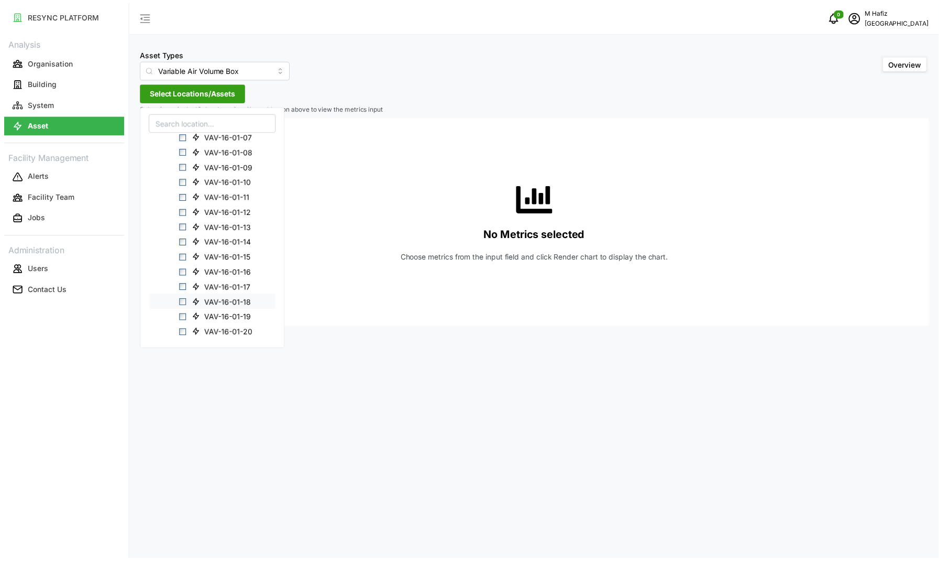
scroll to position [371, 0]
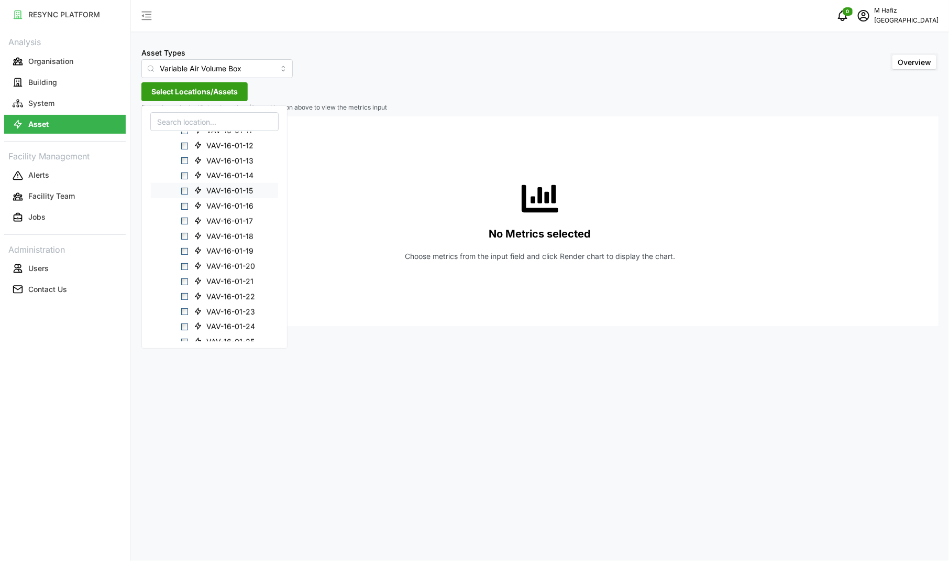
click at [187, 189] on span "Select VAV-16-01-15" at bounding box center [184, 191] width 7 height 7
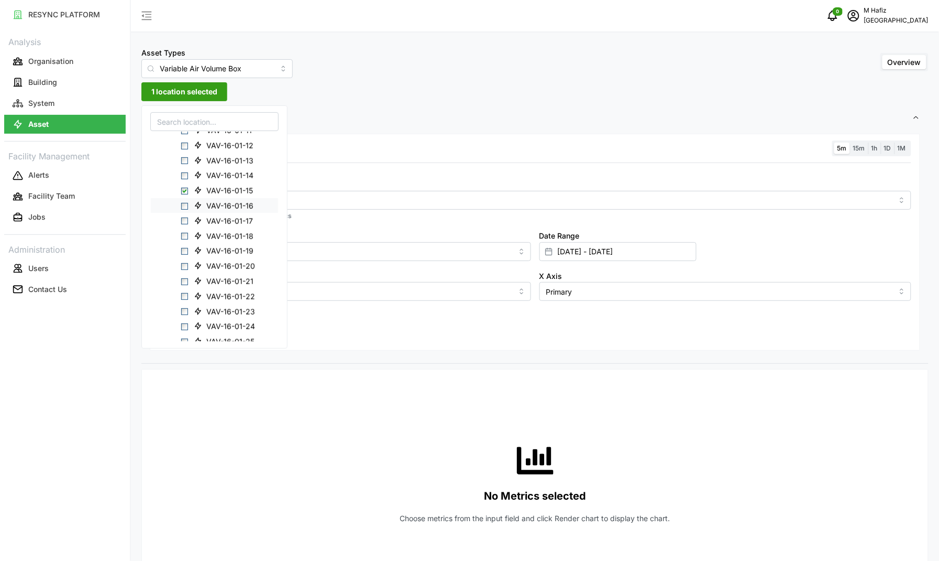
click at [184, 204] on span "Select VAV-16-01-16" at bounding box center [184, 205] width 7 height 7
click at [189, 224] on div "VAV-16-01-17" at bounding box center [214, 220] width 127 height 15
click at [185, 217] on span "Select VAV-16-01-17" at bounding box center [184, 220] width 7 height 7
click at [185, 236] on span "Select VAV-16-01-18" at bounding box center [184, 236] width 7 height 7
click at [186, 252] on span "Select VAV-16-01-19" at bounding box center [184, 251] width 7 height 7
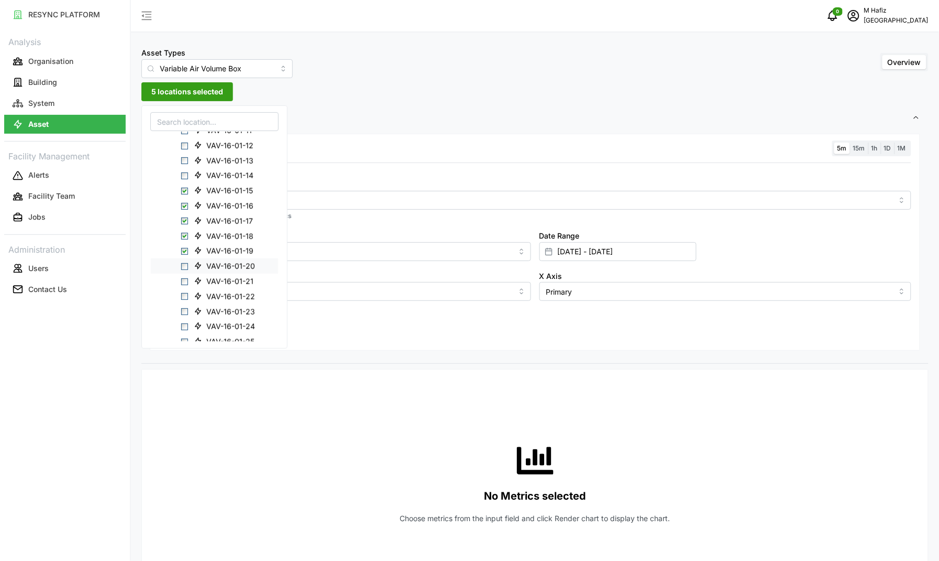
click at [185, 266] on span "Select VAV-16-01-20" at bounding box center [184, 266] width 7 height 7
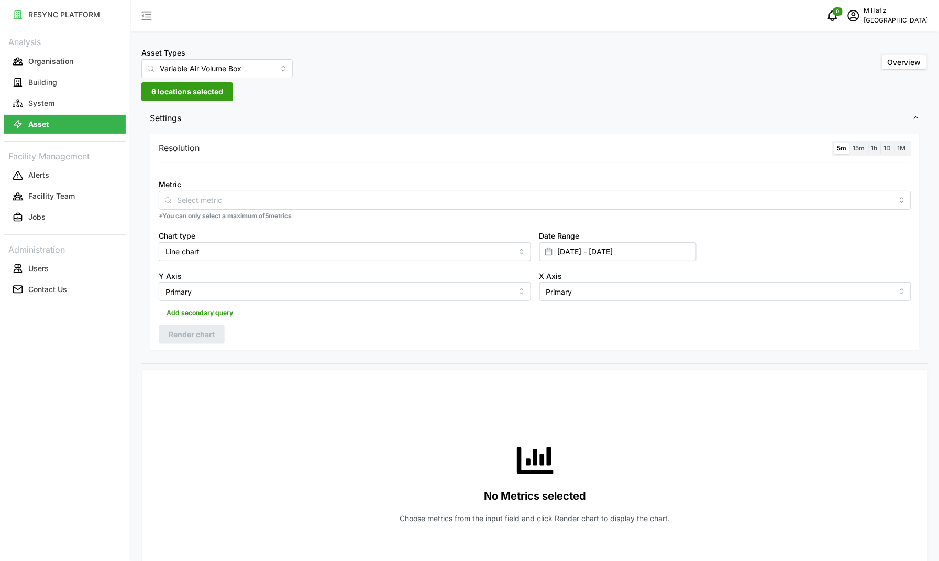
click at [497, 129] on span "Settings" at bounding box center [531, 118] width 763 height 26
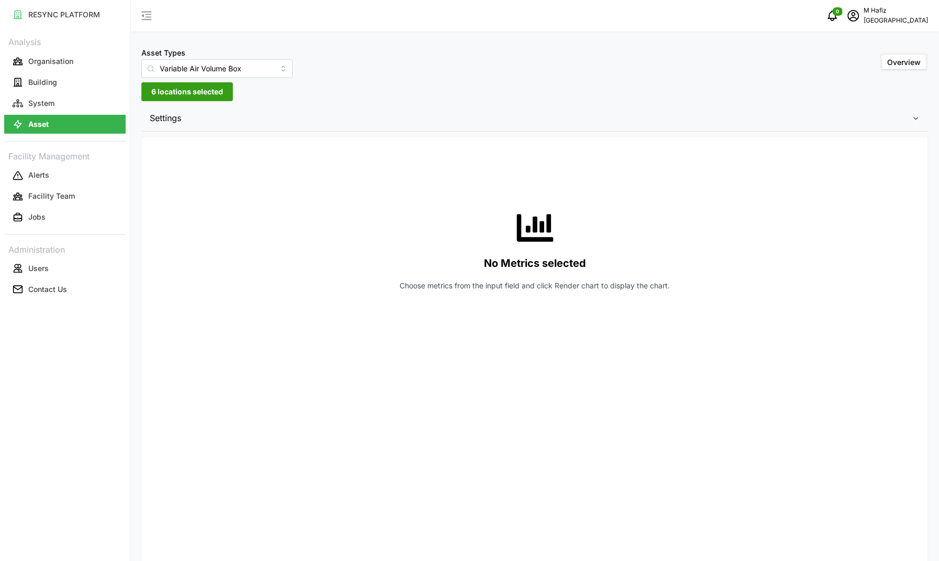
click at [249, 121] on span "Settings" at bounding box center [531, 118] width 763 height 26
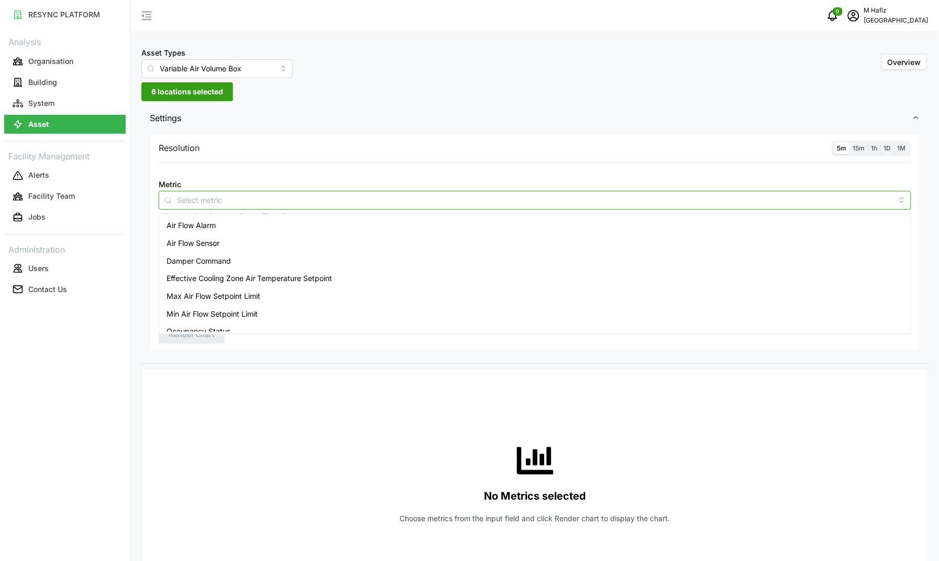
click at [405, 195] on input "Metric" at bounding box center [535, 200] width 716 height 12
click at [224, 240] on div "Air Flow Sensor" at bounding box center [535, 243] width 748 height 18
click at [350, 192] on div "Air Flow Sensor" at bounding box center [535, 200] width 753 height 19
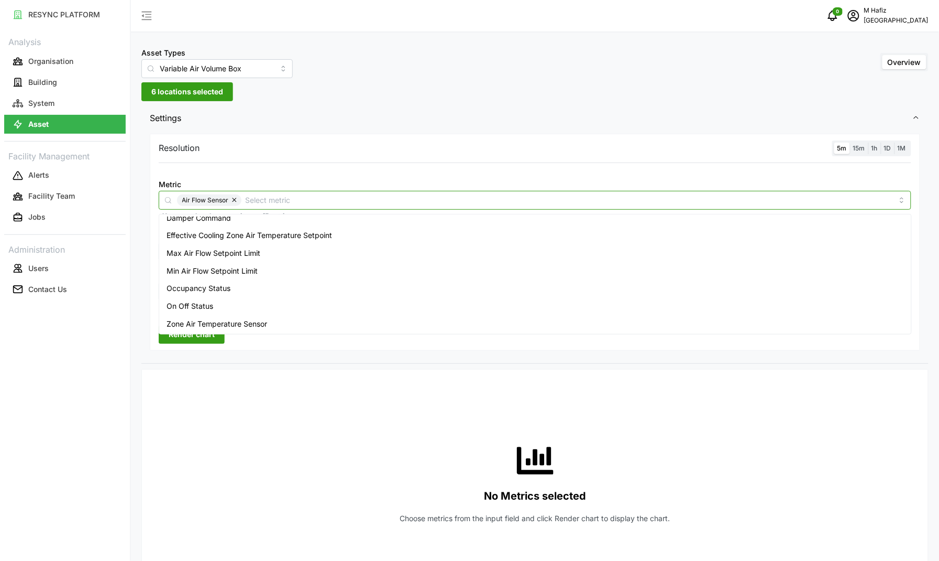
click at [274, 323] on div "Zone Air Temperature Sensor" at bounding box center [535, 324] width 748 height 18
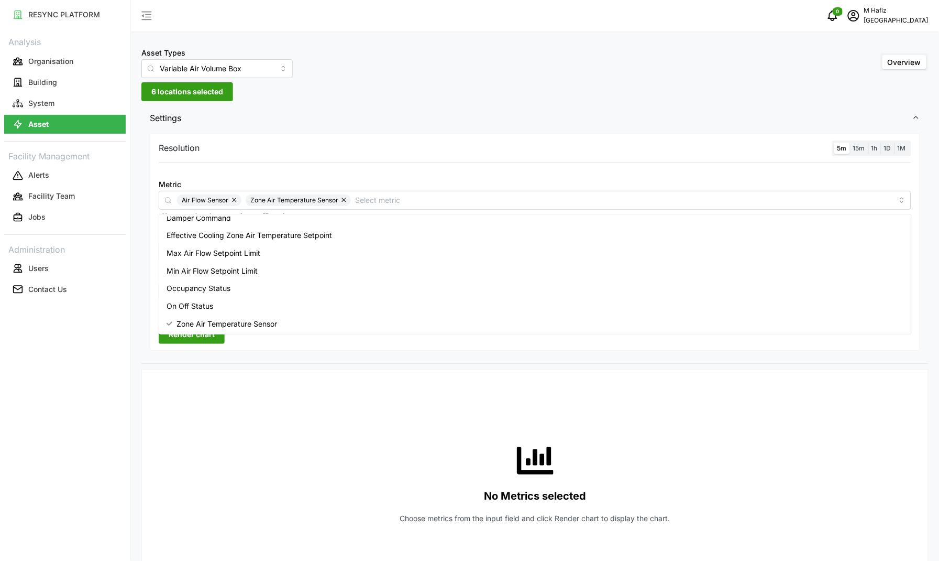
click at [279, 400] on div "No Metrics selected Choose metrics from the input field and click Render chart …" at bounding box center [535, 483] width 753 height 210
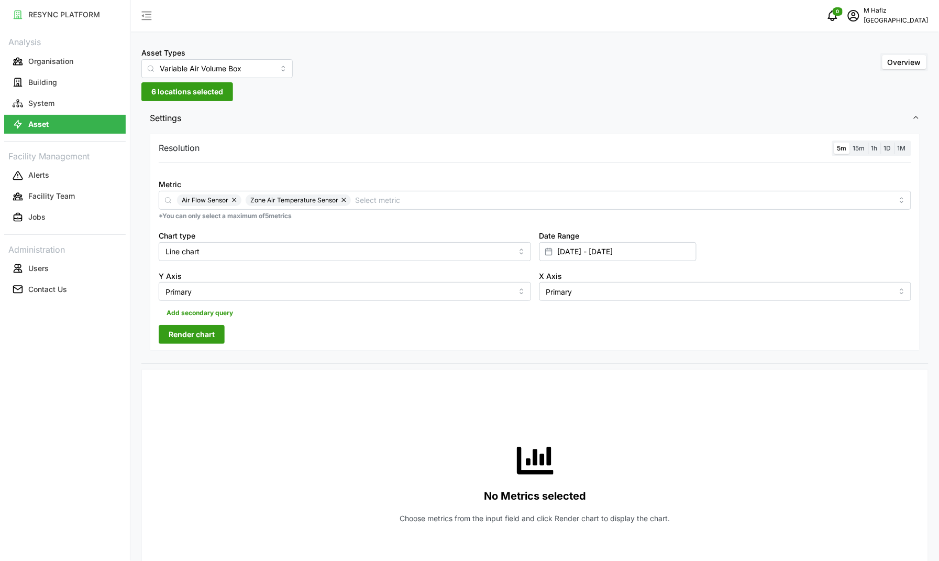
click at [177, 326] on div "Resolution 5m 15m 1h 1D 1M Metric Air Flow Sensor Zone Air Temperature Sensor *…" at bounding box center [535, 242] width 771 height 217
click at [622, 246] on input "[DATE] - [DATE]" at bounding box center [618, 251] width 157 height 19
click at [561, 397] on button "11" at bounding box center [561, 395] width 19 height 19
type input "[DATE] - [DATE]"
type input "[DATE]"
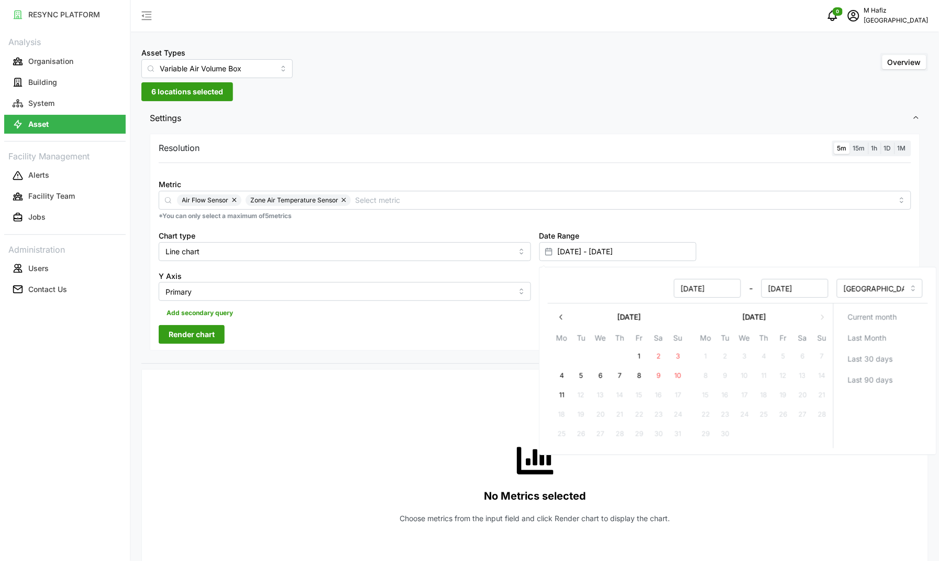
type input "[DATE]"
click at [638, 375] on button "8" at bounding box center [639, 375] width 19 height 19
type input "[DATE] - [DATE]"
type input "[DATE]"
click at [566, 394] on button "11" at bounding box center [561, 395] width 19 height 19
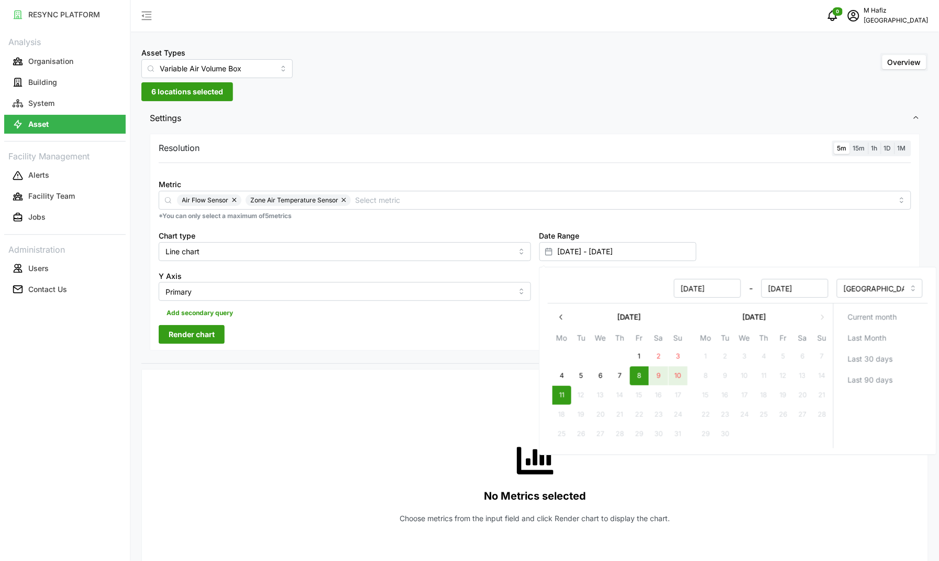
type input "[DATE] - [DATE]"
type input "[DATE]"
click at [642, 378] on button "8" at bounding box center [639, 375] width 19 height 19
type input "[DATE] - [DATE]"
type input "[DATE]"
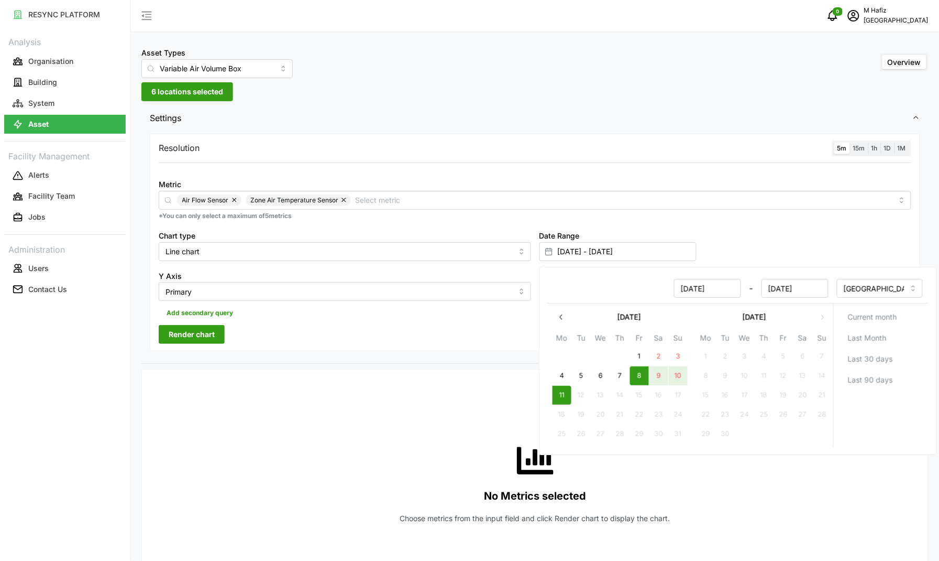
click at [564, 398] on button "11" at bounding box center [561, 395] width 19 height 19
type input "[DATE] - [DATE]"
type input "[DATE]"
click at [640, 372] on button "8" at bounding box center [639, 375] width 19 height 19
type input "[DATE] - [DATE]"
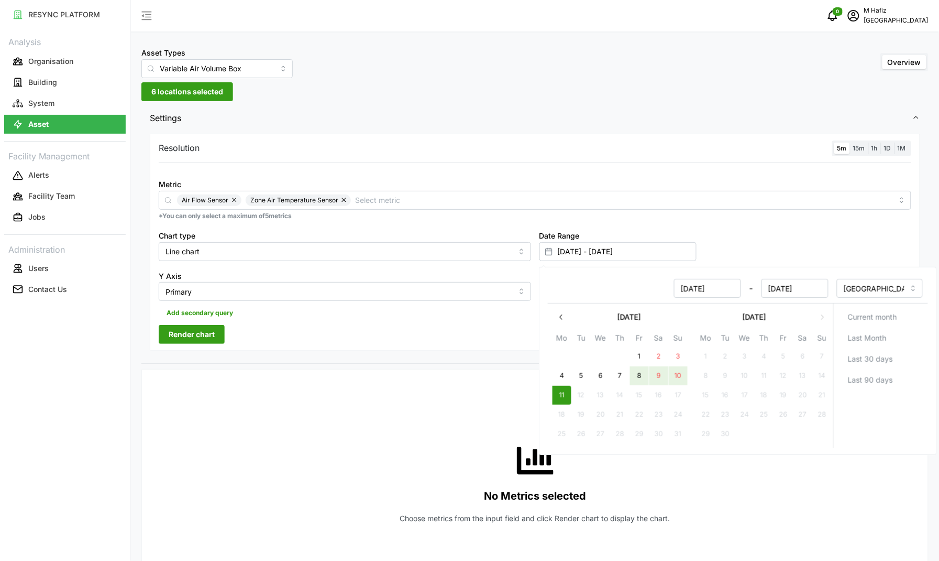
type input "[DATE]"
click at [554, 402] on button "11" at bounding box center [561, 395] width 19 height 19
type input "[DATE] - [DATE]"
type input "[DATE]"
click at [639, 374] on button "8" at bounding box center [639, 375] width 19 height 19
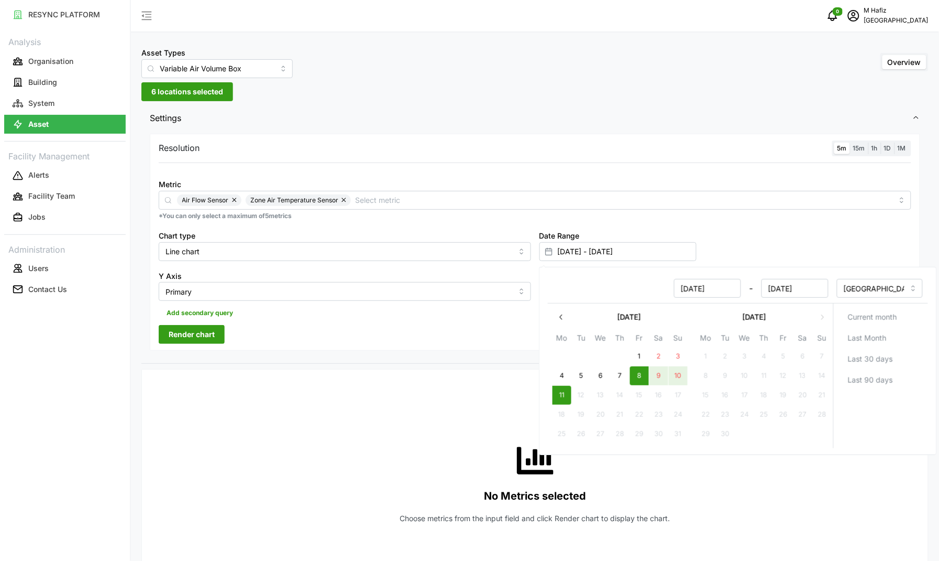
type input "[DATE] - [DATE]"
type input "[DATE]"
click at [402, 337] on div "Resolution 5m 15m 1h 1D 1M Metric Air Flow Sensor Zone Air Temperature Sensor *…" at bounding box center [535, 242] width 771 height 217
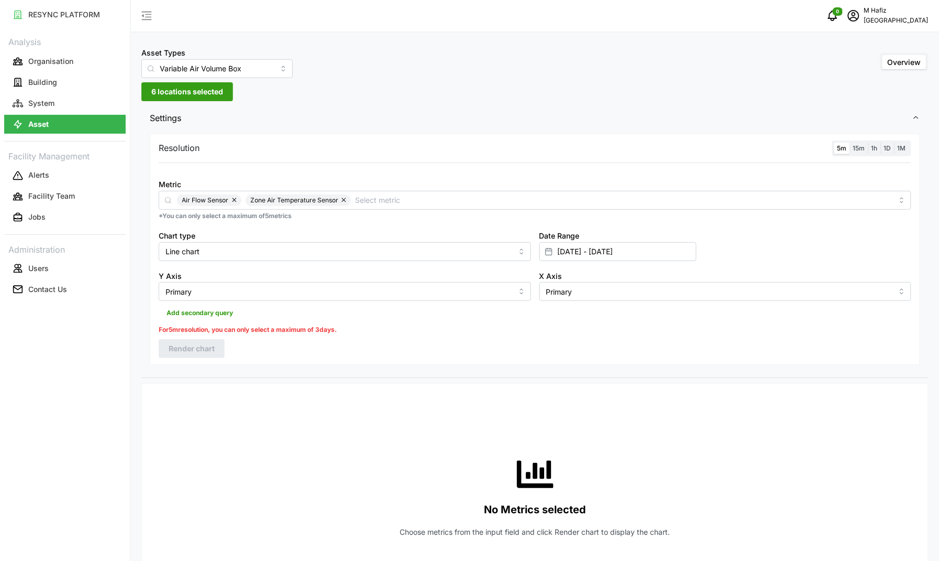
click at [847, 152] on label "5m" at bounding box center [843, 148] width 16 height 12
click at [835, 142] on input "5m" at bounding box center [835, 142] width 0 height 0
click at [552, 249] on rect at bounding box center [549, 251] width 6 height 6
click at [564, 255] on input "[DATE] - [DATE]" at bounding box center [618, 251] width 157 height 19
click at [655, 375] on button "9" at bounding box center [658, 375] width 19 height 19
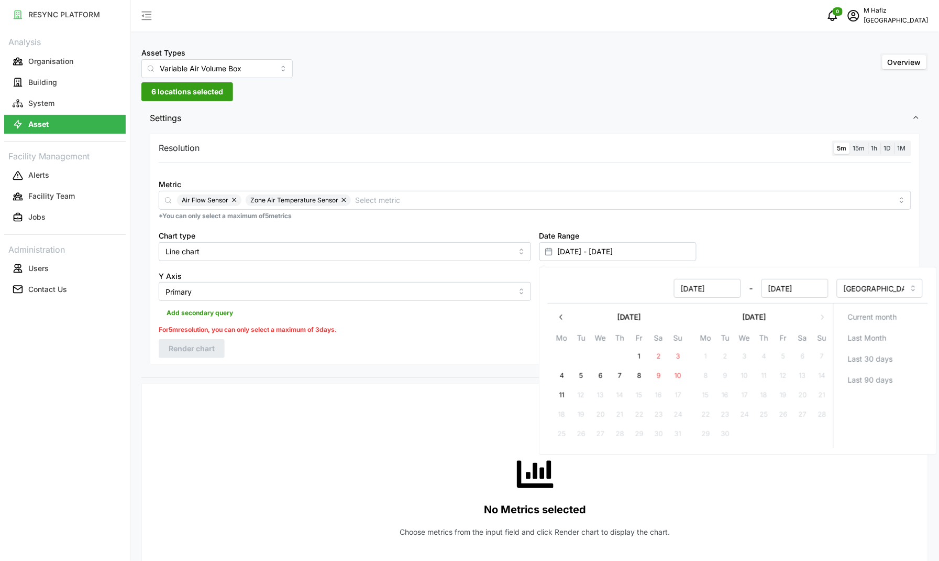
type input "[DATE] - [DATE]"
type input "[DATE]"
click at [564, 393] on button "11" at bounding box center [561, 395] width 19 height 19
click at [741, 230] on div "Date Range [DATE] - [DATE]" at bounding box center [725, 245] width 381 height 40
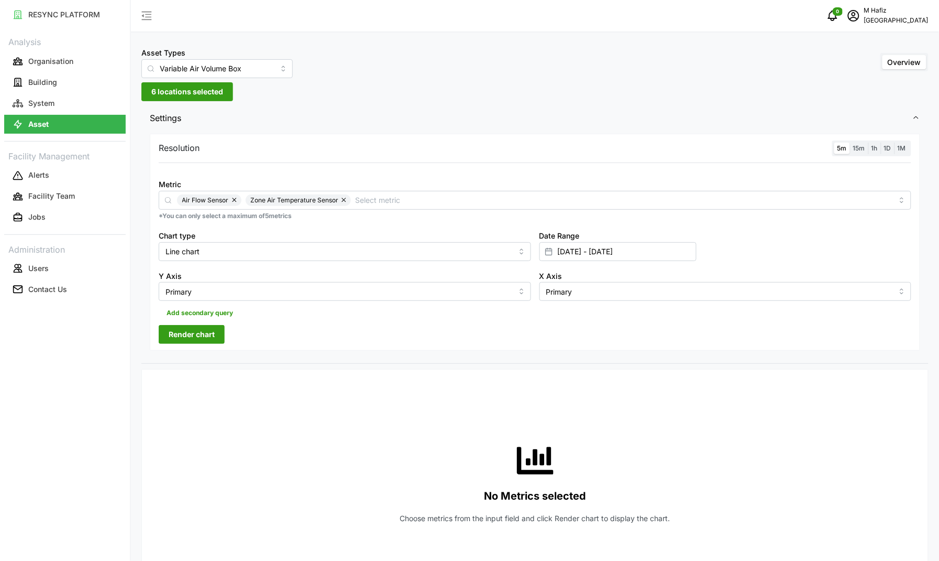
click at [208, 336] on span "Render chart" at bounding box center [192, 334] width 46 height 18
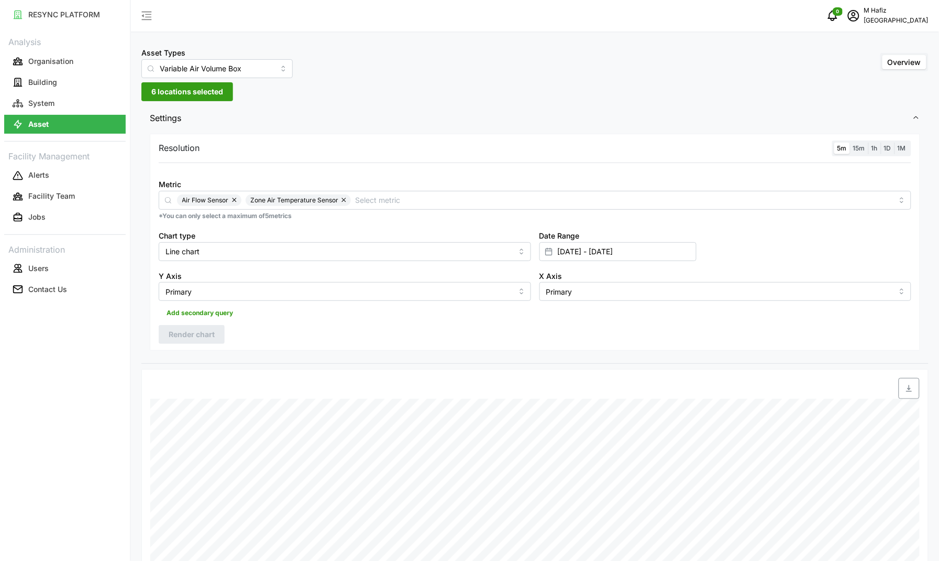
click at [197, 97] on span "6 locations selected" at bounding box center [187, 92] width 72 height 18
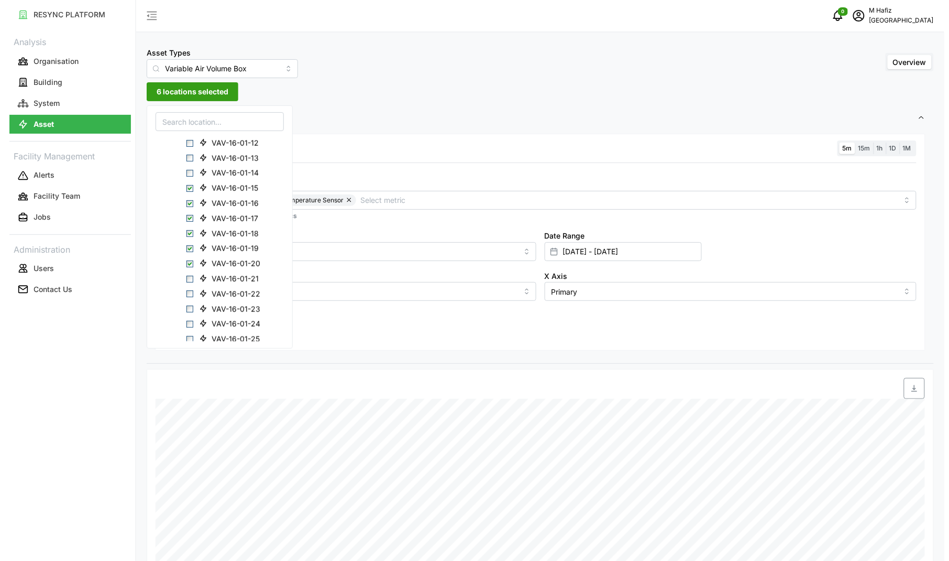
scroll to position [360, 0]
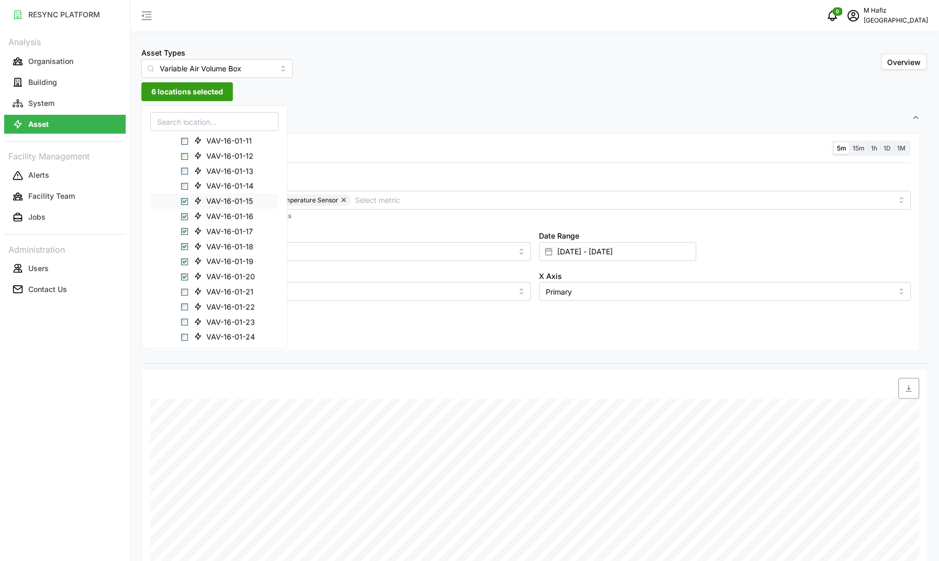
click at [187, 200] on span "Select VAV-16-01-15" at bounding box center [184, 201] width 7 height 7
click at [184, 213] on span "Select VAV-16-01-16" at bounding box center [184, 216] width 7 height 7
click at [185, 228] on span "Select VAV-16-01-17" at bounding box center [184, 231] width 7 height 7
click at [184, 247] on span "Select VAV-16-01-18" at bounding box center [184, 246] width 7 height 7
click at [186, 262] on span "Select VAV-16-01-19" at bounding box center [184, 261] width 7 height 7
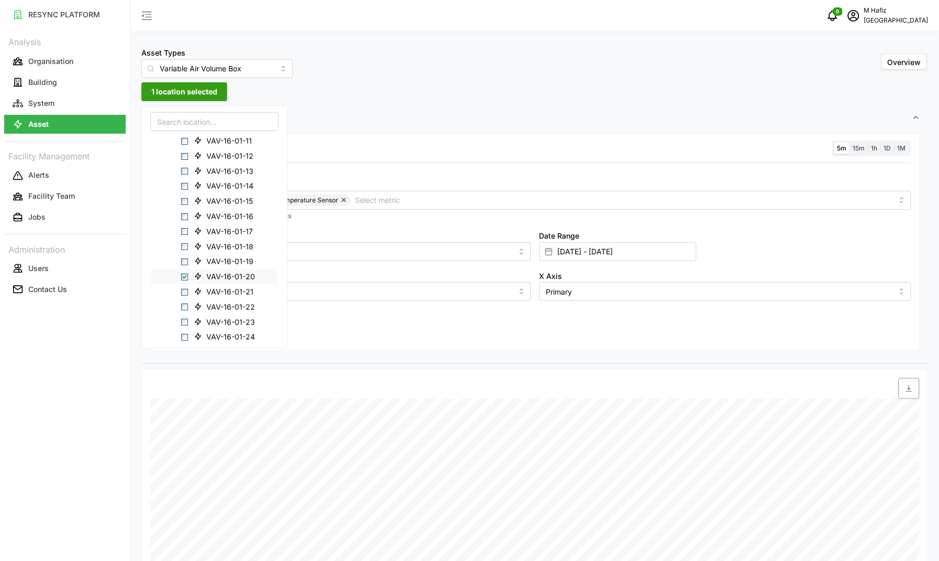
click at [184, 274] on span "Select VAV-16-01-20" at bounding box center [184, 276] width 7 height 7
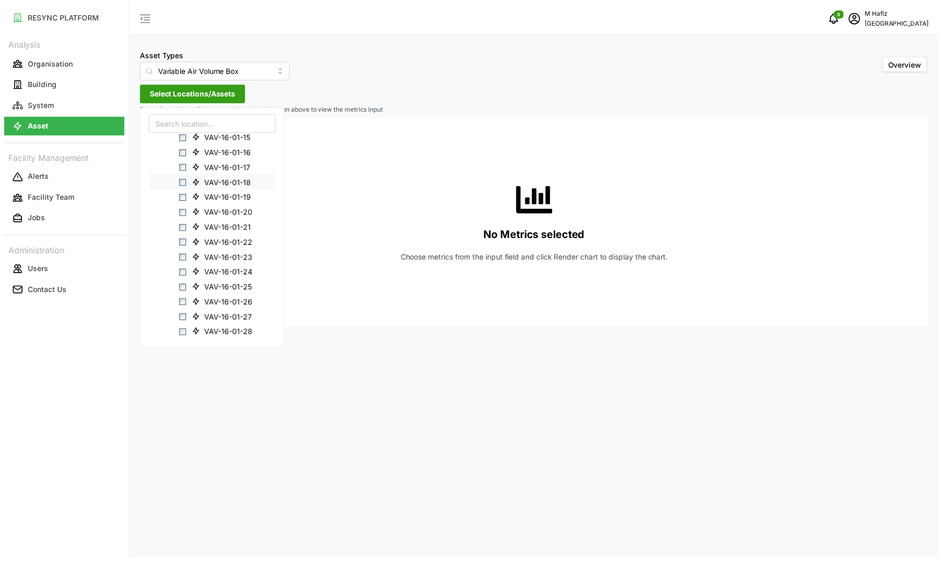
scroll to position [491, 0]
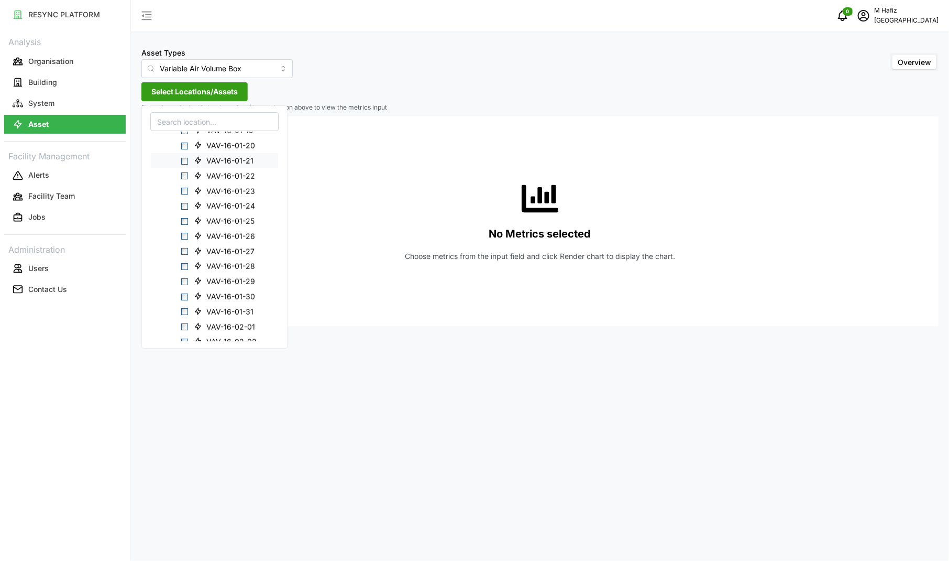
click at [184, 159] on span "Select VAV-16-01-21" at bounding box center [184, 160] width 7 height 7
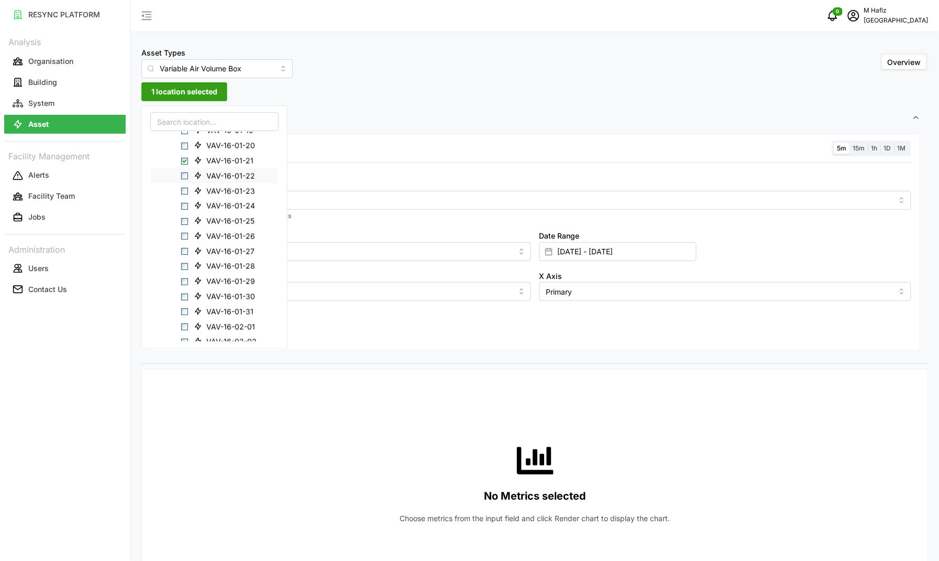
click at [186, 170] on div "VAV-16-01-22" at bounding box center [214, 175] width 127 height 15
click at [186, 178] on span "Select VAV-16-01-22" at bounding box center [184, 175] width 7 height 7
click at [184, 190] on span "Select VAV-16-01-23" at bounding box center [184, 191] width 7 height 7
click at [184, 205] on span "Select VAV-16-01-24" at bounding box center [184, 206] width 7 height 7
click at [185, 223] on span "Select VAV-16-01-25" at bounding box center [184, 220] width 7 height 7
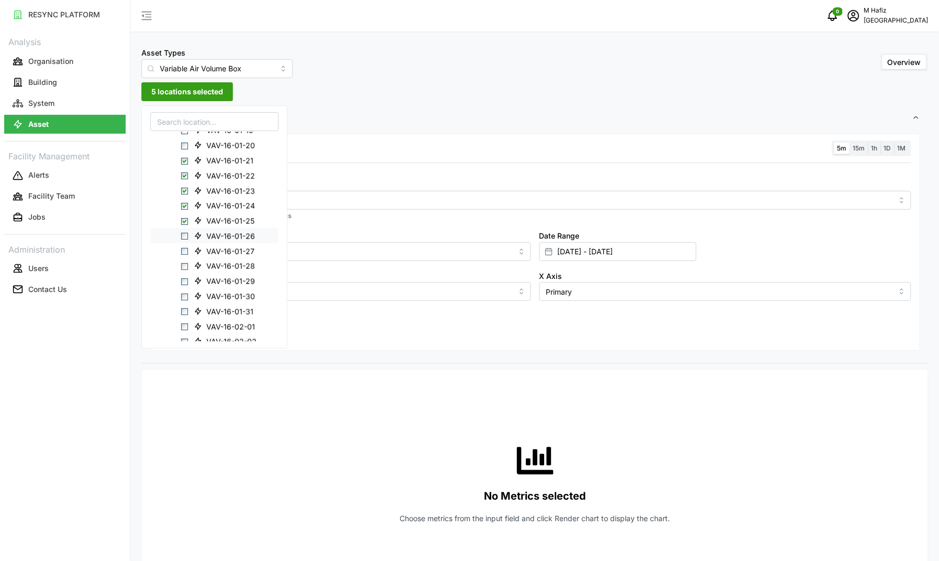
click at [186, 234] on span "Select VAV-16-01-26" at bounding box center [184, 236] width 7 height 7
click at [409, 146] on div "Resolution 5m 15m 1h 1D 1M" at bounding box center [535, 148] width 753 height 16
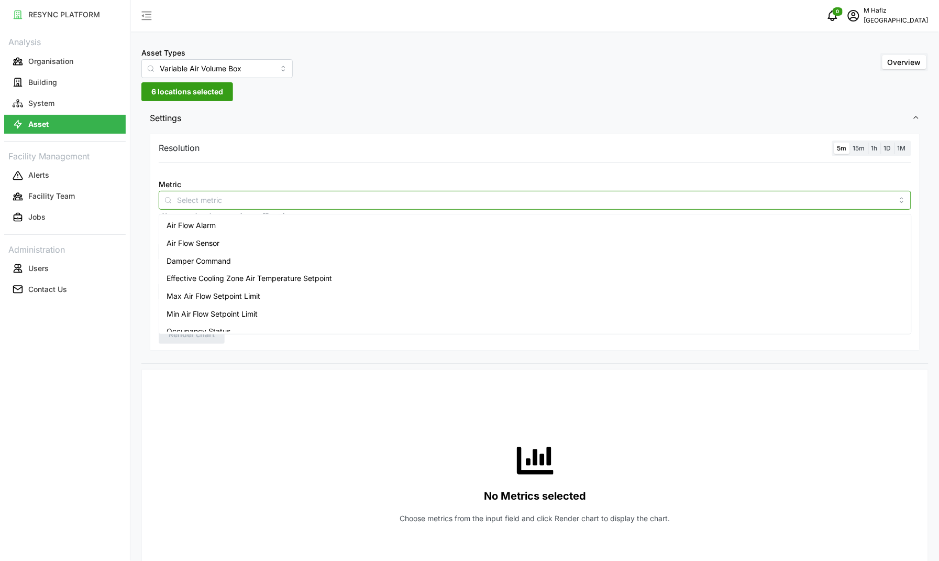
click at [312, 208] on div at bounding box center [535, 200] width 753 height 19
click at [260, 242] on div "Air Flow Sensor" at bounding box center [535, 243] width 748 height 18
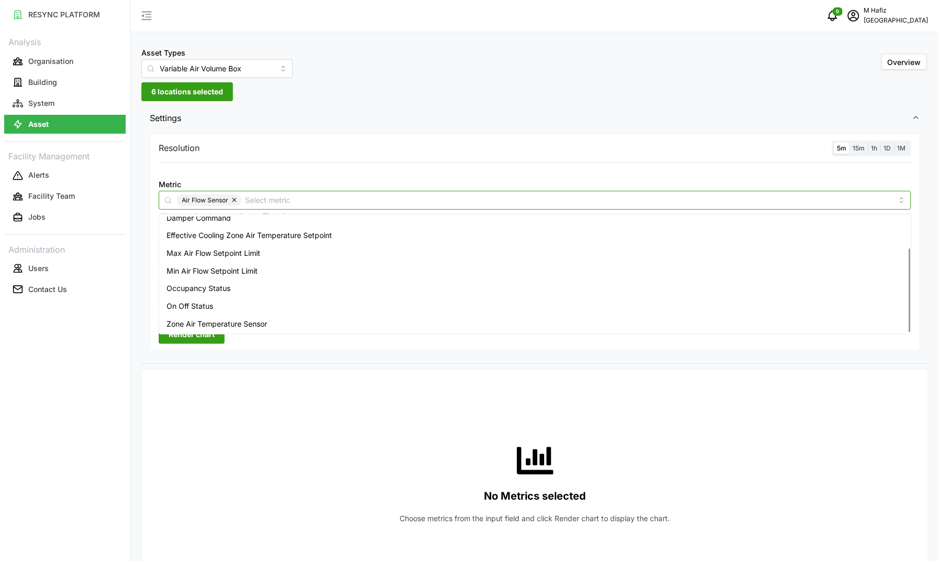
click at [228, 318] on span "Zone Air Temperature Sensor" at bounding box center [217, 324] width 101 height 12
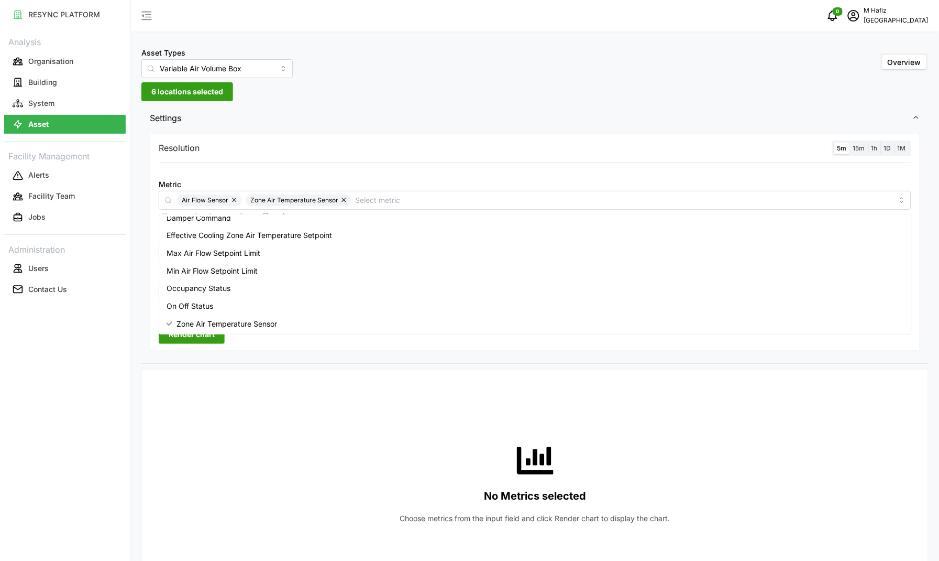
click at [297, 386] on div "No Metrics selected Choose metrics from the input field and click Render chart …" at bounding box center [535, 483] width 753 height 210
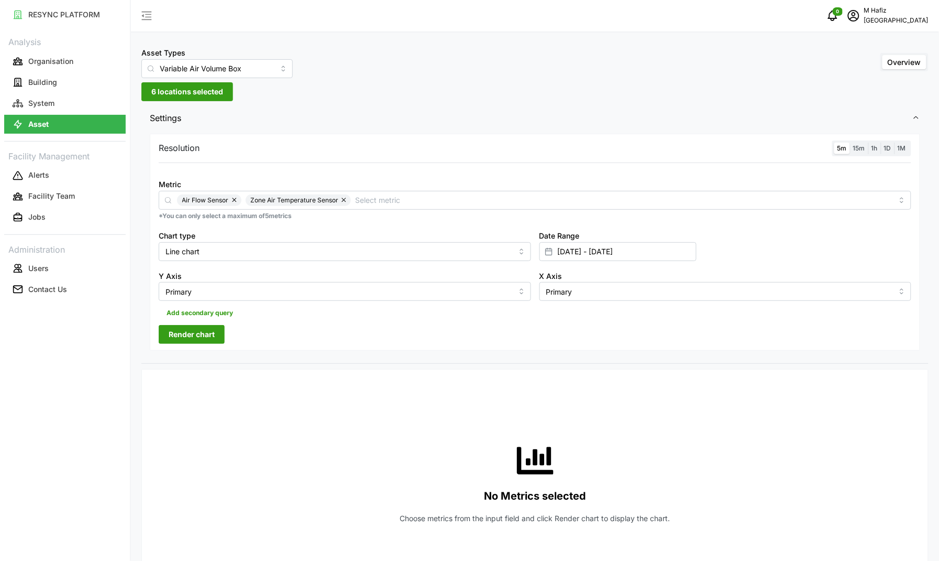
click at [208, 338] on span "Render chart" at bounding box center [192, 334] width 46 height 18
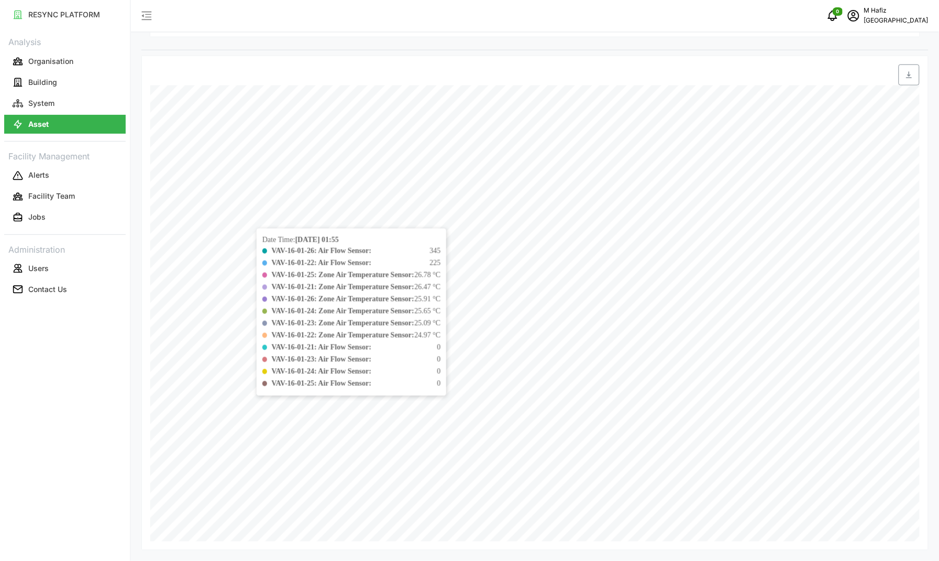
scroll to position [0, 0]
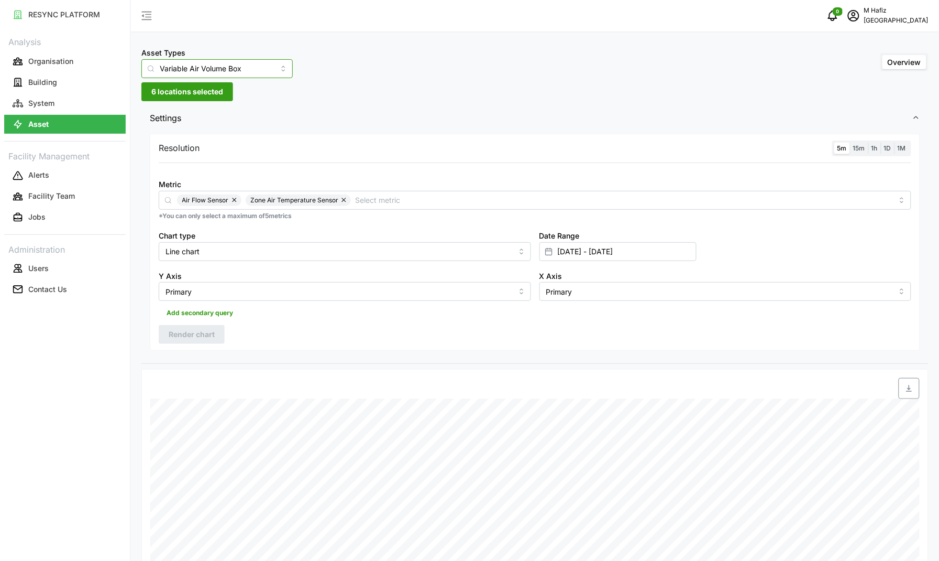
click at [262, 65] on input "Variable Air Volume Box" at bounding box center [216, 68] width 151 height 19
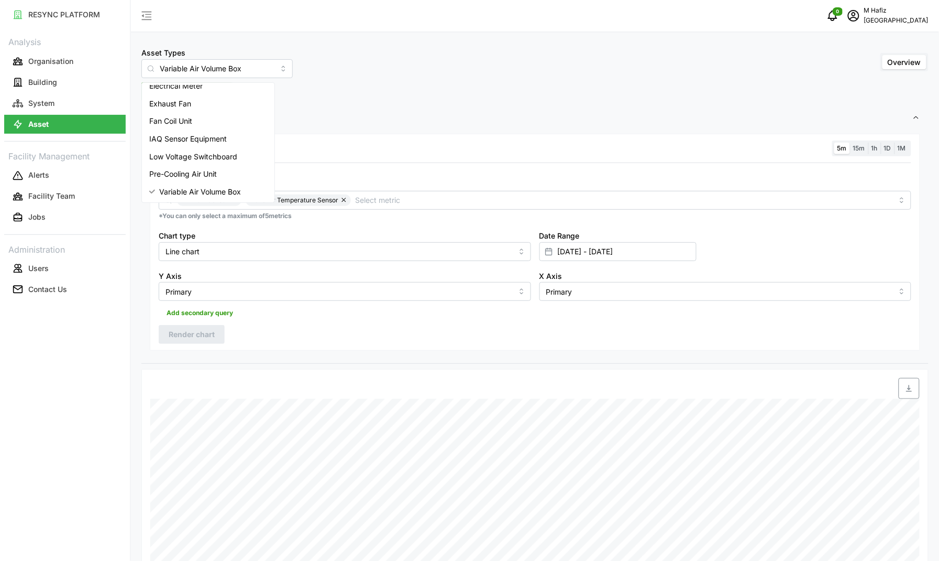
click at [361, 67] on div "Asset Types Variable Air Volume Box Overview" at bounding box center [534, 62] width 787 height 32
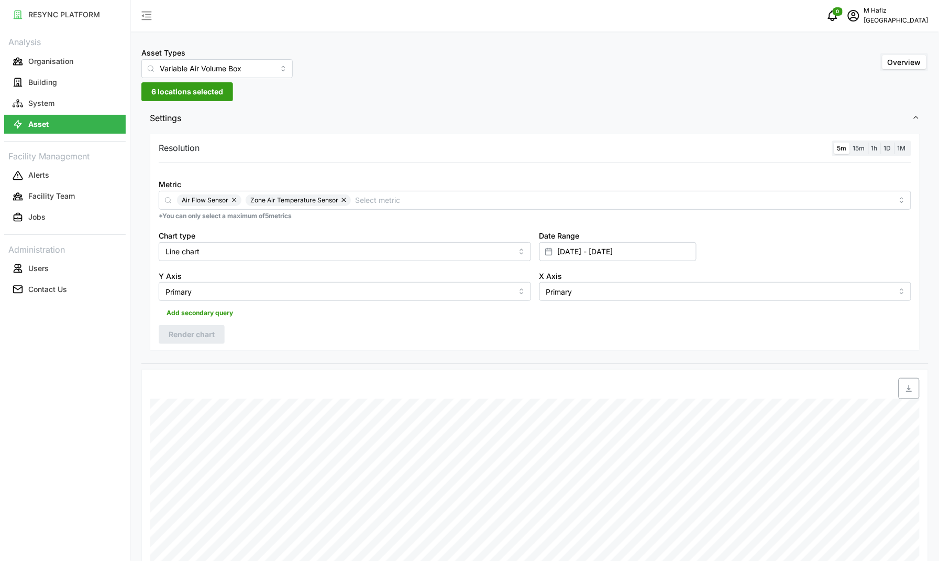
click at [194, 93] on span "6 locations selected" at bounding box center [187, 92] width 72 height 18
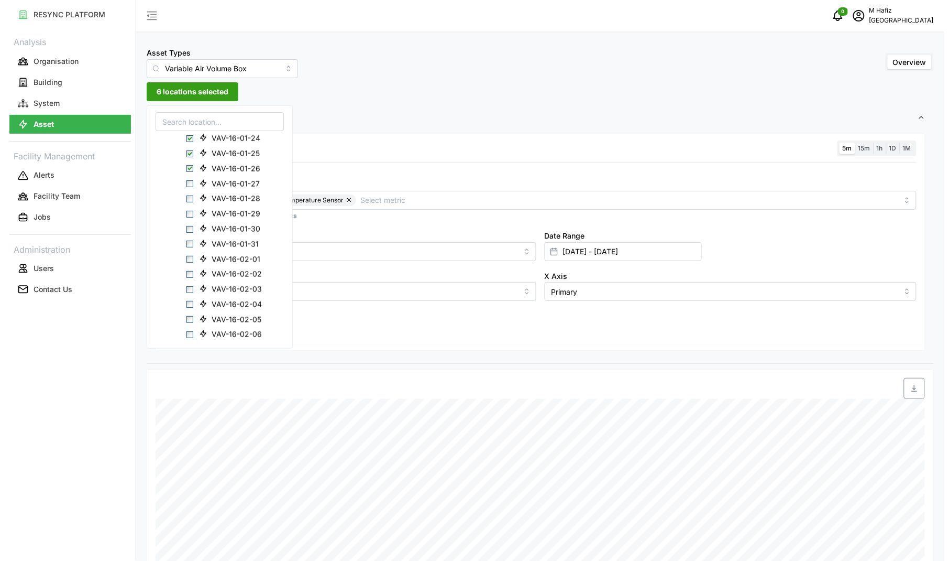
scroll to position [458, 0]
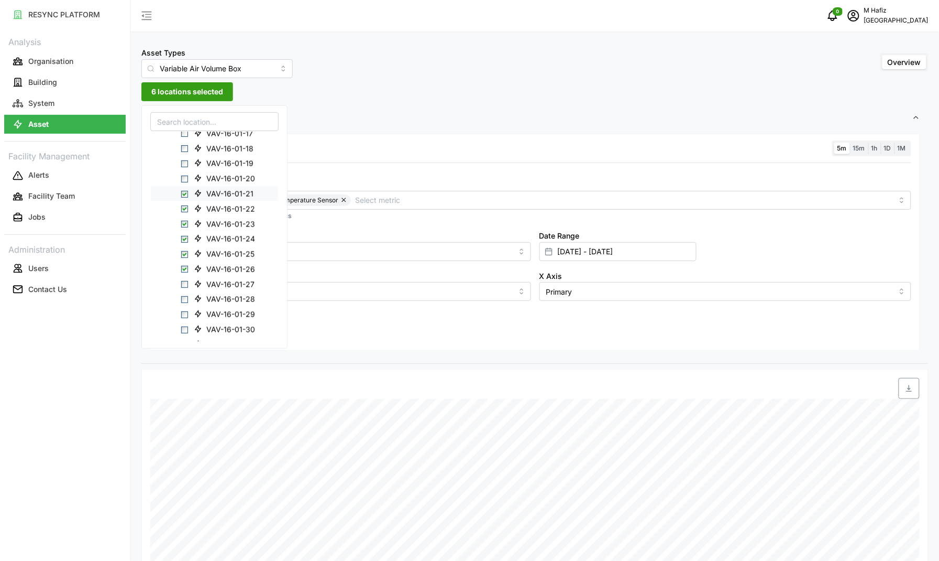
click at [184, 195] on span "Select VAV-16-01-21" at bounding box center [184, 193] width 7 height 7
click at [183, 210] on span "Select VAV-16-01-22" at bounding box center [184, 208] width 7 height 7
click at [185, 226] on span "Select VAV-16-01-23" at bounding box center [184, 224] width 7 height 7
click at [185, 239] on span "Select VAV-16-01-24" at bounding box center [184, 239] width 7 height 7
click at [183, 254] on span "Select VAV-16-01-25" at bounding box center [184, 253] width 7 height 7
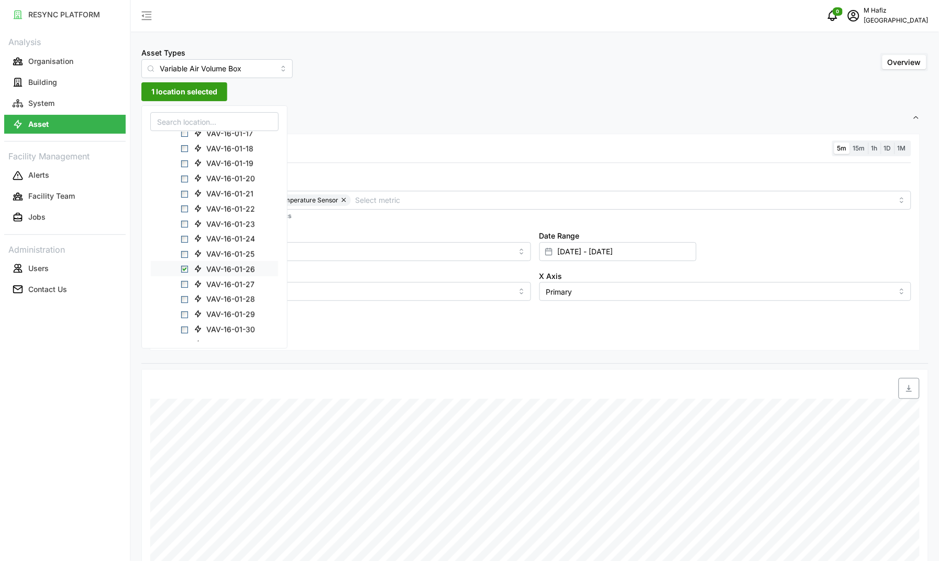
click at [184, 270] on span "Select VAV-16-01-26" at bounding box center [184, 269] width 7 height 7
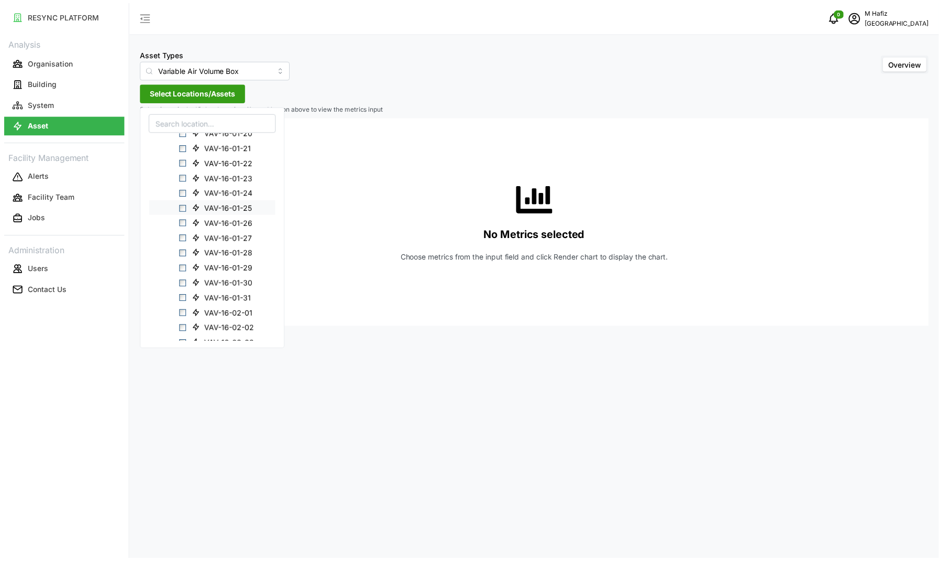
scroll to position [524, 0]
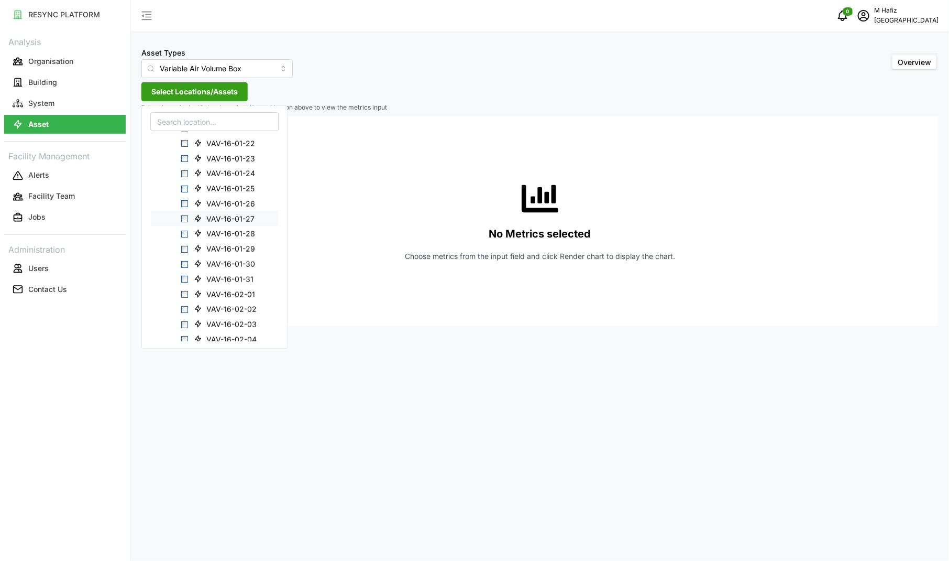
click at [186, 216] on span "Select VAV-16-01-27" at bounding box center [184, 218] width 7 height 7
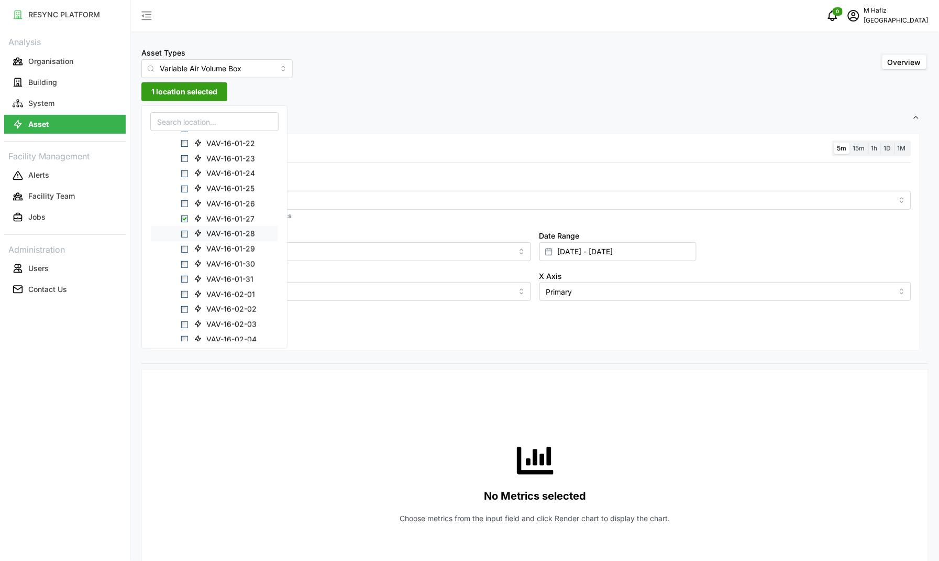
click at [183, 232] on span "Select VAV-16-01-28" at bounding box center [184, 233] width 7 height 7
click at [189, 246] on div "VAV-16-01-29" at bounding box center [214, 248] width 127 height 15
click at [184, 249] on span "Select VAV-16-01-29" at bounding box center [184, 249] width 7 height 7
click at [190, 276] on span "VAV-16-01-31" at bounding box center [225, 278] width 71 height 13
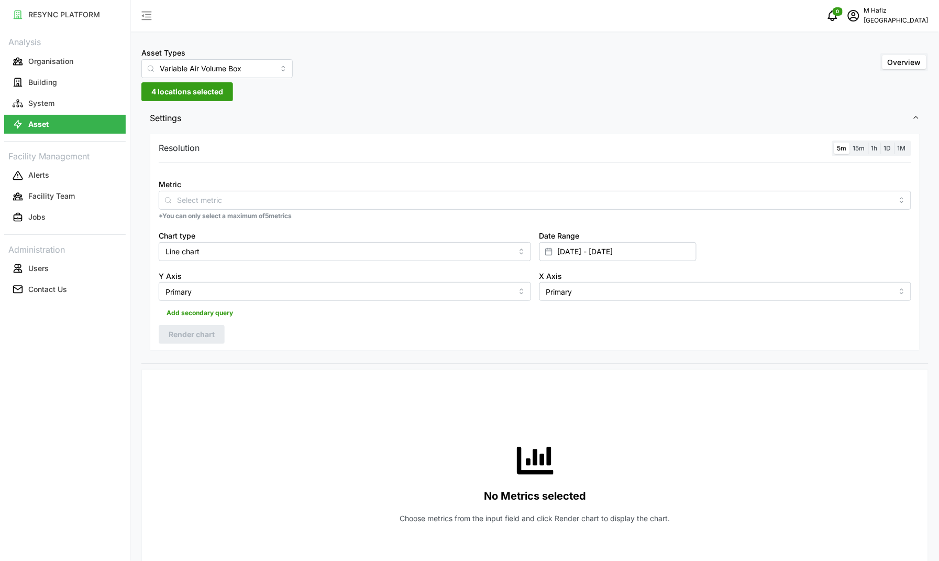
click at [400, 134] on div "Resolution 5m 15m 1h 1D 1M Metric *You can only select a maximum of 5 metrics C…" at bounding box center [535, 242] width 771 height 217
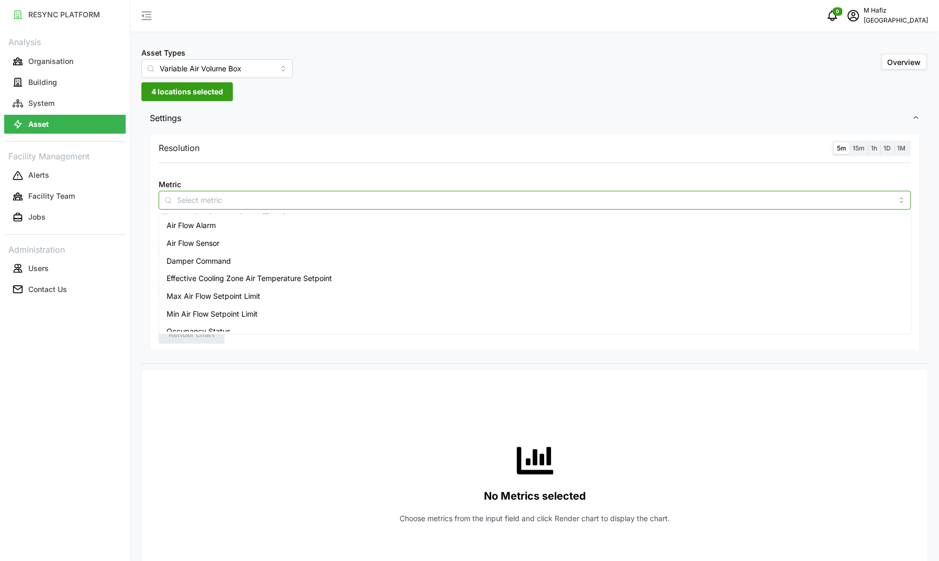
click at [265, 194] on input "Metric" at bounding box center [535, 200] width 716 height 12
click at [219, 246] on span "Air Flow Sensor" at bounding box center [193, 243] width 53 height 12
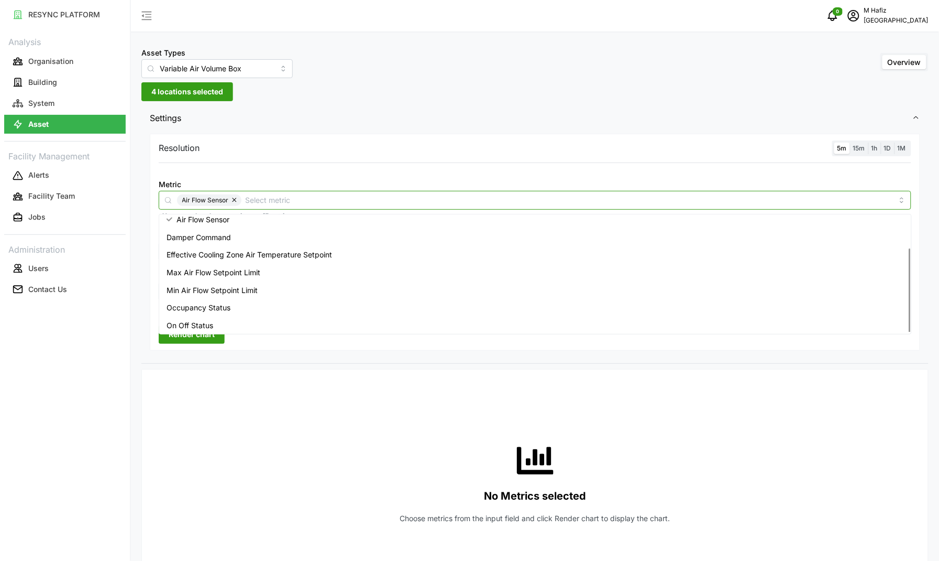
scroll to position [43, 0]
click at [221, 322] on span "Zone Air Temperature Sensor" at bounding box center [217, 324] width 101 height 12
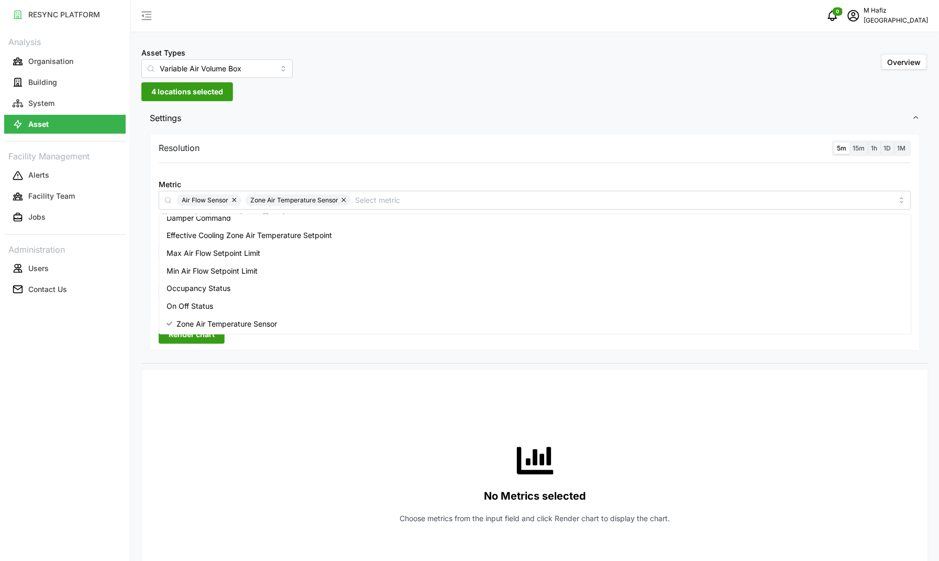
click at [339, 403] on div "No Metrics selected Choose metrics from the input field and click Render chart …" at bounding box center [535, 483] width 753 height 210
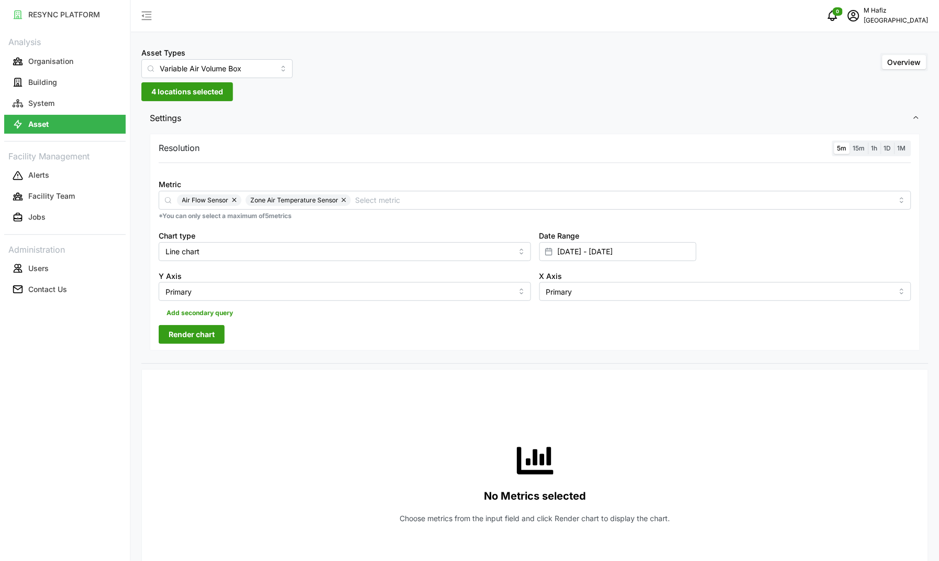
click at [215, 330] on button "Render chart" at bounding box center [192, 334] width 66 height 19
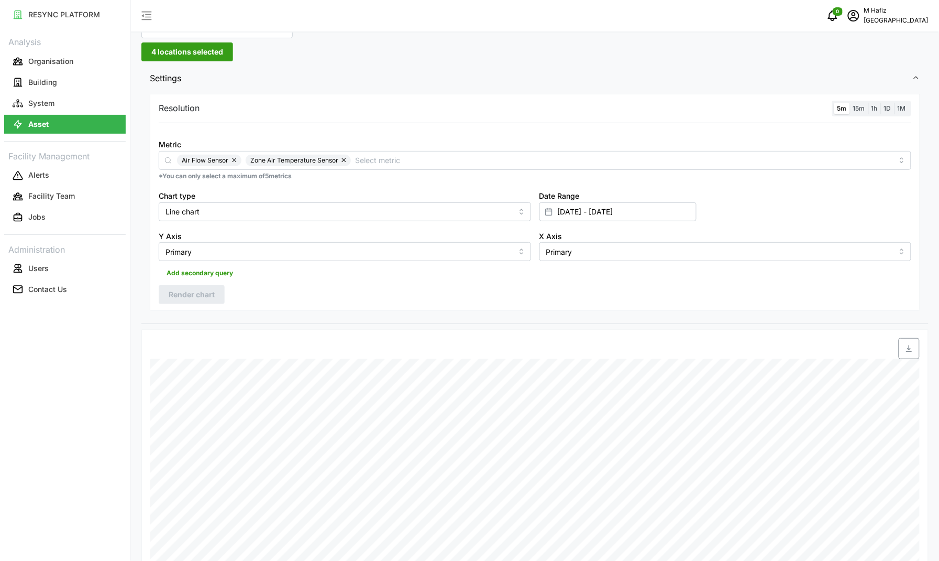
scroll to position [0, 0]
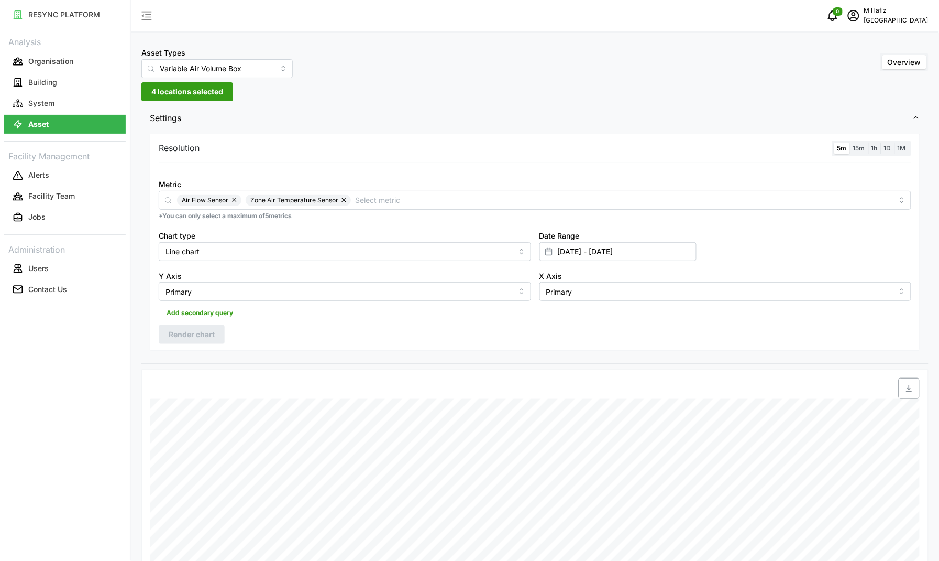
click at [197, 97] on span "4 locations selected" at bounding box center [187, 92] width 72 height 18
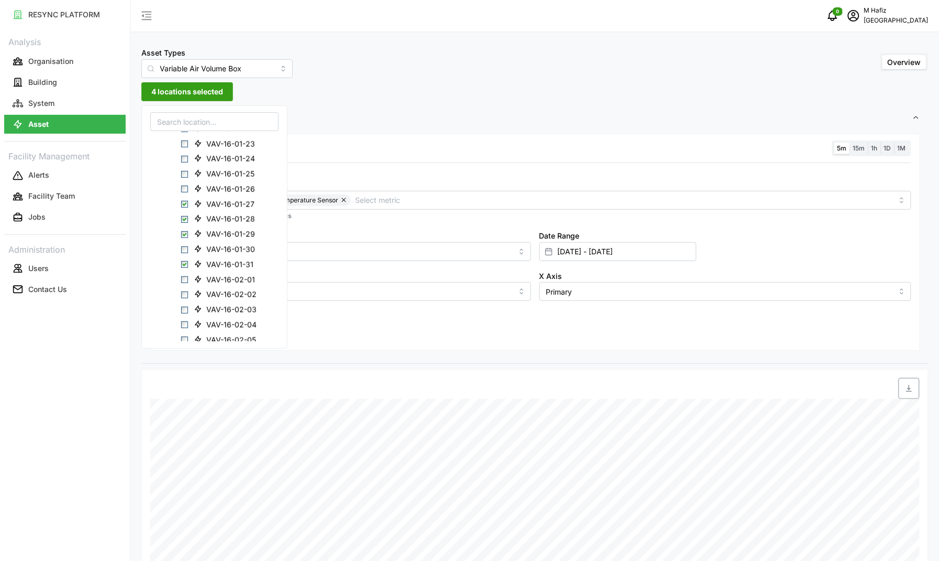
scroll to position [524, 0]
click at [186, 278] on span "Select VAV-16-01-31" at bounding box center [184, 279] width 7 height 7
click at [186, 220] on span "Select VAV-16-01-27" at bounding box center [184, 218] width 7 height 7
click at [184, 234] on span "Select VAV-16-01-28" at bounding box center [184, 233] width 7 height 7
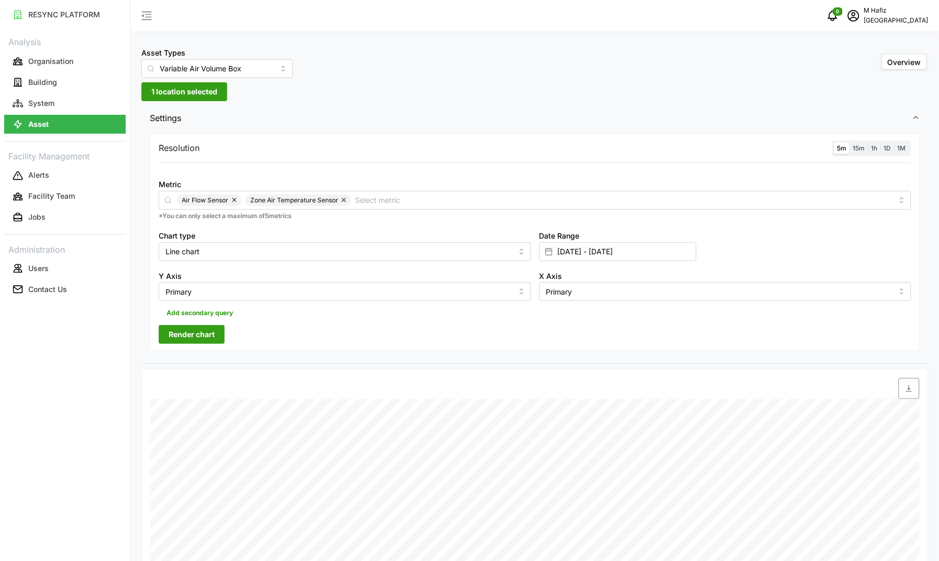
click at [469, 130] on span "Settings" at bounding box center [531, 118] width 763 height 26
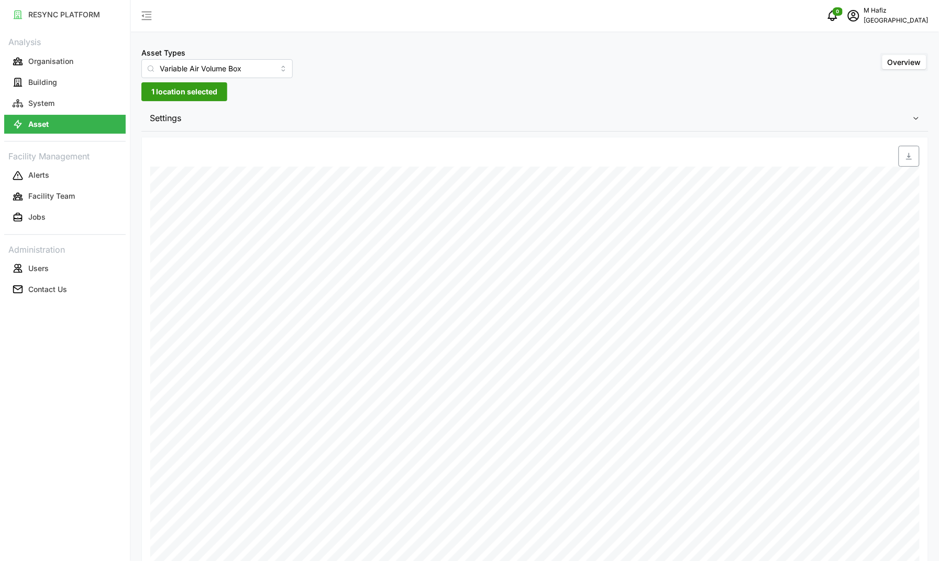
click at [332, 126] on span "Settings" at bounding box center [531, 118] width 763 height 26
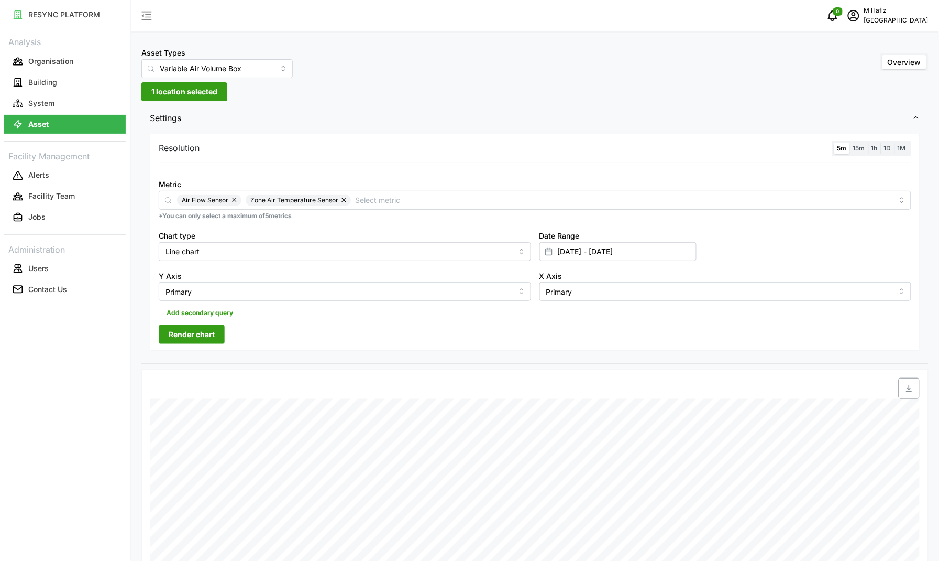
click at [194, 336] on span "Render chart" at bounding box center [192, 334] width 46 height 18
